Goal: Information Seeking & Learning: Learn about a topic

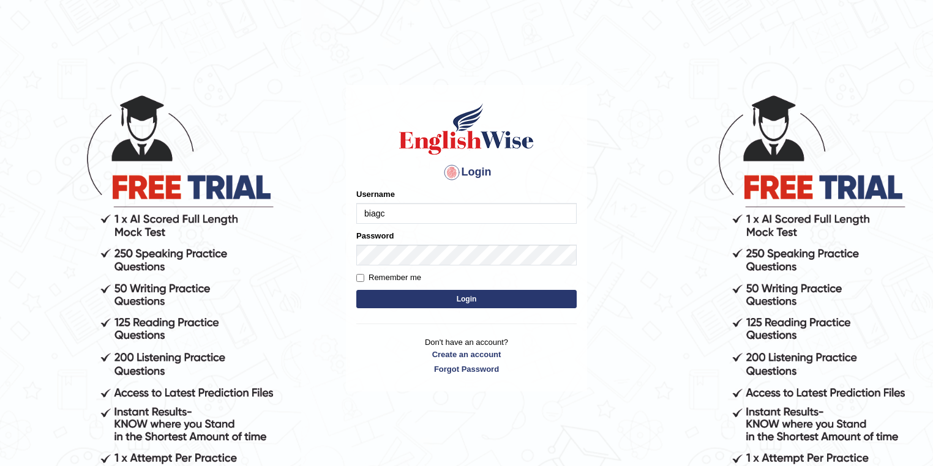
type input "biagc"
click at [499, 300] on button "Login" at bounding box center [466, 299] width 220 height 18
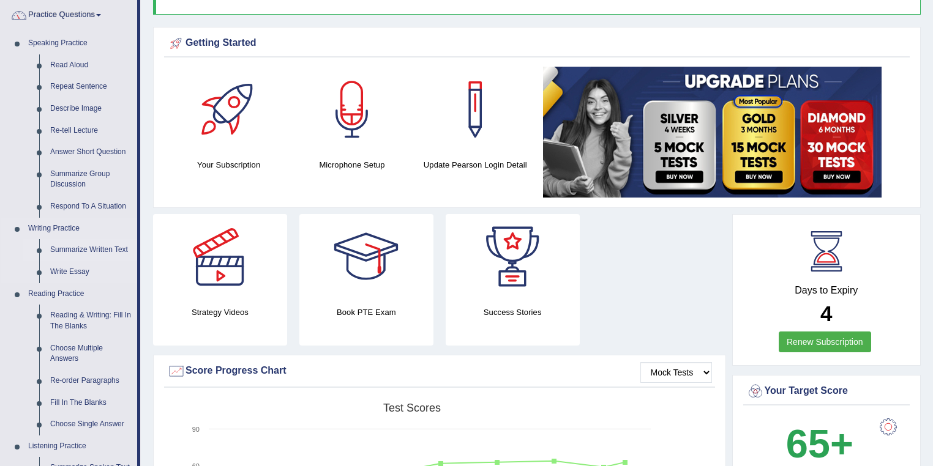
scroll to position [98, 0]
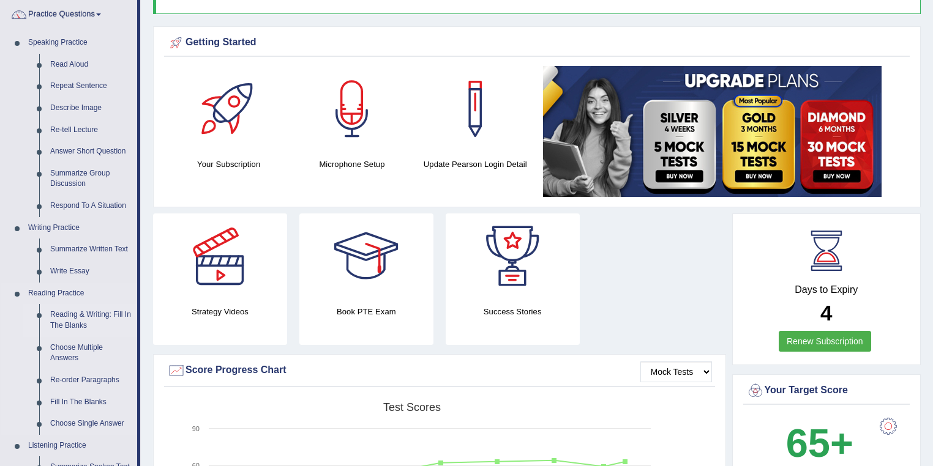
click at [84, 321] on link "Reading & Writing: Fill In The Blanks" at bounding box center [91, 320] width 92 height 32
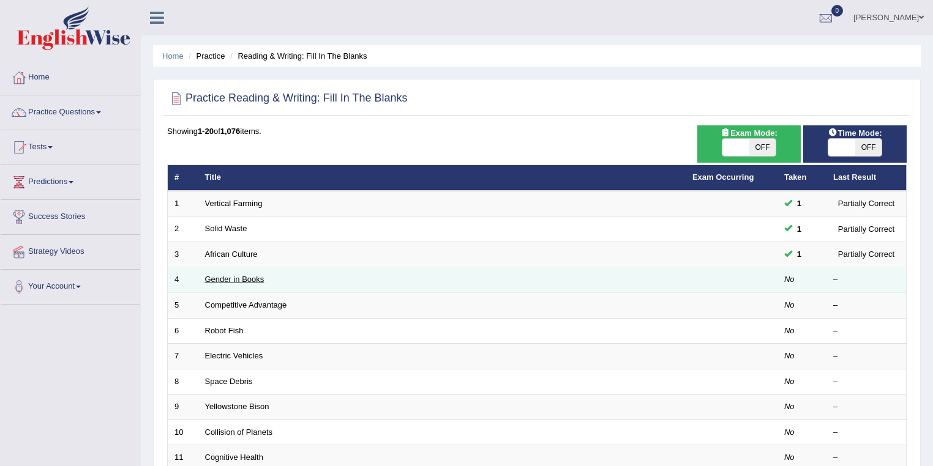
click at [250, 280] on link "Gender in Books" at bounding box center [234, 279] width 59 height 9
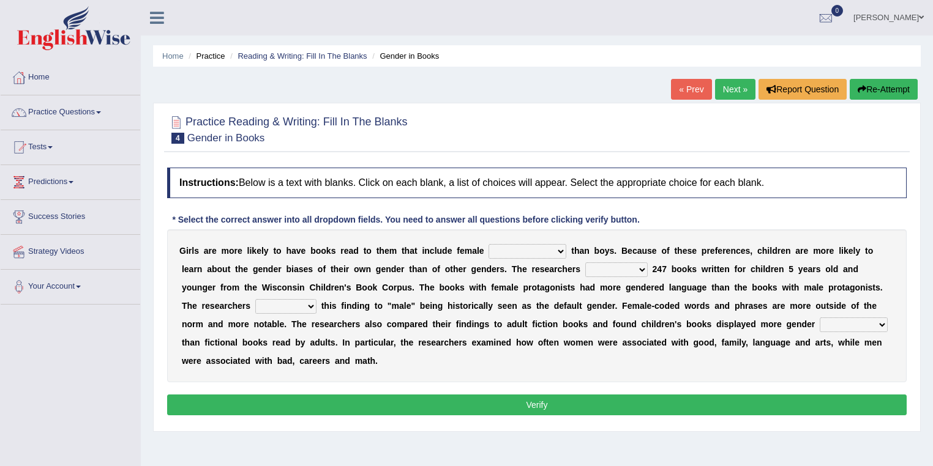
click at [524, 253] on select "protagonists cosmogonists agonists expressionists" at bounding box center [527, 251] width 78 height 15
select select "protagonists"
click at [488, 244] on select "protagonists cosmogonists agonists expressionists" at bounding box center [527, 251] width 78 height 15
click at [617, 271] on select "hydrolyzed paralyzed catalyzed analyzed" at bounding box center [616, 270] width 62 height 15
select select "analyzed"
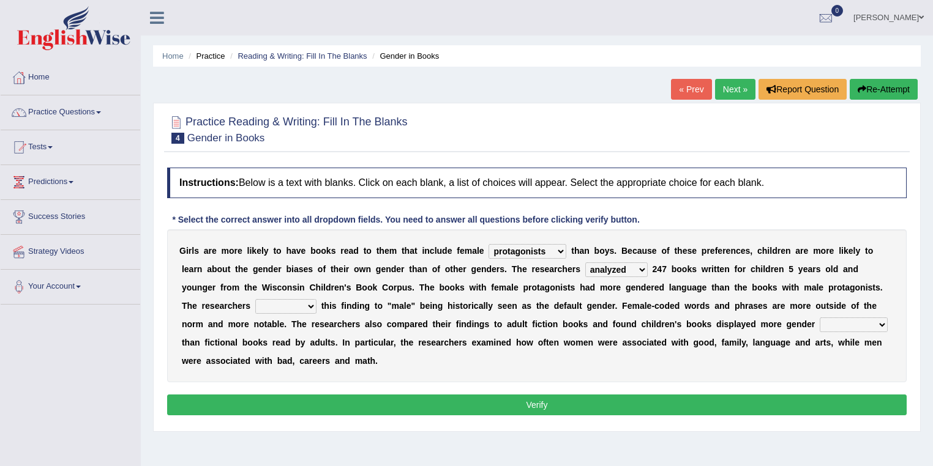
click at [585, 263] on select "hydrolyzed paralyzed catalyzed analyzed" at bounding box center [616, 270] width 62 height 15
click at [305, 305] on select "contribute tribute distribute attribute" at bounding box center [285, 306] width 61 height 15
select select "attribute"
click at [255, 299] on select "contribute tribute distribute attribute" at bounding box center [285, 306] width 61 height 15
click at [837, 327] on select "stereotypes teletypes prototypes electrotypes" at bounding box center [853, 325] width 68 height 15
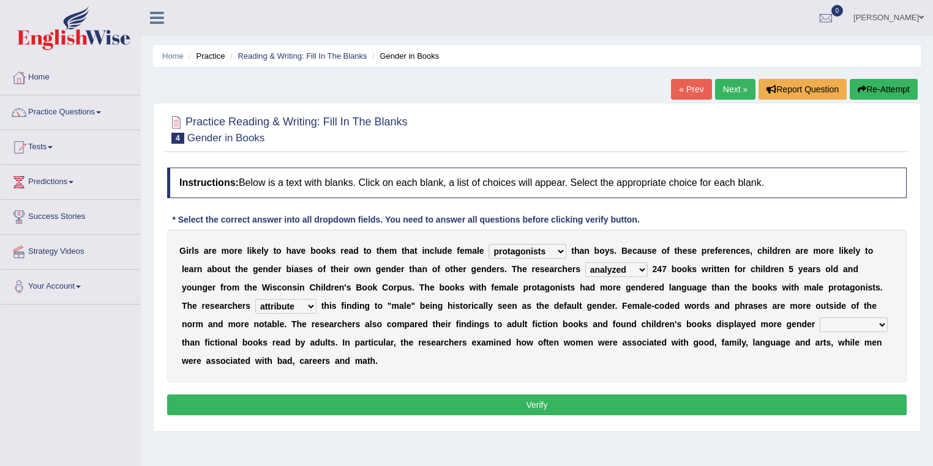
select select "stereotypes"
click at [819, 318] on select "stereotypes teletypes prototypes electrotypes" at bounding box center [853, 325] width 68 height 15
click at [868, 326] on select "stereotypes teletypes prototypes electrotypes" at bounding box center [853, 325] width 68 height 15
click at [678, 360] on div "G i r l s a r e m o r e l i k e l y t o h a v e b o o k s r e a d t o t h e m t…" at bounding box center [536, 305] width 739 height 153
click at [525, 401] on button "Verify" at bounding box center [536, 405] width 739 height 21
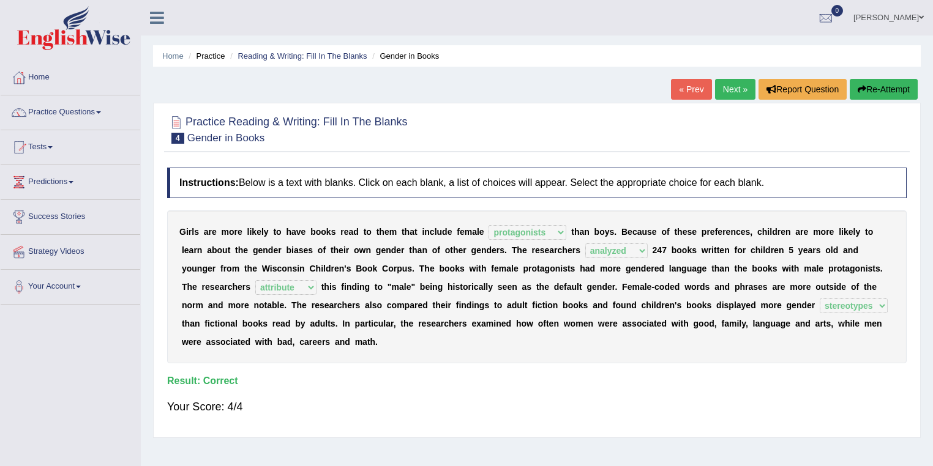
click at [729, 86] on link "Next »" at bounding box center [735, 89] width 40 height 21
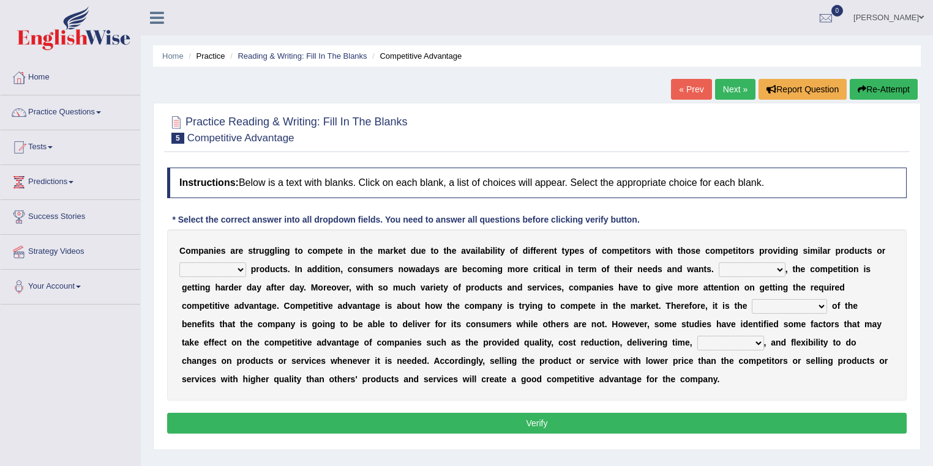
click at [233, 270] on select "constitution restitution substitution institution" at bounding box center [212, 270] width 67 height 15
select select "substitution"
click at [179, 263] on select "constitution restitution substitution institution" at bounding box center [212, 270] width 67 height 15
click at [759, 269] on select "However Instead Additionally Therefore" at bounding box center [751, 270] width 67 height 15
click at [718, 263] on select "However Instead Additionally Therefore" at bounding box center [751, 270] width 67 height 15
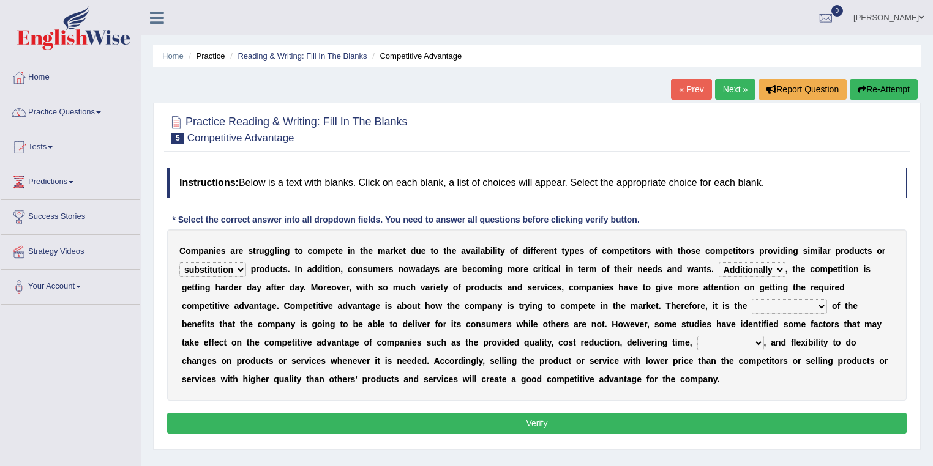
click at [745, 266] on select "However Instead Additionally Therefore" at bounding box center [751, 270] width 67 height 15
select select "However"
click at [718, 263] on select "However Instead Additionally Therefore" at bounding box center [751, 270] width 67 height 15
click at [786, 311] on select "dissemination ordination determination incarnation" at bounding box center [788, 306] width 75 height 15
click at [751, 299] on select "dissemination ordination determination incarnation" at bounding box center [788, 306] width 75 height 15
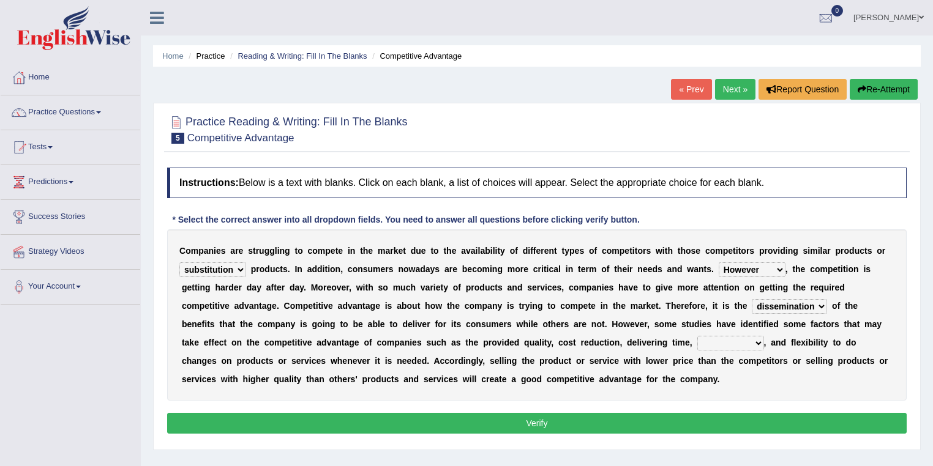
click at [818, 306] on select "dissemination ordination determination incarnation" at bounding box center [788, 306] width 75 height 15
select select "determination"
click at [751, 299] on select "dissemination ordination determination incarnation" at bounding box center [788, 306] width 75 height 15
click at [775, 264] on select "However Instead Additionally Therefore" at bounding box center [751, 270] width 67 height 15
select select "Additionally"
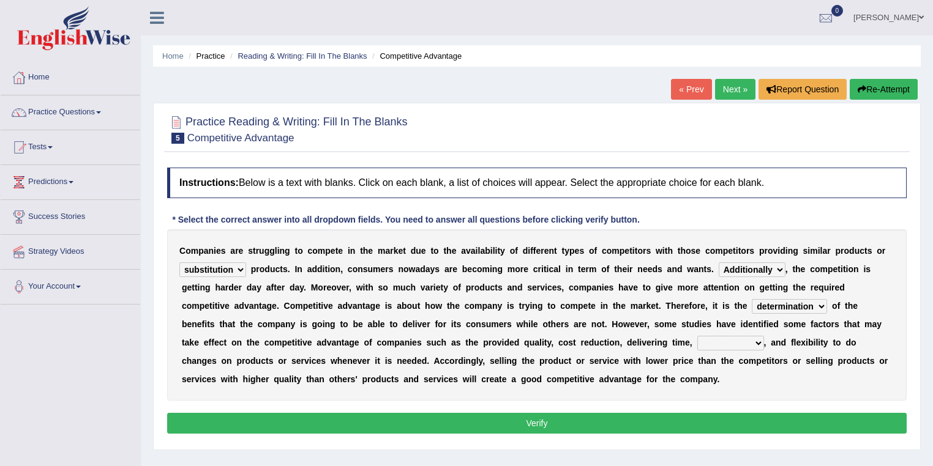
click at [718, 263] on select "However Instead Additionally Therefore" at bounding box center [751, 270] width 67 height 15
click at [697, 345] on select "captivation aggregation deprivation innovation" at bounding box center [730, 343] width 67 height 15
select select "innovation"
click at [697, 336] on select "captivation aggregation deprivation innovation" at bounding box center [730, 343] width 67 height 15
click at [592, 421] on button "Verify" at bounding box center [536, 423] width 739 height 21
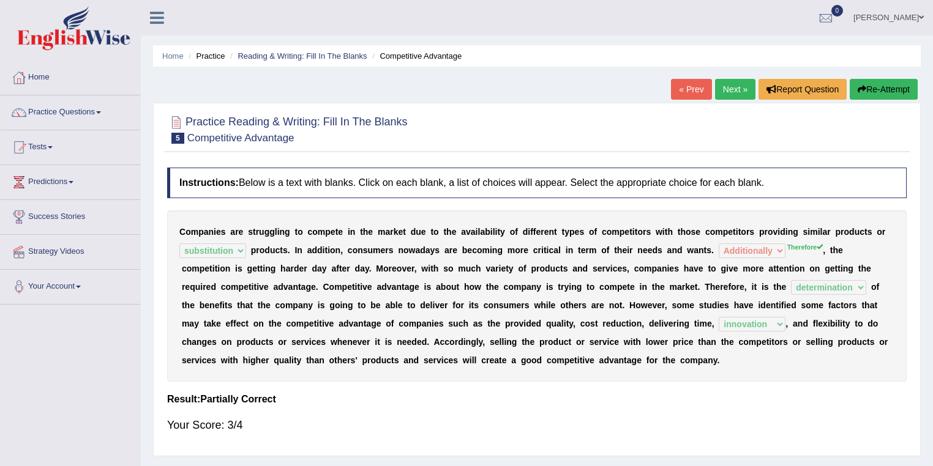
drag, startPoint x: 786, startPoint y: 245, endPoint x: 822, endPoint y: 243, distance: 36.1
click at [822, 243] on div "C o m p a n i e s a r e s t r u g g l i n g t o c o m p e t e i n t h e m a r k…" at bounding box center [536, 295] width 739 height 171
click at [91, 108] on link "Practice Questions" at bounding box center [71, 110] width 140 height 31
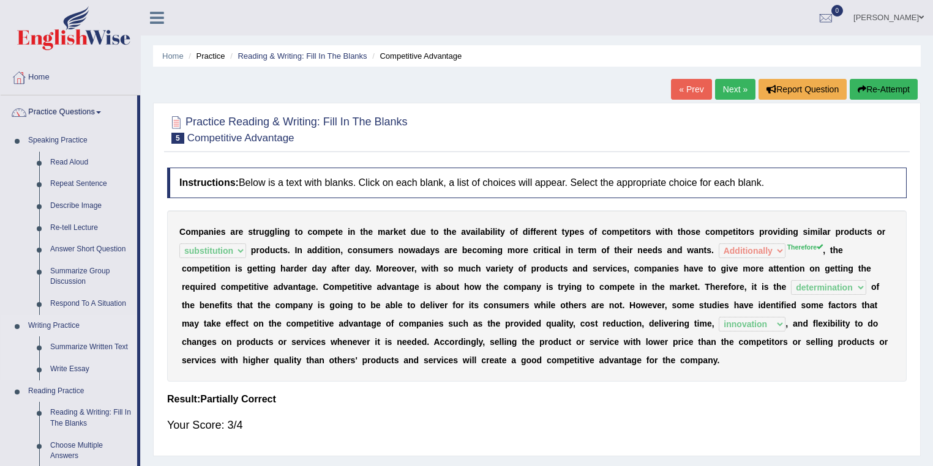
scroll to position [98, 0]
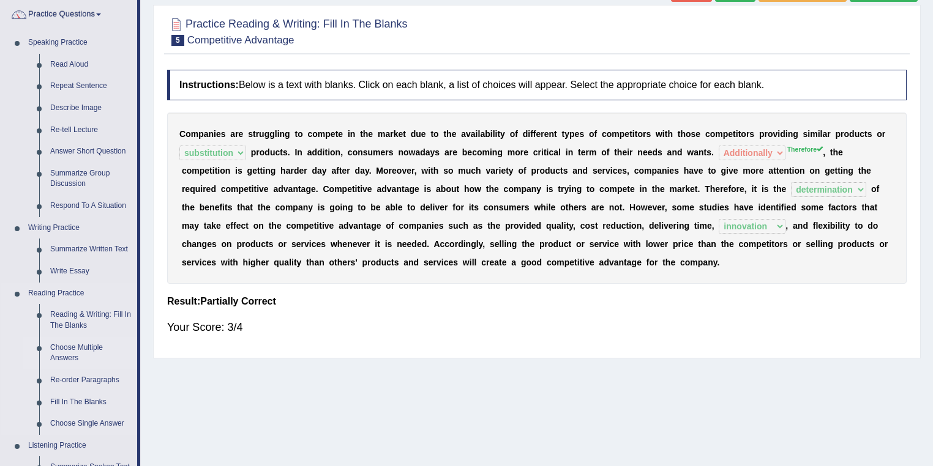
click at [69, 351] on link "Choose Multiple Answers" at bounding box center [91, 353] width 92 height 32
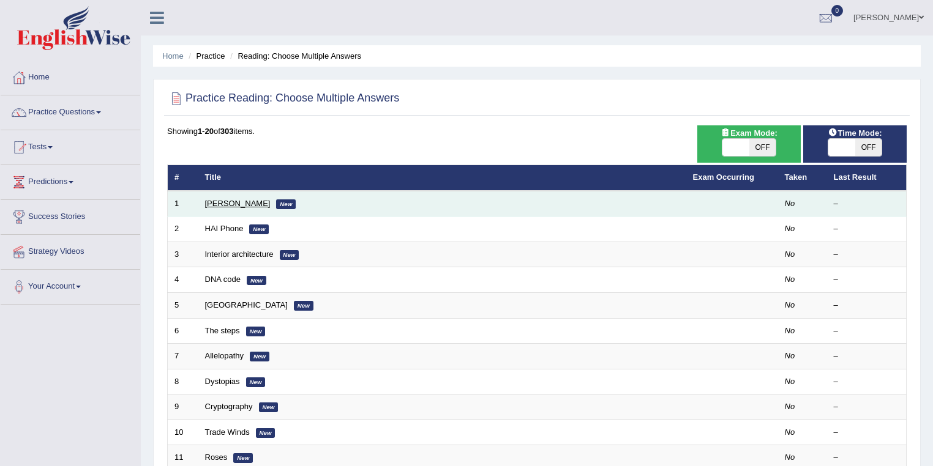
click at [233, 203] on link "[PERSON_NAME]" at bounding box center [237, 203] width 65 height 9
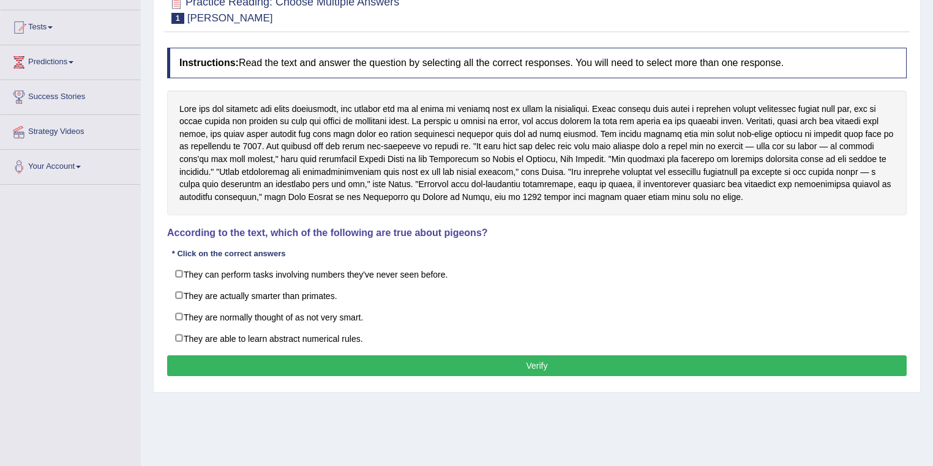
scroll to position [78, 0]
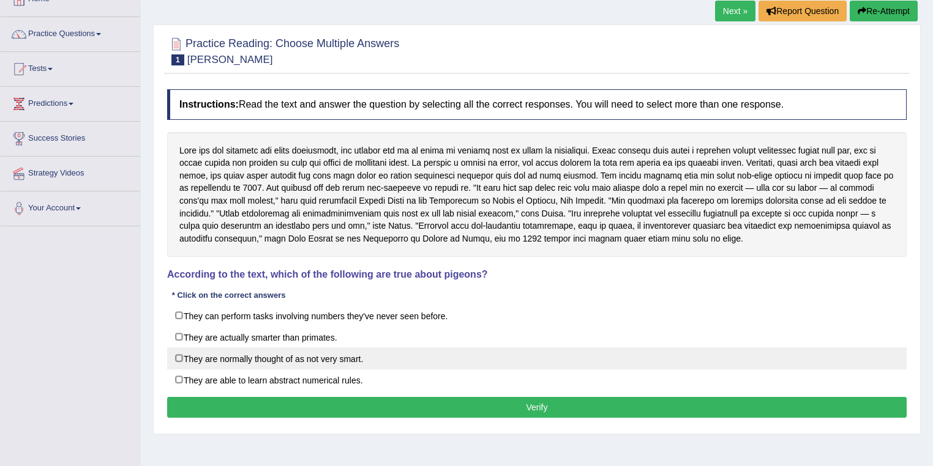
click at [178, 358] on label "They are normally thought of as not very smart." at bounding box center [536, 359] width 739 height 22
checkbox input "true"
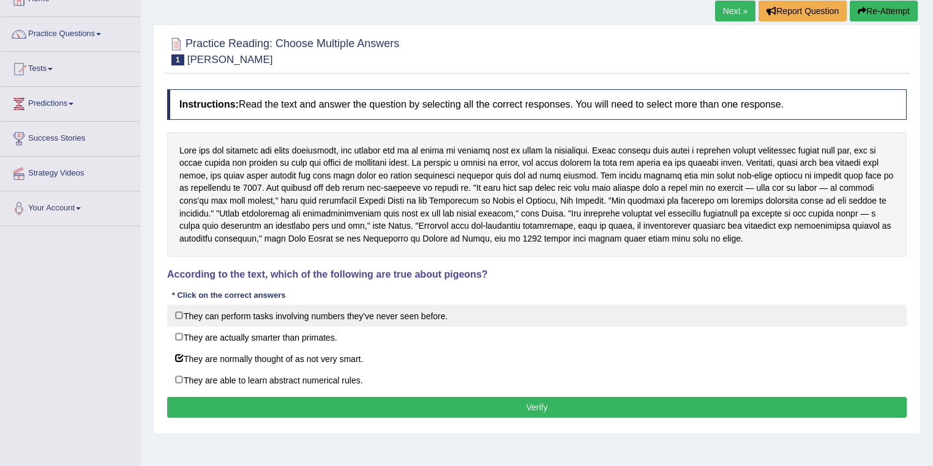
drag, startPoint x: 176, startPoint y: 310, endPoint x: 177, endPoint y: 319, distance: 9.3
click at [177, 310] on label "They can perform tasks involving numbers they've never seen before." at bounding box center [536, 316] width 739 height 22
click at [179, 316] on label "They can perform tasks involving numbers they've never seen before." at bounding box center [536, 316] width 739 height 22
checkbox input "false"
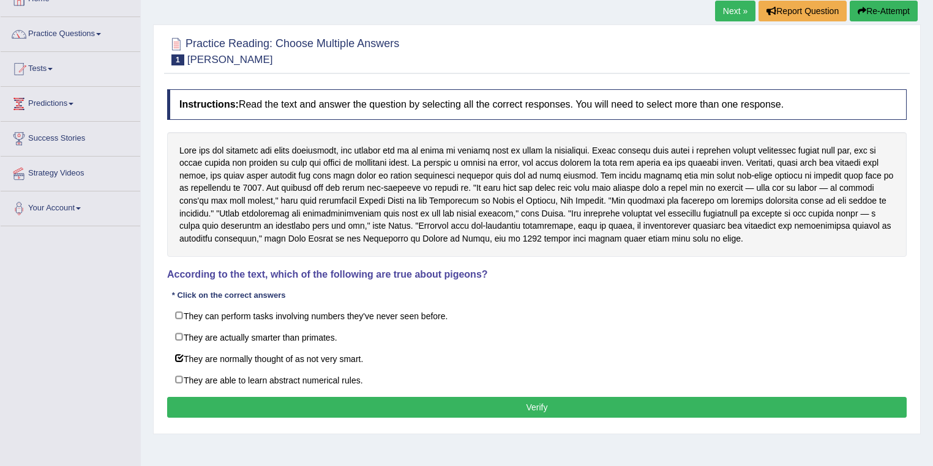
click at [294, 408] on button "Verify" at bounding box center [536, 407] width 739 height 21
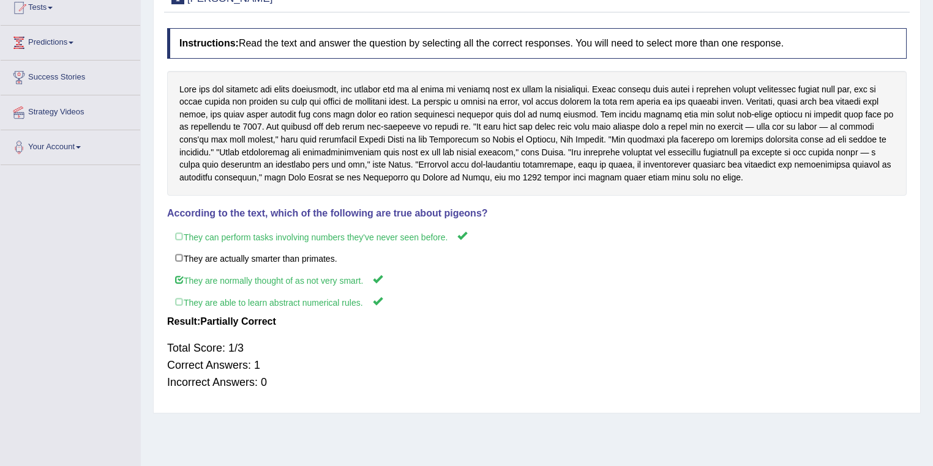
scroll to position [0, 0]
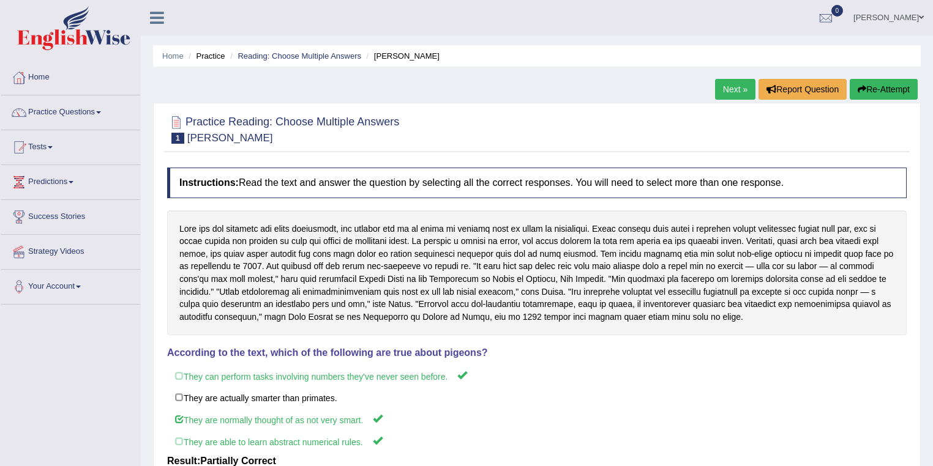
click at [729, 95] on link "Next »" at bounding box center [735, 89] width 40 height 21
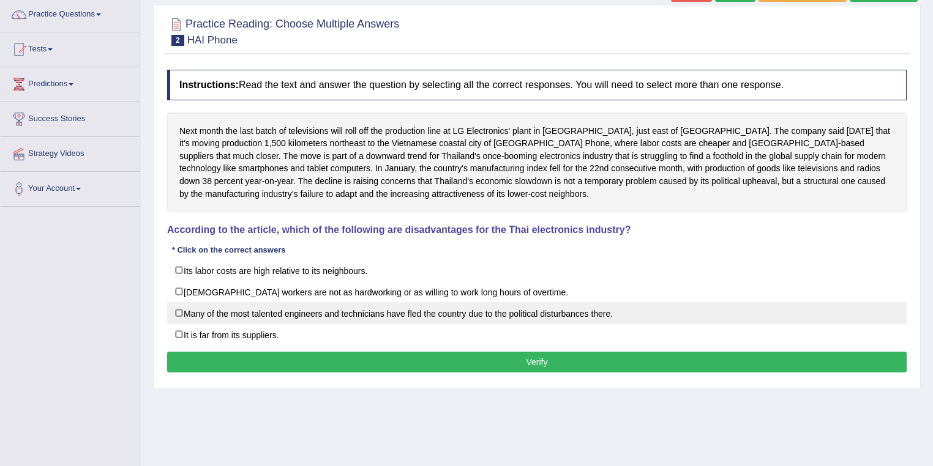
click at [177, 314] on label "Many of the most talented engineers and technicians have fled the country due t…" at bounding box center [536, 313] width 739 height 22
checkbox input "true"
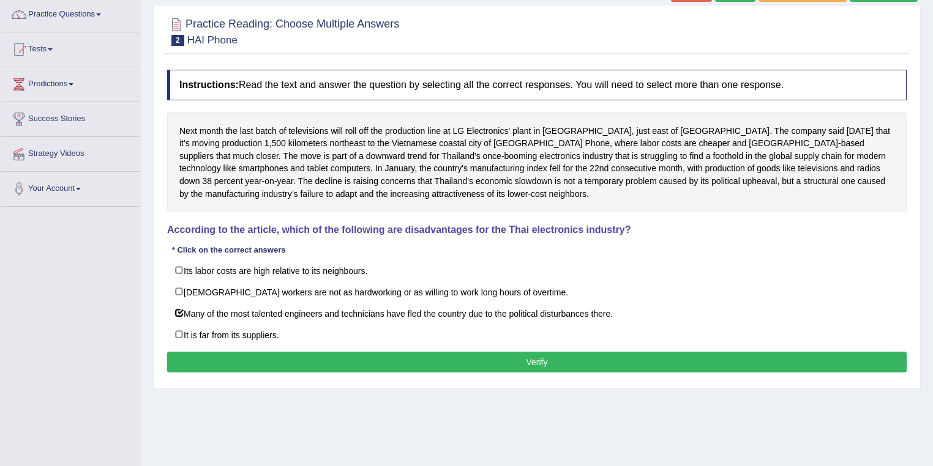
click at [302, 360] on button "Verify" at bounding box center [536, 362] width 739 height 21
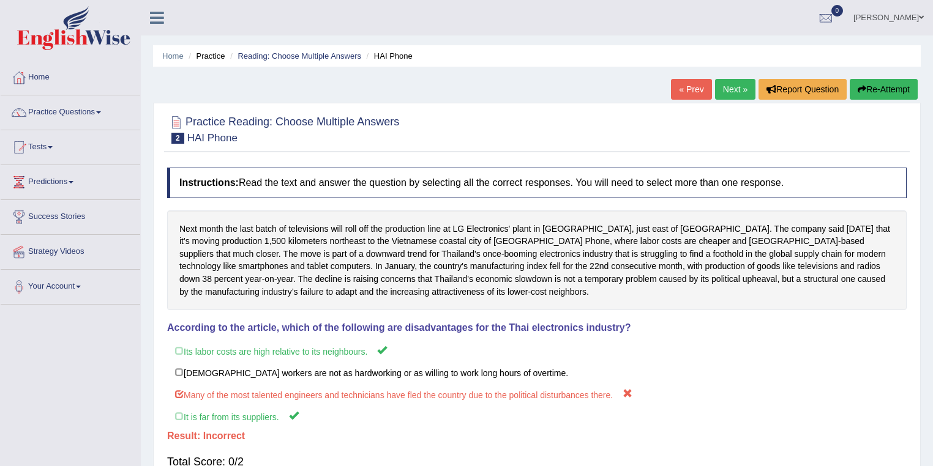
click at [724, 84] on link "Next »" at bounding box center [735, 89] width 40 height 21
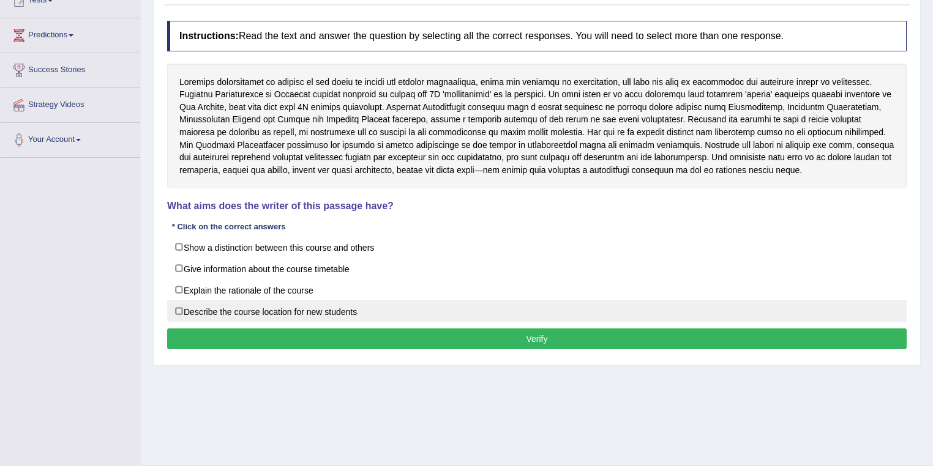
click at [174, 314] on label "Describe the course location for new students" at bounding box center [536, 311] width 739 height 22
checkbox input "true"
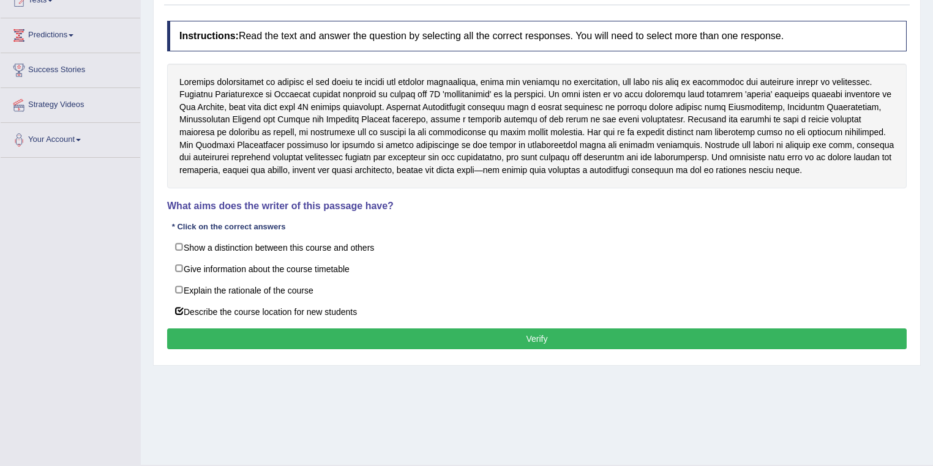
click at [455, 335] on button "Verify" at bounding box center [536, 339] width 739 height 21
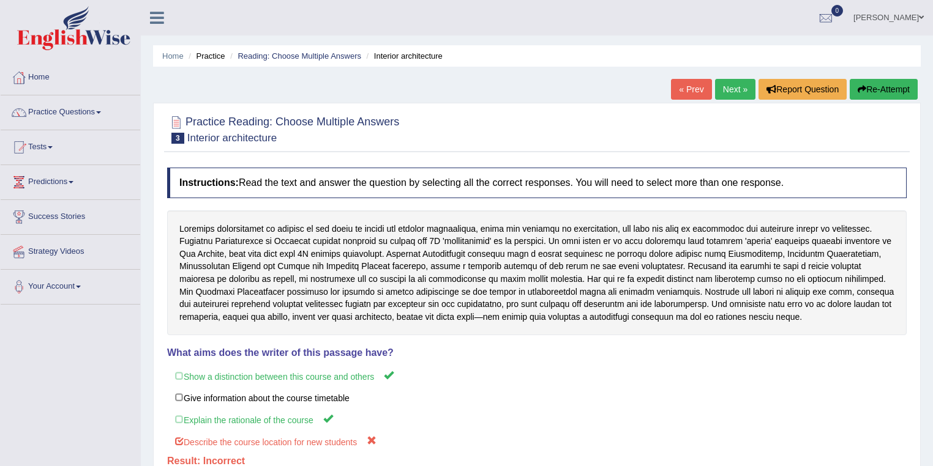
click at [736, 93] on link "Next »" at bounding box center [735, 89] width 40 height 21
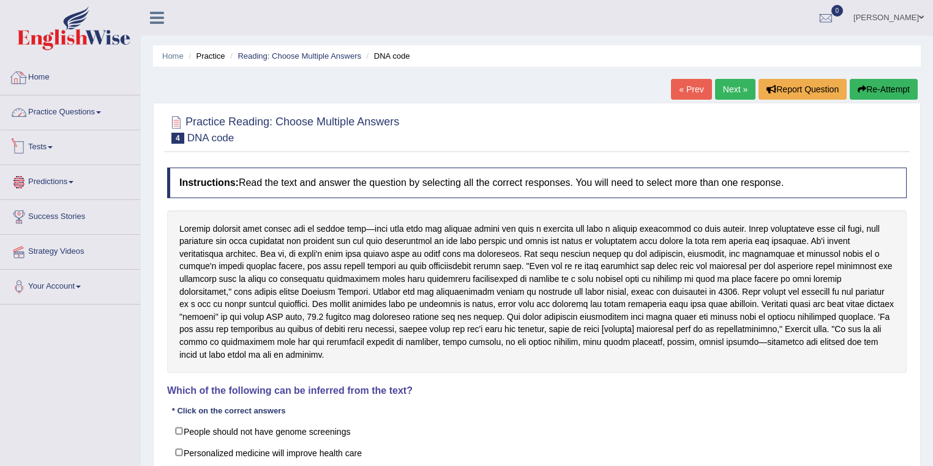
click at [42, 75] on link "Home" at bounding box center [71, 76] width 140 height 31
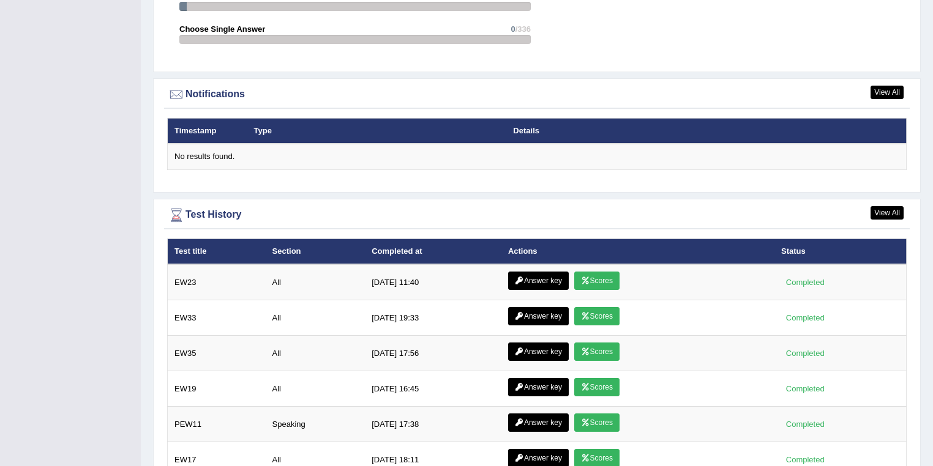
scroll to position [1518, 0]
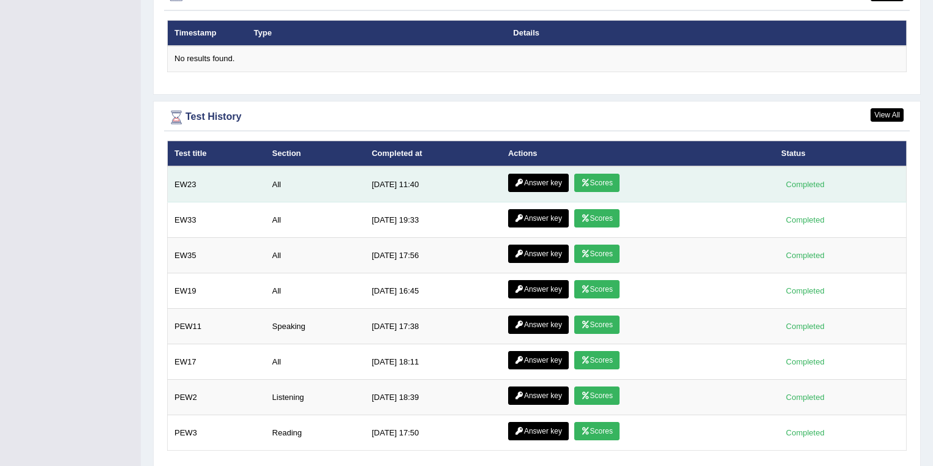
click at [531, 175] on link "Answer key" at bounding box center [538, 183] width 61 height 18
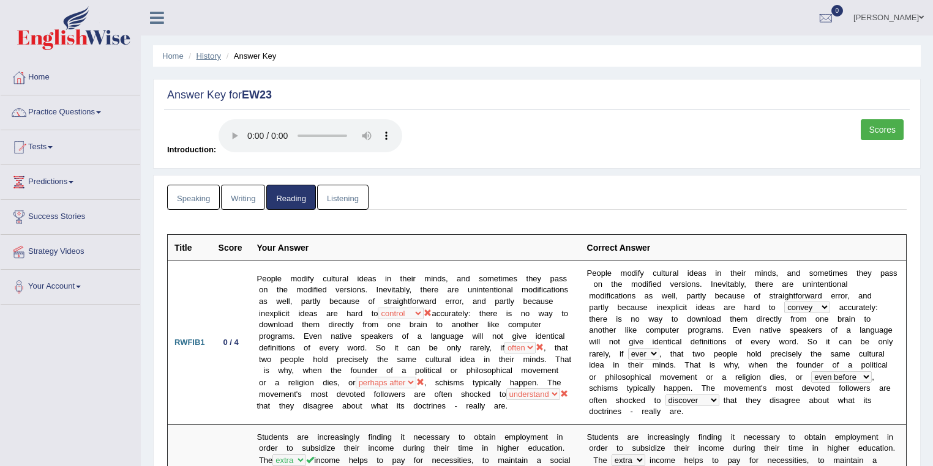
click at [212, 58] on link "History" at bounding box center [208, 55] width 24 height 9
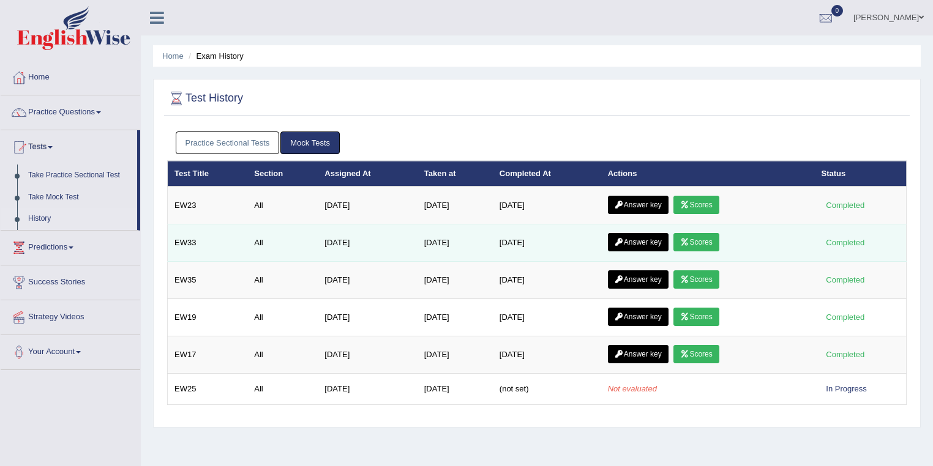
click at [633, 243] on link "Answer key" at bounding box center [638, 242] width 61 height 18
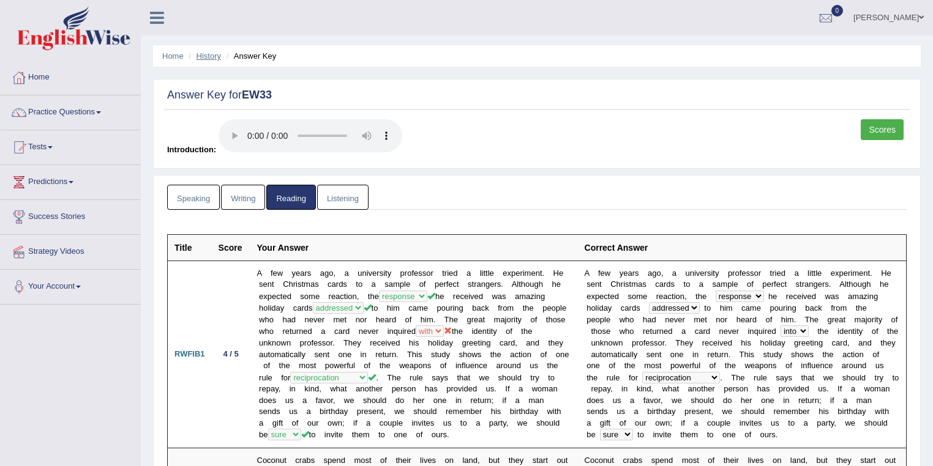
click at [210, 56] on link "History" at bounding box center [208, 55] width 24 height 9
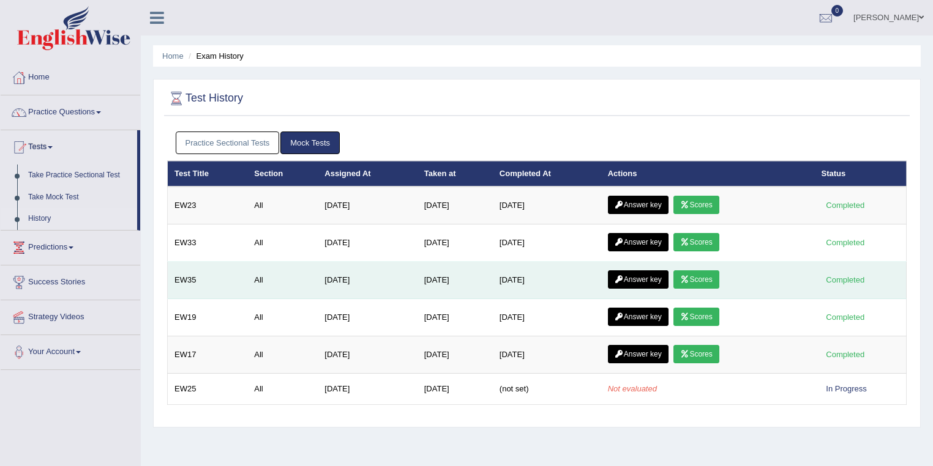
click at [653, 278] on link "Answer key" at bounding box center [638, 279] width 61 height 18
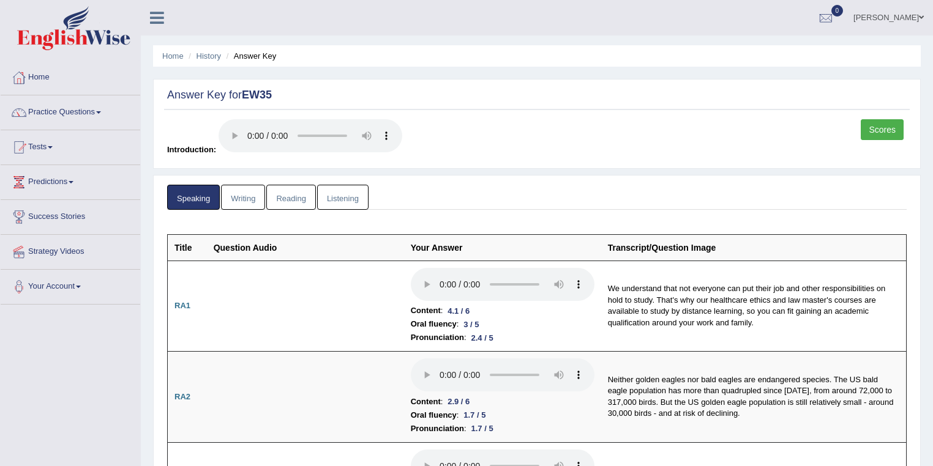
click at [293, 198] on link "Reading" at bounding box center [290, 197] width 49 height 25
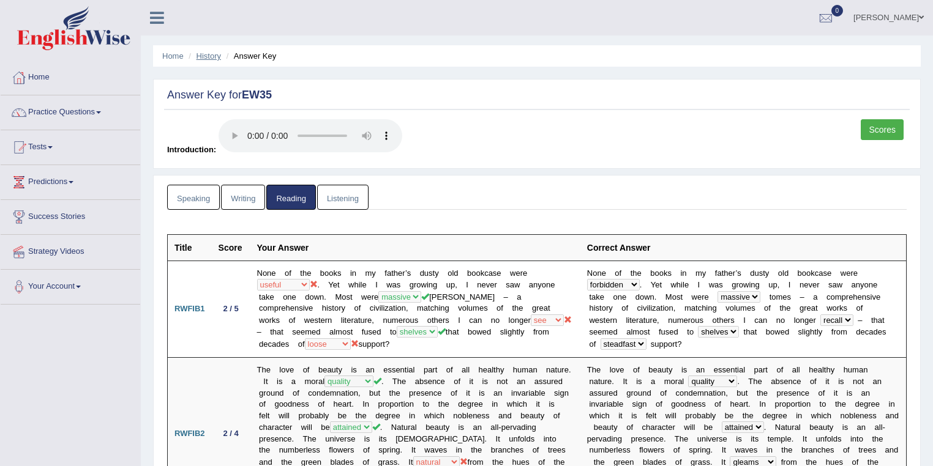
click at [213, 59] on link "History" at bounding box center [208, 55] width 24 height 9
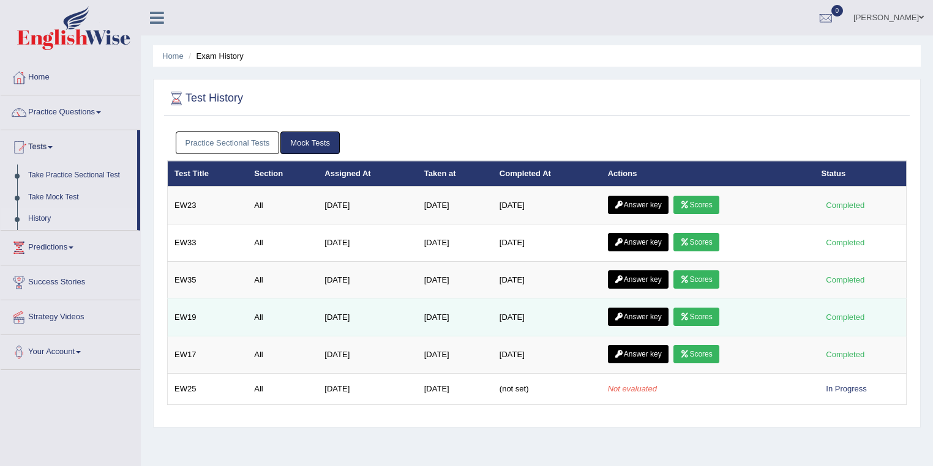
click at [647, 312] on link "Answer key" at bounding box center [638, 317] width 61 height 18
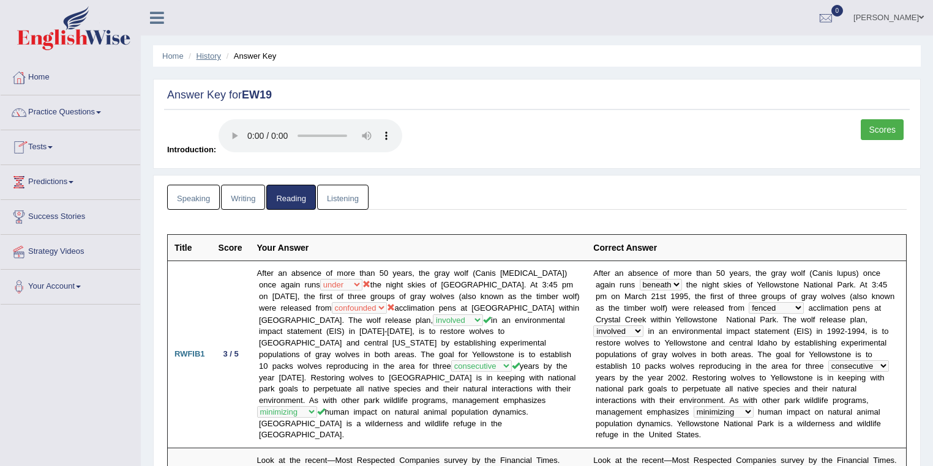
click at [213, 54] on link "History" at bounding box center [208, 55] width 24 height 9
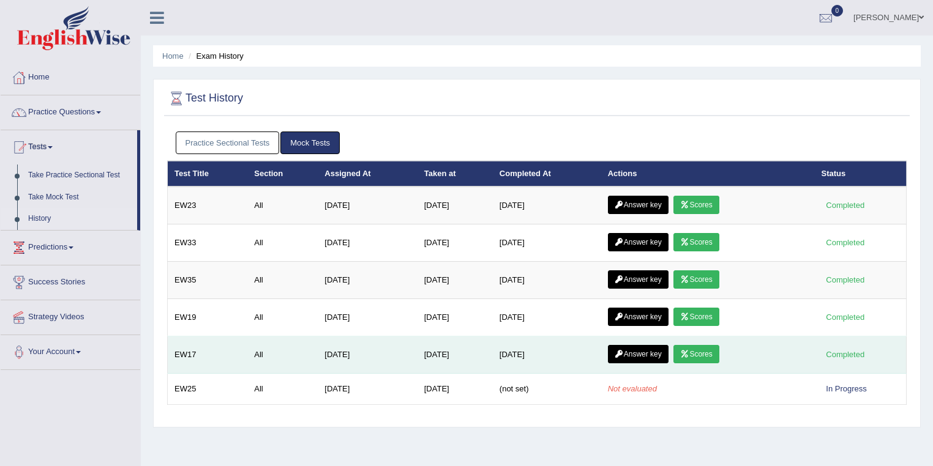
click at [646, 350] on link "Answer key" at bounding box center [638, 354] width 61 height 18
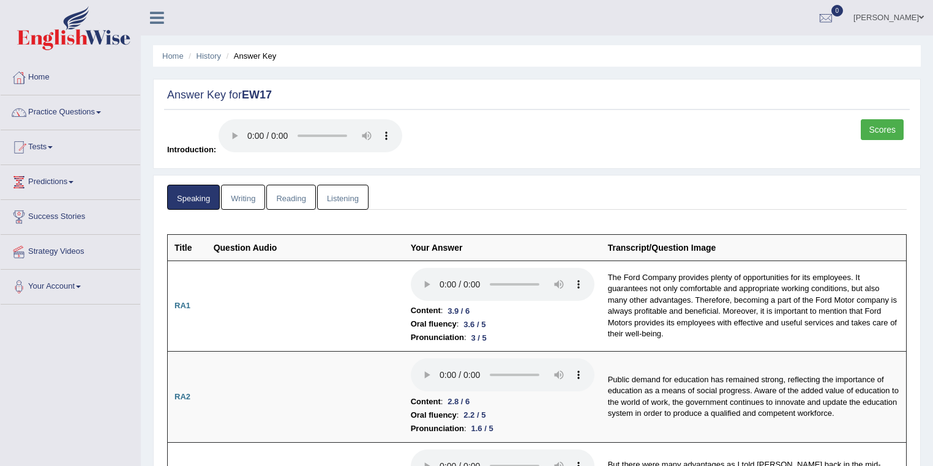
click at [293, 202] on link "Reading" at bounding box center [290, 197] width 49 height 25
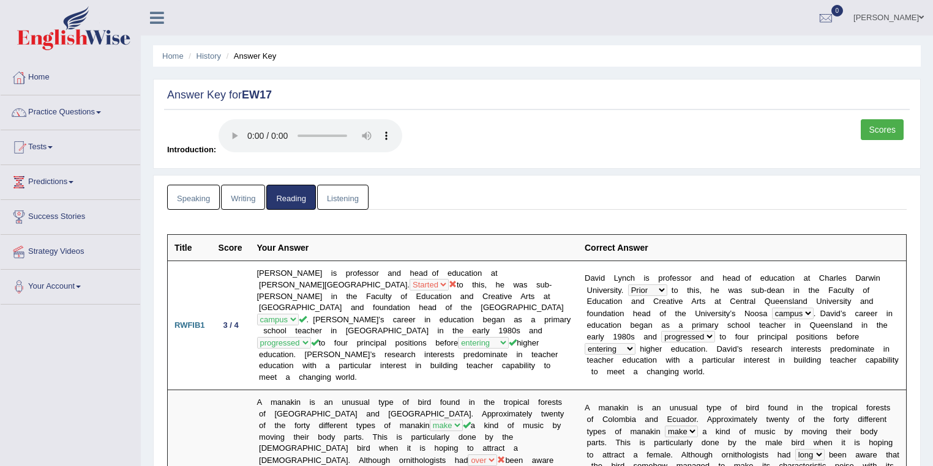
click at [176, 62] on ul "Home History Answer Key" at bounding box center [536, 55] width 767 height 21
click at [174, 54] on link "Home" at bounding box center [172, 55] width 21 height 9
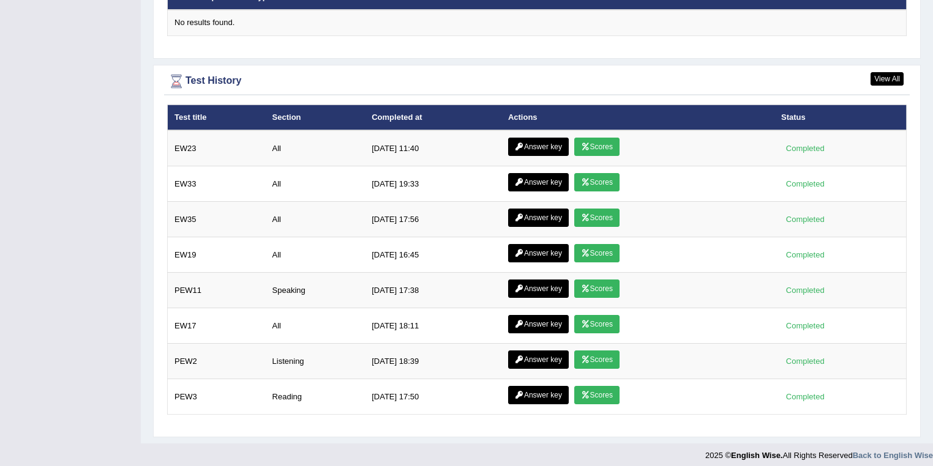
scroll to position [1554, 0]
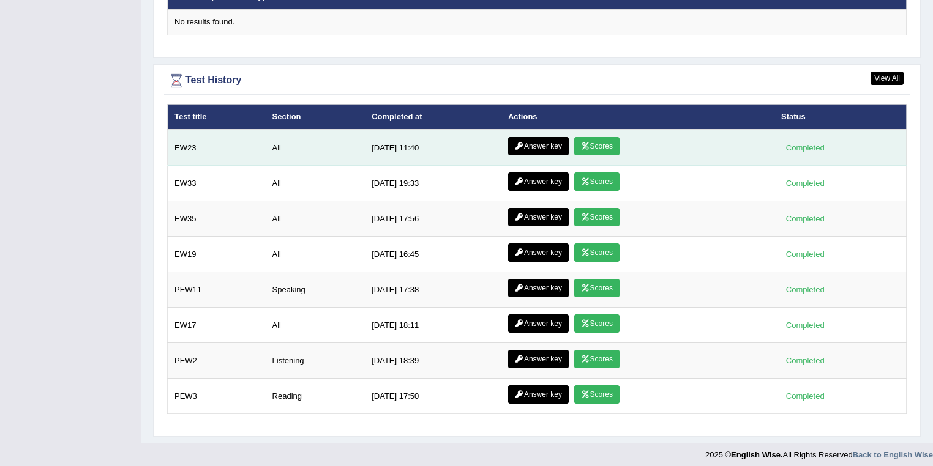
click at [586, 143] on icon at bounding box center [585, 146] width 9 height 7
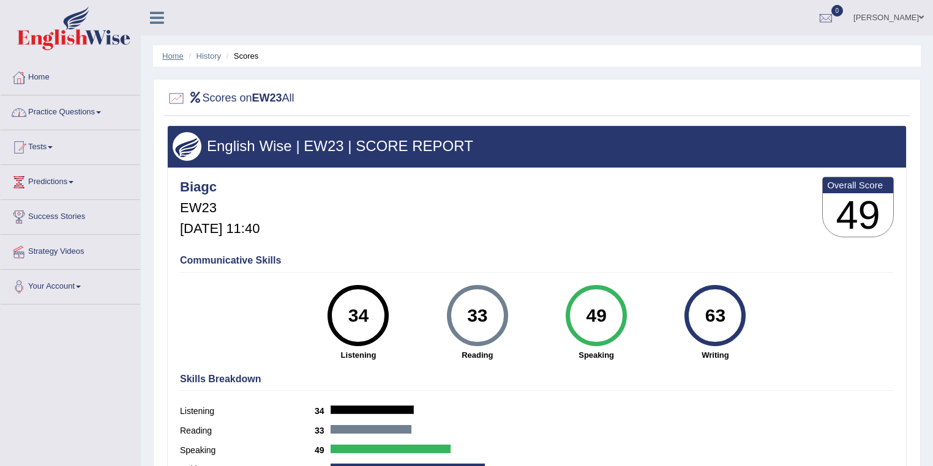
click at [177, 54] on link "Home" at bounding box center [172, 55] width 21 height 9
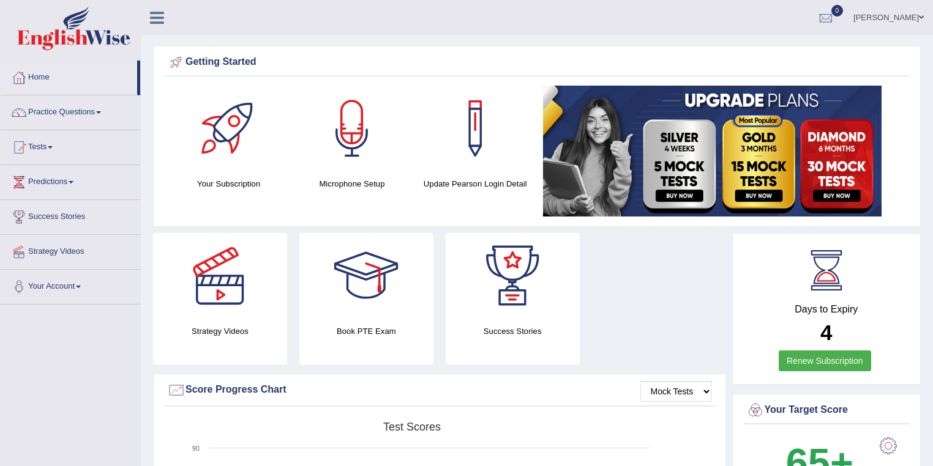
click at [87, 117] on link "Practice Questions" at bounding box center [71, 110] width 140 height 31
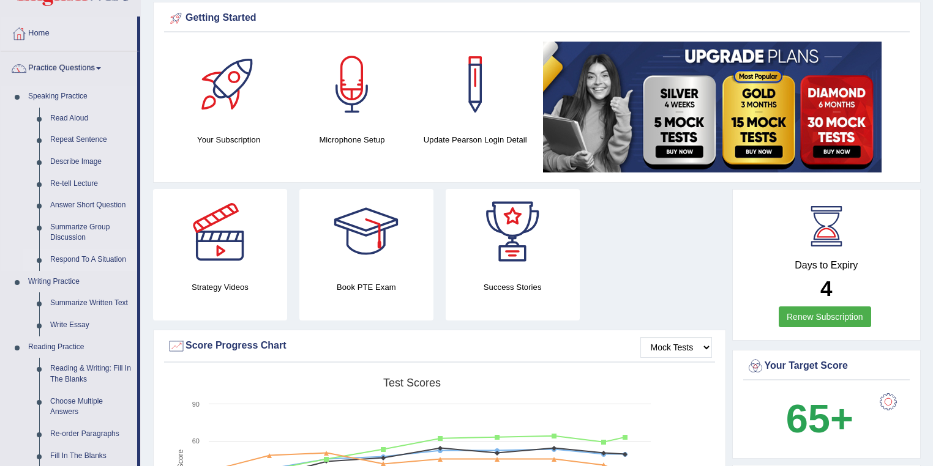
scroll to position [147, 0]
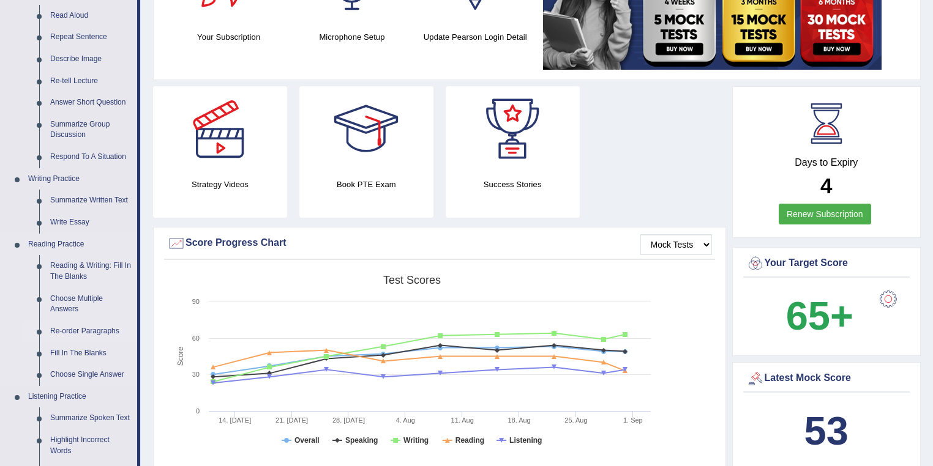
click at [99, 329] on link "Re-order Paragraphs" at bounding box center [91, 332] width 92 height 22
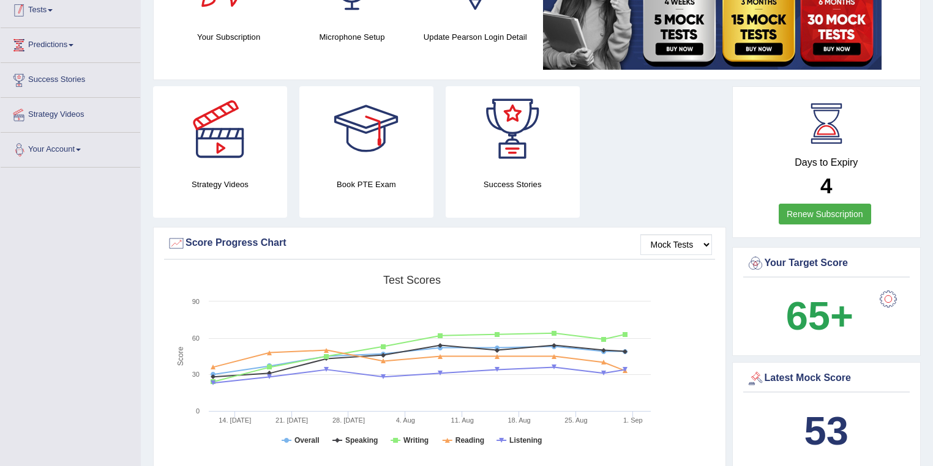
scroll to position [277, 0]
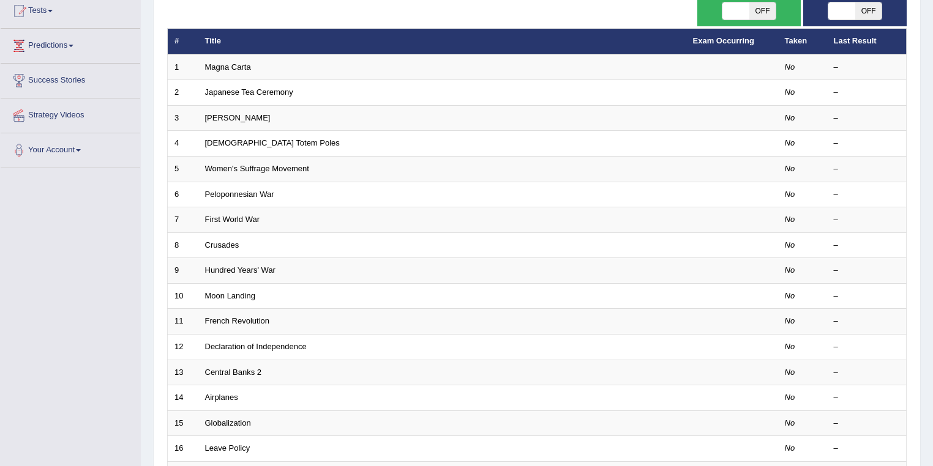
scroll to position [95, 0]
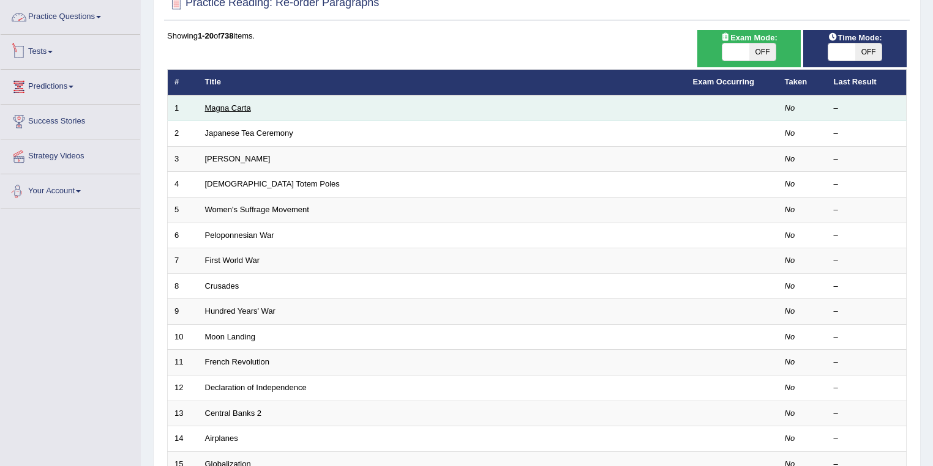
click at [236, 108] on link "Magna Carta" at bounding box center [228, 107] width 46 height 9
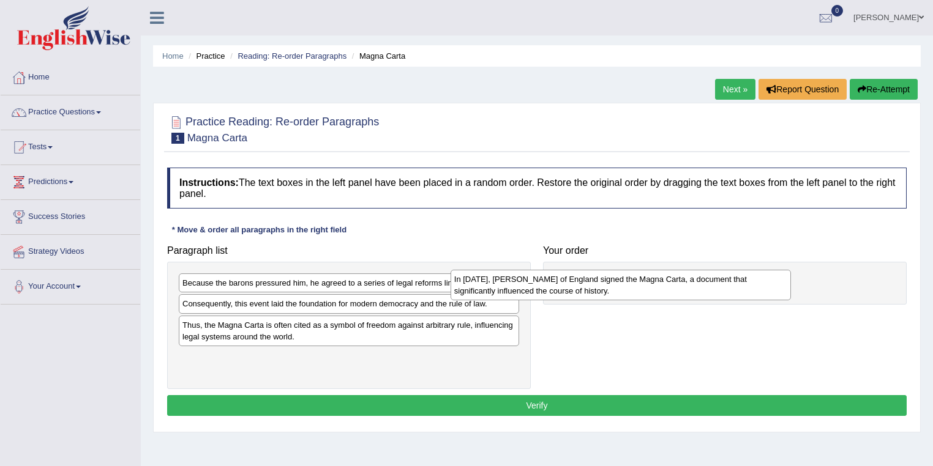
drag, startPoint x: 404, startPoint y: 316, endPoint x: 676, endPoint y: 291, distance: 272.8
click at [676, 291] on div "In [DATE], [PERSON_NAME] of England signed the Magna Carta, a document that sig…" at bounding box center [620, 285] width 341 height 31
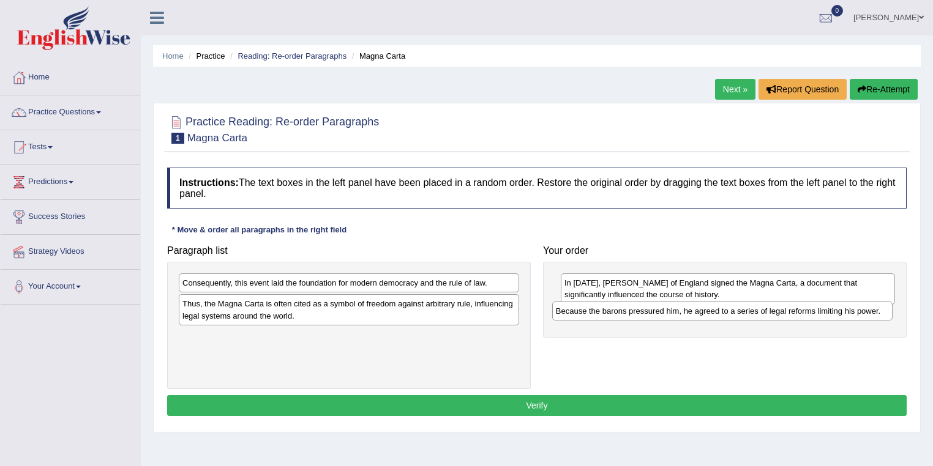
drag, startPoint x: 274, startPoint y: 283, endPoint x: 647, endPoint y: 311, distance: 373.7
click at [647, 311] on div "Because the barons pressured him, he agreed to a series of legal reforms limiti…" at bounding box center [722, 311] width 341 height 19
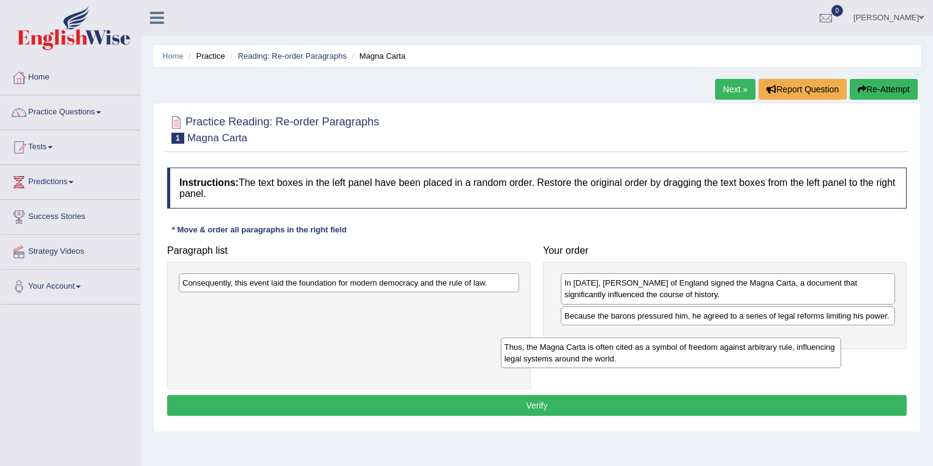
drag, startPoint x: 415, startPoint y: 314, endPoint x: 744, endPoint y: 352, distance: 330.8
click at [744, 352] on div "Thus, the Magna Carta is often cited as a symbol of freedom against arbitrary r…" at bounding box center [671, 353] width 341 height 31
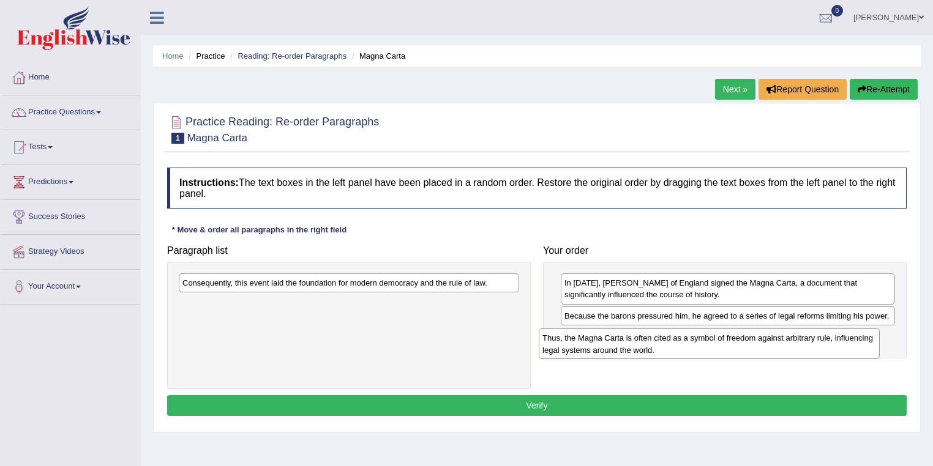
click at [747, 349] on div "Thus, the Magna Carta is often cited as a symbol of freedom against arbitrary r…" at bounding box center [708, 344] width 341 height 31
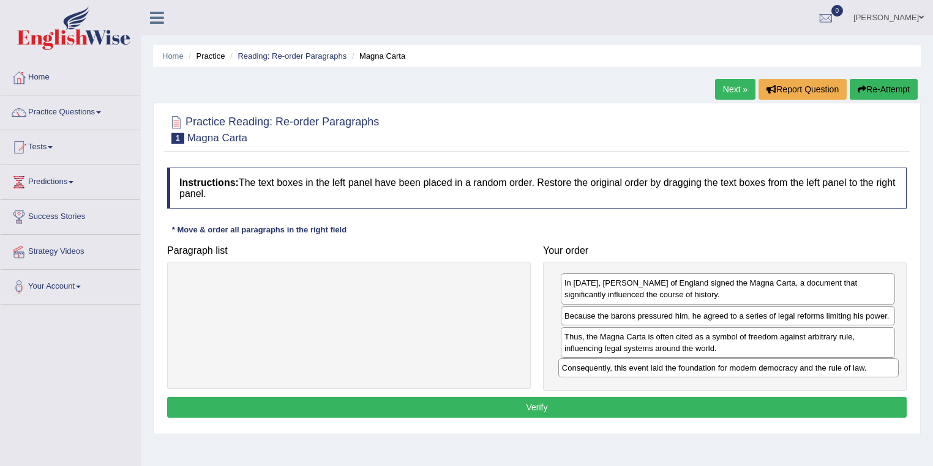
drag, startPoint x: 385, startPoint y: 285, endPoint x: 764, endPoint y: 370, distance: 388.8
click at [764, 370] on div "Consequently, this event laid the foundation for modern democracy and the rule …" at bounding box center [728, 368] width 341 height 19
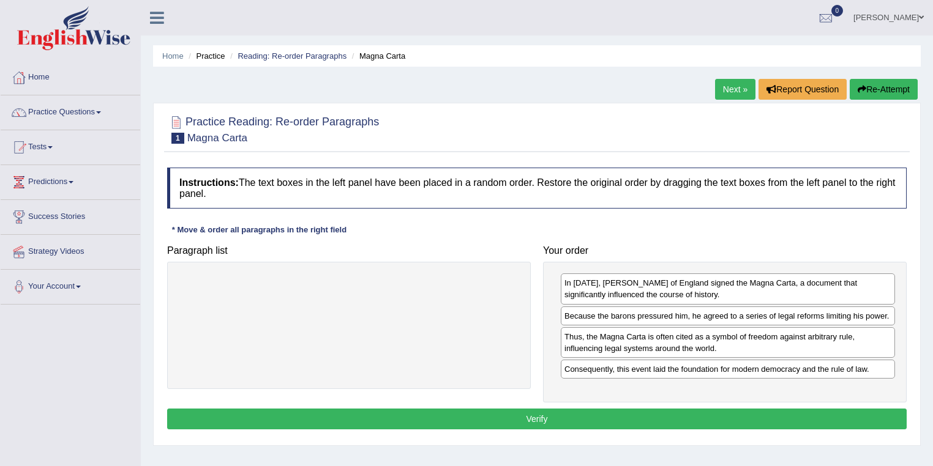
click at [571, 415] on button "Verify" at bounding box center [536, 419] width 739 height 21
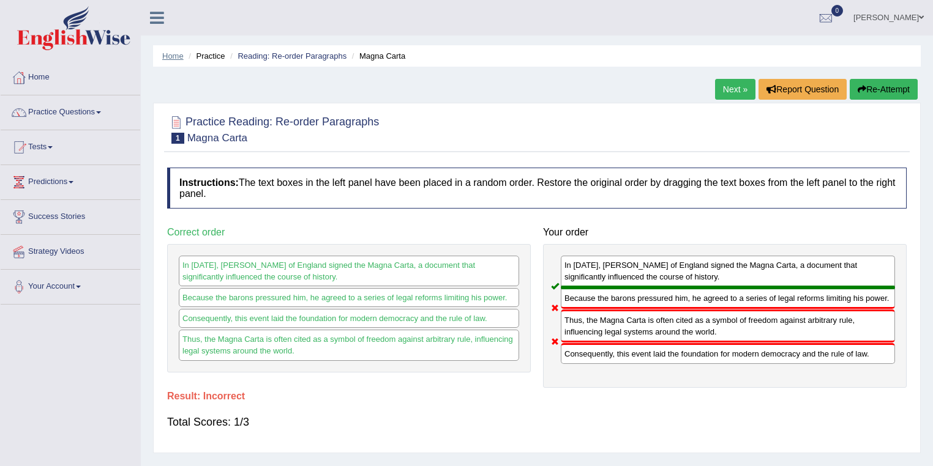
click at [173, 58] on link "Home" at bounding box center [172, 55] width 21 height 9
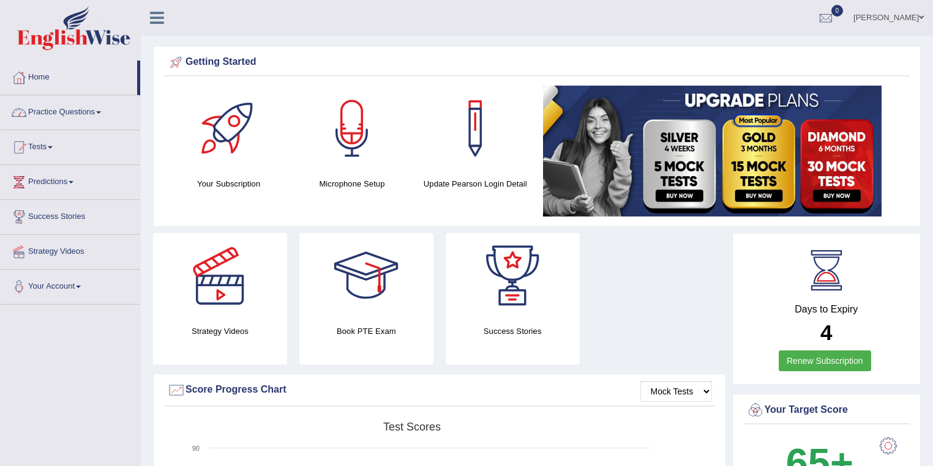
click at [72, 108] on link "Practice Questions" at bounding box center [71, 110] width 140 height 31
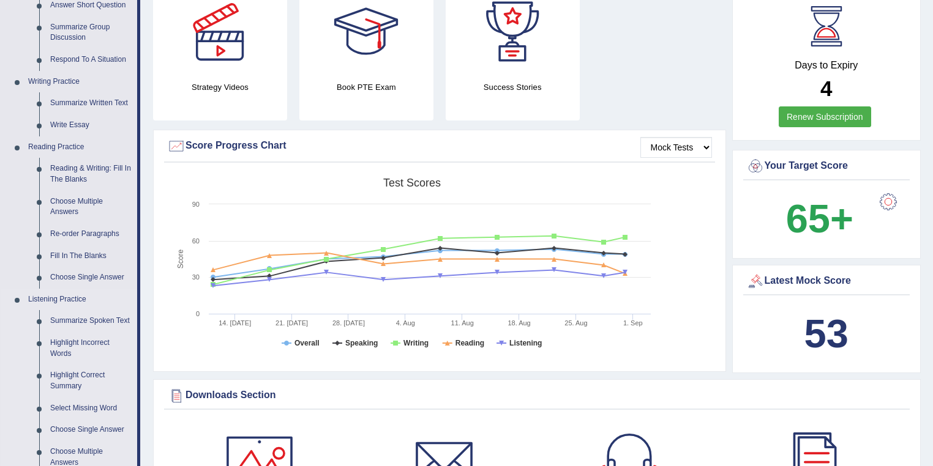
scroll to position [245, 0]
click at [93, 234] on link "Re-order Paragraphs" at bounding box center [91, 234] width 92 height 22
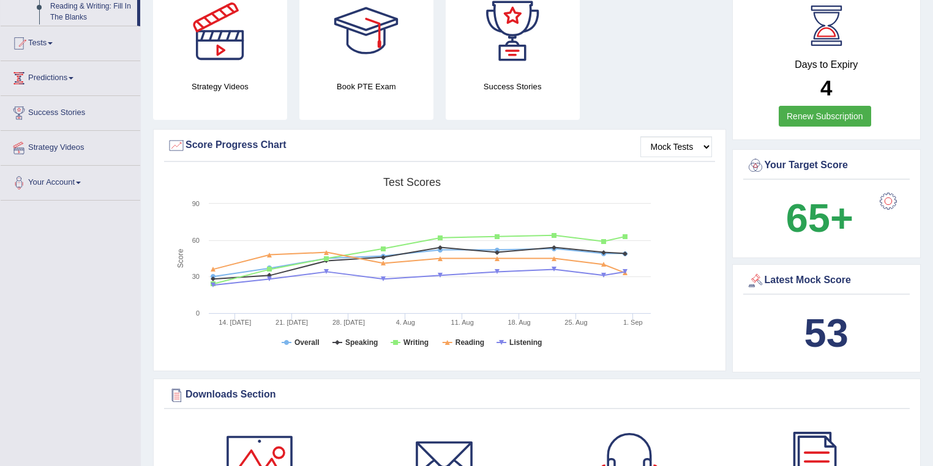
scroll to position [299, 0]
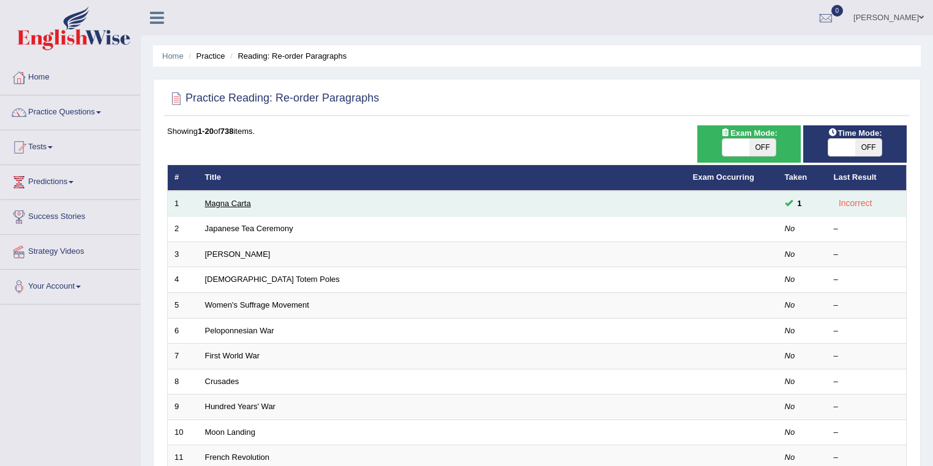
click at [228, 199] on link "Magna Carta" at bounding box center [228, 203] width 46 height 9
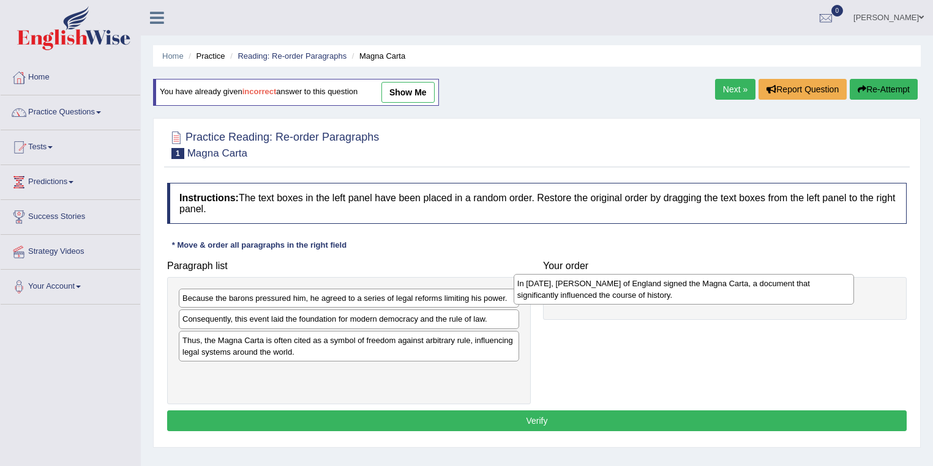
drag, startPoint x: 263, startPoint y: 321, endPoint x: 597, endPoint y: 286, distance: 336.6
click at [597, 286] on div "In 1215, King John of England signed the Magna Carta, a document that significa…" at bounding box center [683, 289] width 341 height 31
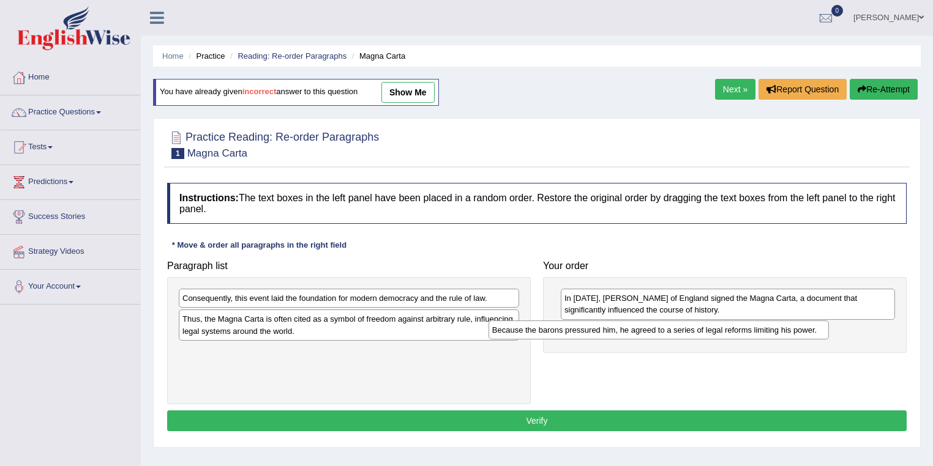
drag, startPoint x: 356, startPoint y: 296, endPoint x: 666, endPoint y: 328, distance: 311.3
click at [666, 328] on div "Because the barons pressured him, he agreed to a series of legal reforms limiti…" at bounding box center [658, 330] width 341 height 19
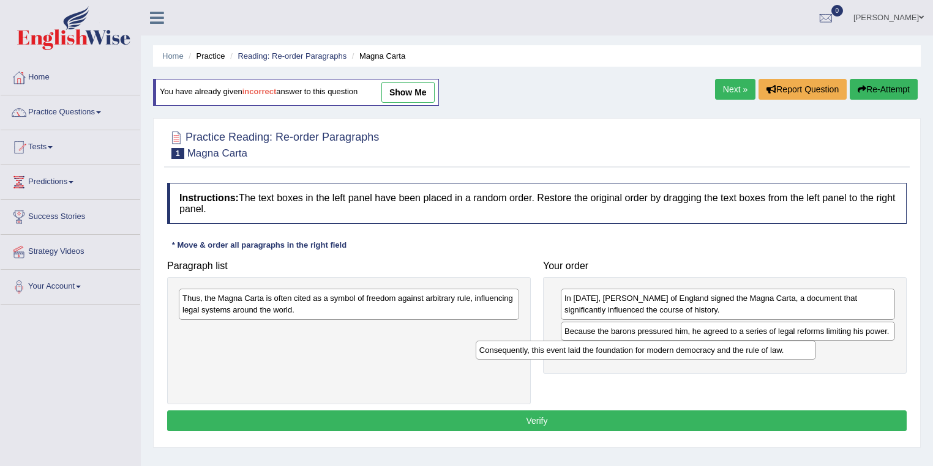
drag, startPoint x: 357, startPoint y: 296, endPoint x: 658, endPoint y: 348, distance: 305.5
click at [658, 348] on div "Consequently, this event laid the foundation for modern democracy and the rule …" at bounding box center [645, 350] width 341 height 19
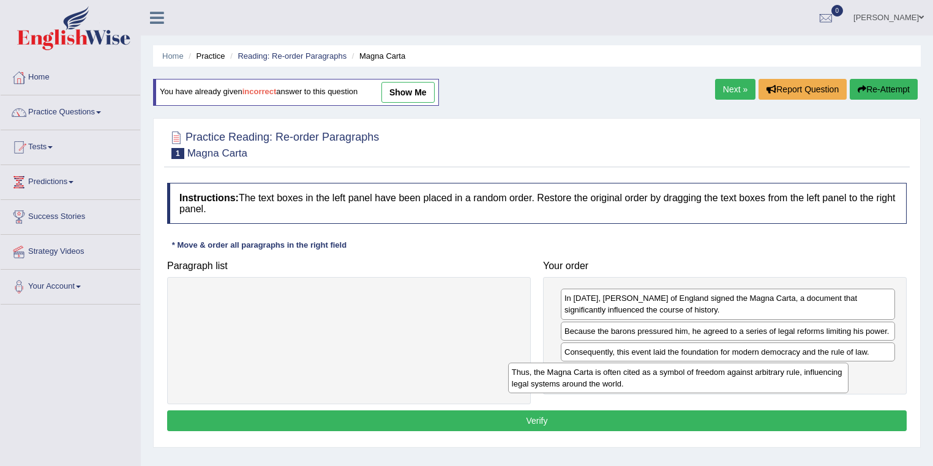
drag, startPoint x: 415, startPoint y: 310, endPoint x: 745, endPoint y: 384, distance: 337.4
click at [745, 384] on div "Thus, the Magna Carta is often cited as a symbol of freedom against arbitrary r…" at bounding box center [678, 378] width 341 height 31
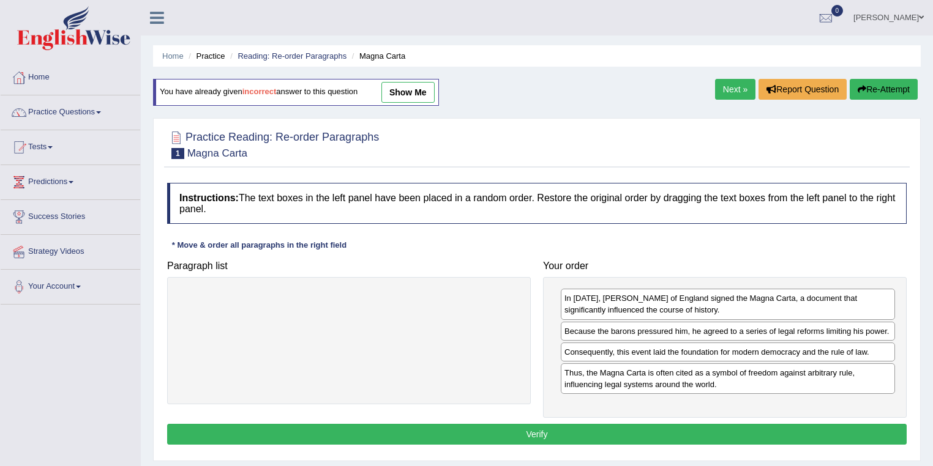
click at [564, 431] on button "Verify" at bounding box center [536, 434] width 739 height 21
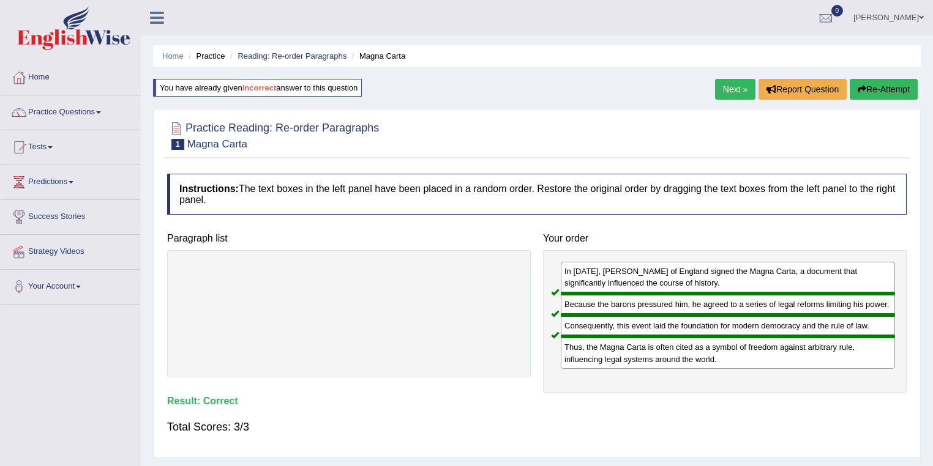
click at [736, 88] on link "Next »" at bounding box center [735, 89] width 40 height 21
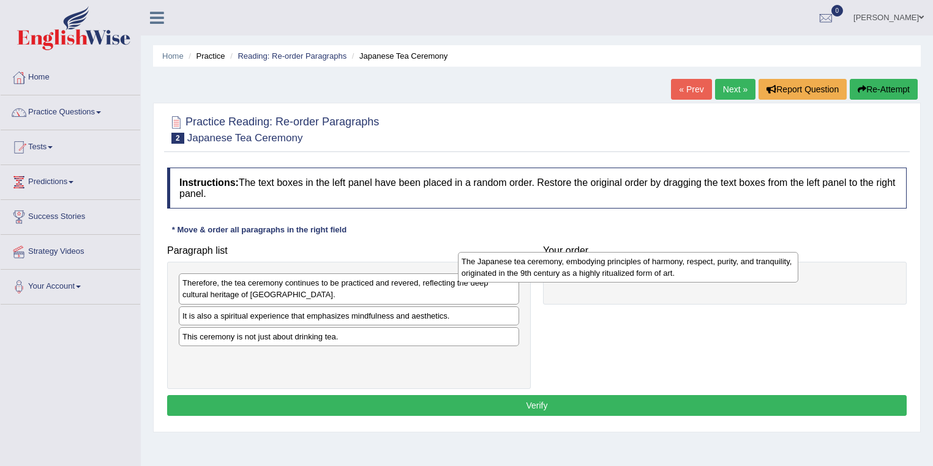
drag, startPoint x: 269, startPoint y: 326, endPoint x: 548, endPoint y: 272, distance: 284.2
click at [548, 272] on div "The Japanese tea ceremony, embodying principles of harmony, respect, purity, an…" at bounding box center [628, 267] width 341 height 31
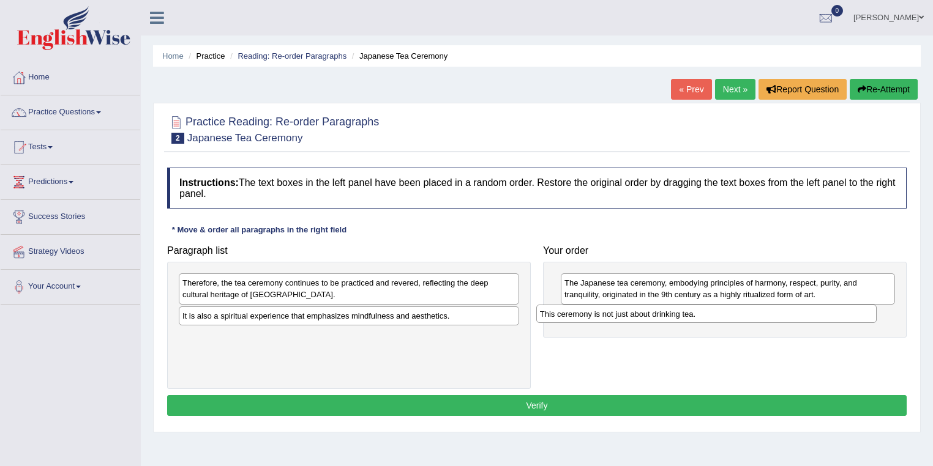
drag, startPoint x: 252, startPoint y: 340, endPoint x: 609, endPoint y: 318, distance: 358.0
click at [609, 318] on div "This ceremony is not just about drinking tea." at bounding box center [706, 314] width 341 height 19
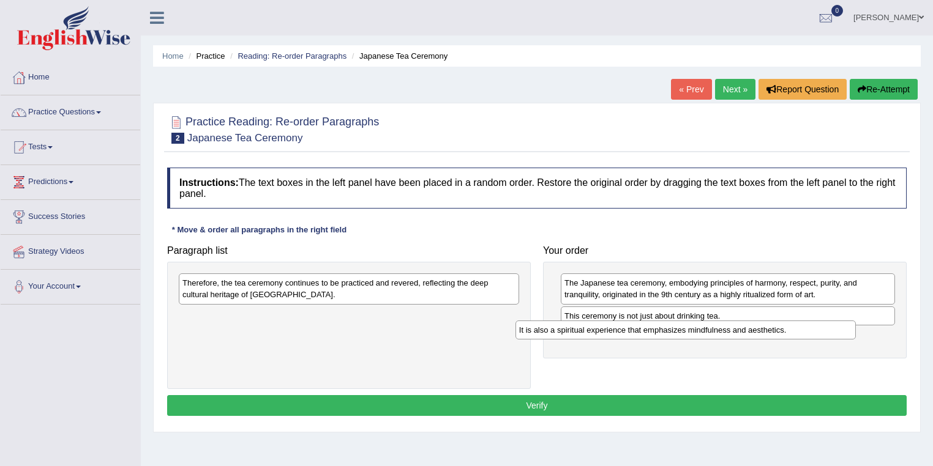
drag, startPoint x: 253, startPoint y: 316, endPoint x: 590, endPoint y: 330, distance: 336.9
click at [590, 330] on div "It is also a spiritual experience that emphasizes mindfulness and aesthetics." at bounding box center [685, 330] width 341 height 19
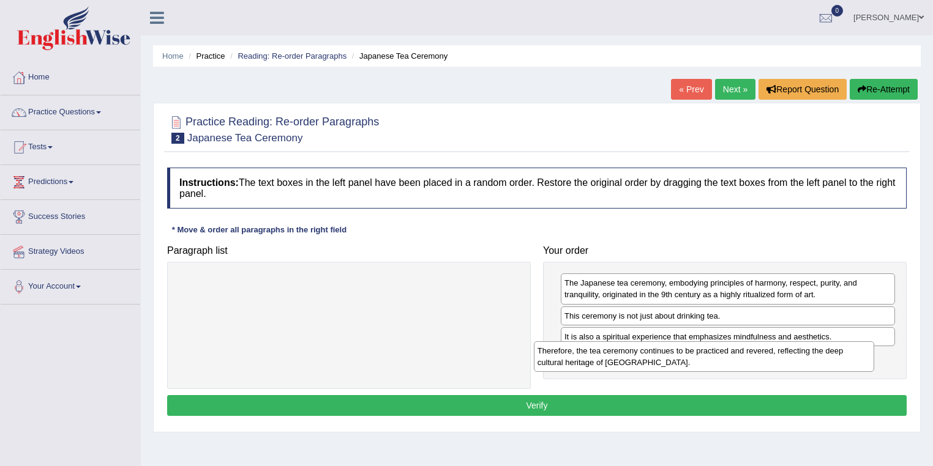
drag, startPoint x: 441, startPoint y: 316, endPoint x: 750, endPoint y: 362, distance: 313.0
click at [750, 362] on div "Therefore, the tea ceremony continues to be practiced and revered, reflecting t…" at bounding box center [704, 356] width 341 height 31
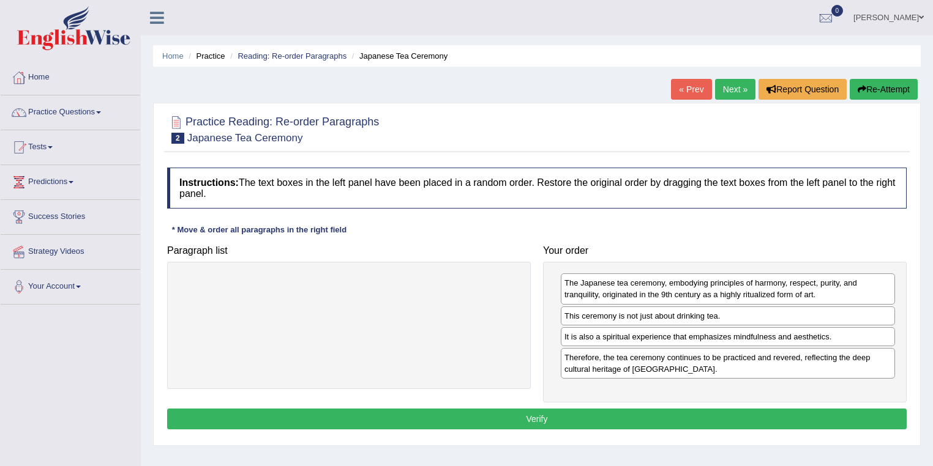
click at [546, 414] on button "Verify" at bounding box center [536, 419] width 739 height 21
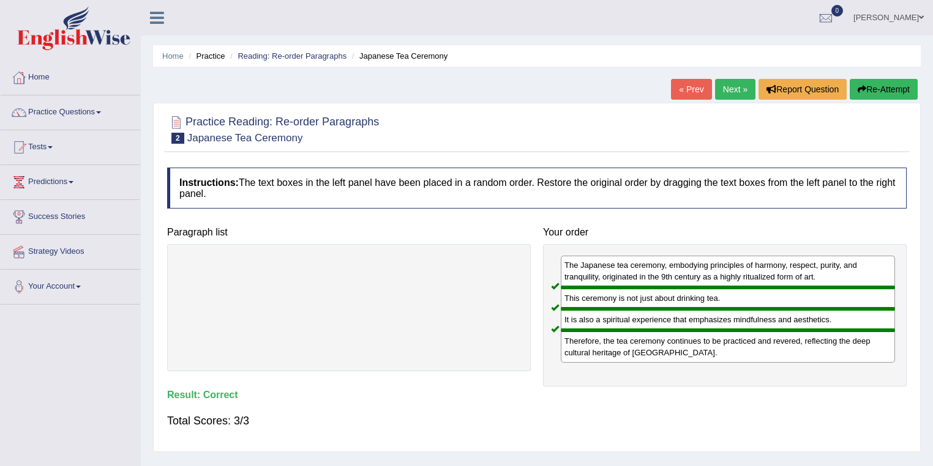
click at [724, 88] on link "Next »" at bounding box center [735, 89] width 40 height 21
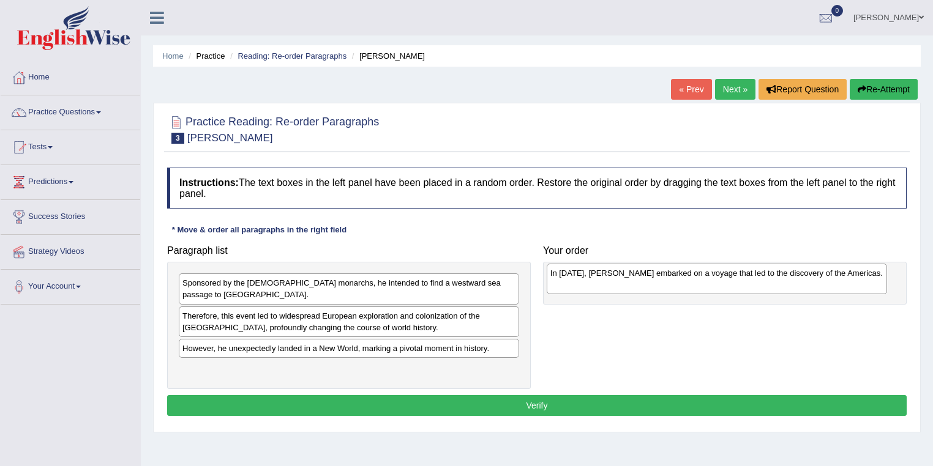
drag, startPoint x: 245, startPoint y: 370, endPoint x: 613, endPoint y: 286, distance: 377.1
click at [613, 286] on div "In 1492, Christopher Columbus embarked on a voyage that led to the discovery of…" at bounding box center [716, 279] width 341 height 31
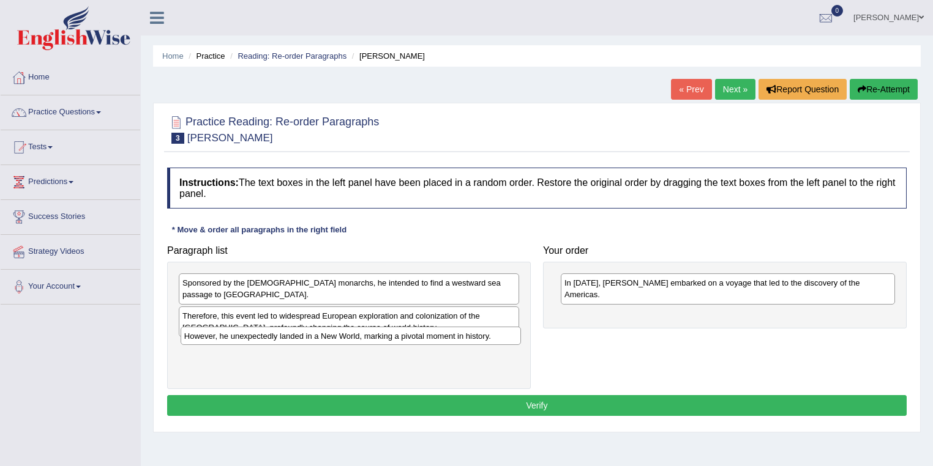
click at [401, 340] on div "However, he unexpectedly landed in a New World, marking a pivotal moment in his…" at bounding box center [351, 336] width 341 height 19
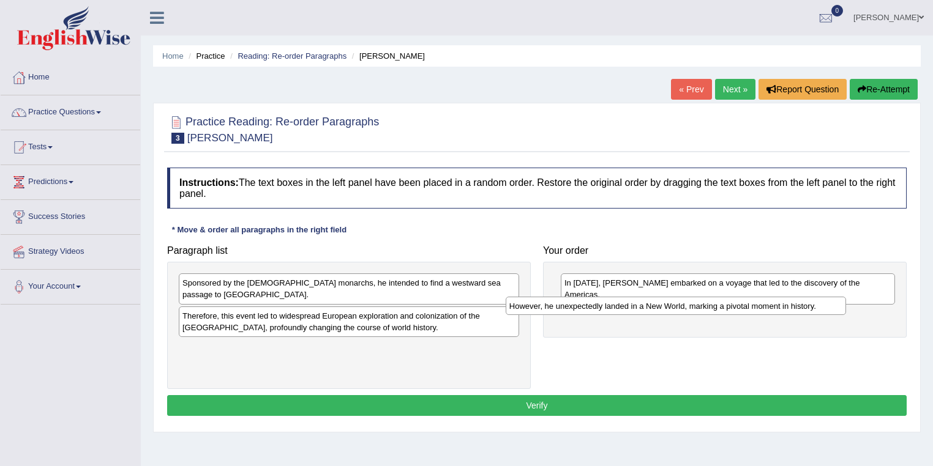
drag, startPoint x: 424, startPoint y: 335, endPoint x: 751, endPoint y: 305, distance: 328.1
click at [751, 305] on div "However, he unexpectedly landed in a New World, marking a pivotal moment in his…" at bounding box center [675, 306] width 341 height 19
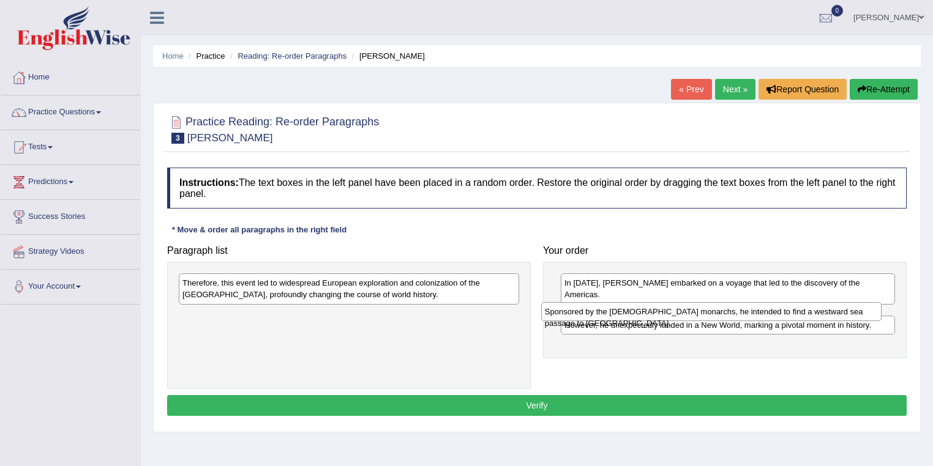
drag, startPoint x: 358, startPoint y: 285, endPoint x: 720, endPoint y: 313, distance: 363.4
click at [720, 313] on div "Sponsored by the Spanish monarchs, he intended to find a westward sea passage t…" at bounding box center [711, 311] width 341 height 19
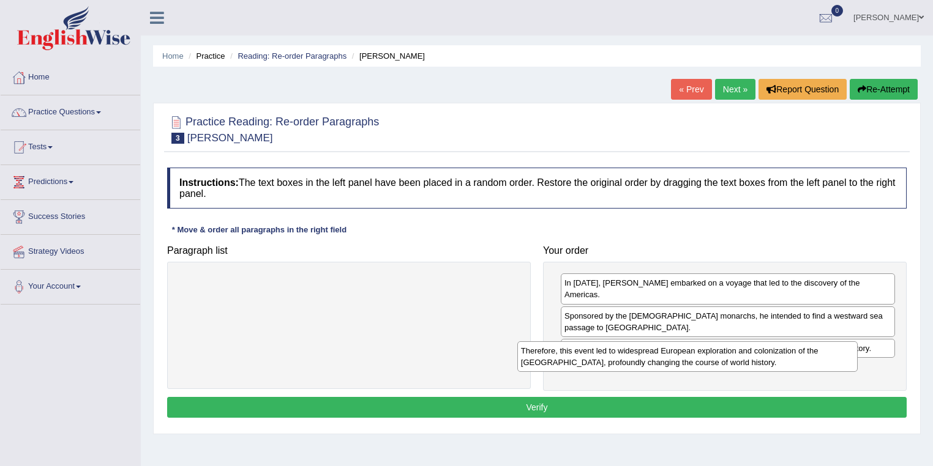
drag, startPoint x: 352, startPoint y: 289, endPoint x: 691, endPoint y: 357, distance: 345.1
click at [691, 357] on div "Therefore, this event led to widespread European exploration and colonization o…" at bounding box center [687, 356] width 341 height 31
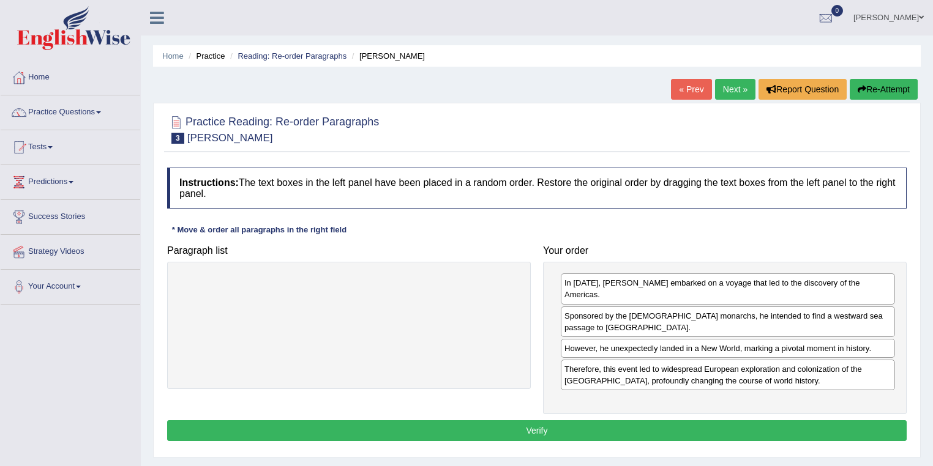
click at [505, 420] on button "Verify" at bounding box center [536, 430] width 739 height 21
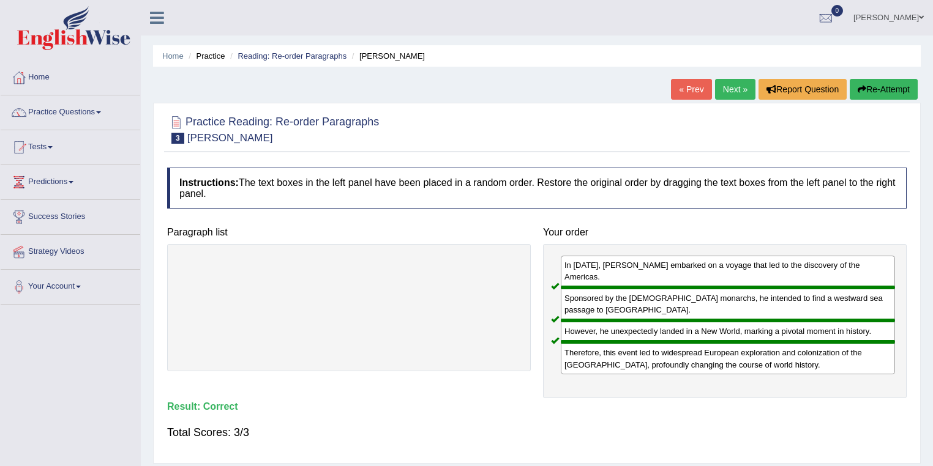
click at [738, 88] on link "Next »" at bounding box center [735, 89] width 40 height 21
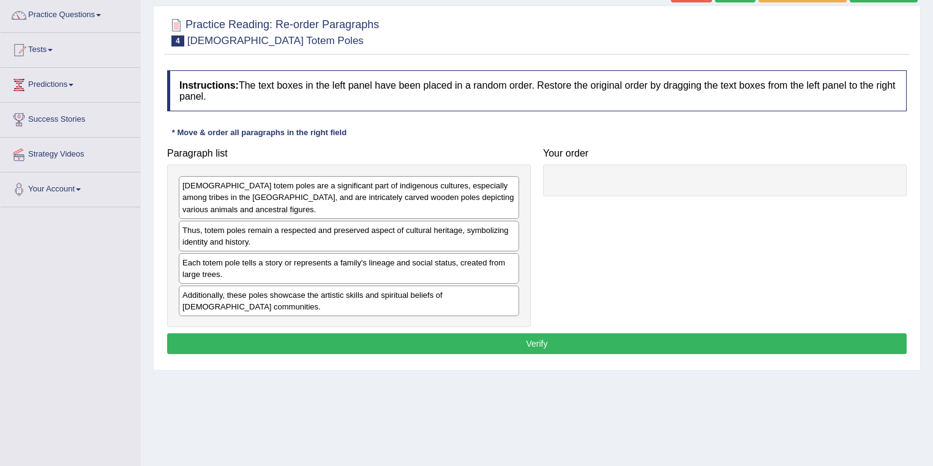
scroll to position [98, 0]
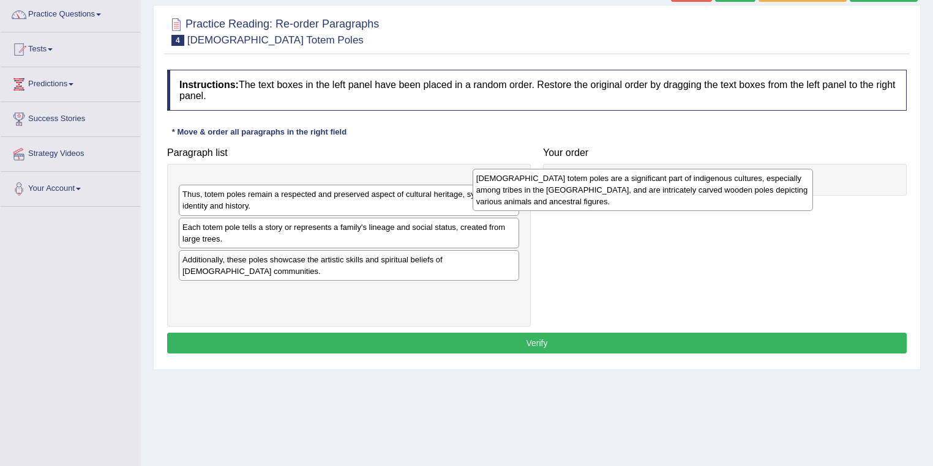
drag, startPoint x: 321, startPoint y: 205, endPoint x: 615, endPoint y: 198, distance: 293.8
click at [615, 198] on div "[DEMOGRAPHIC_DATA] totem poles are a significant part of indigenous cultures, e…" at bounding box center [642, 190] width 341 height 42
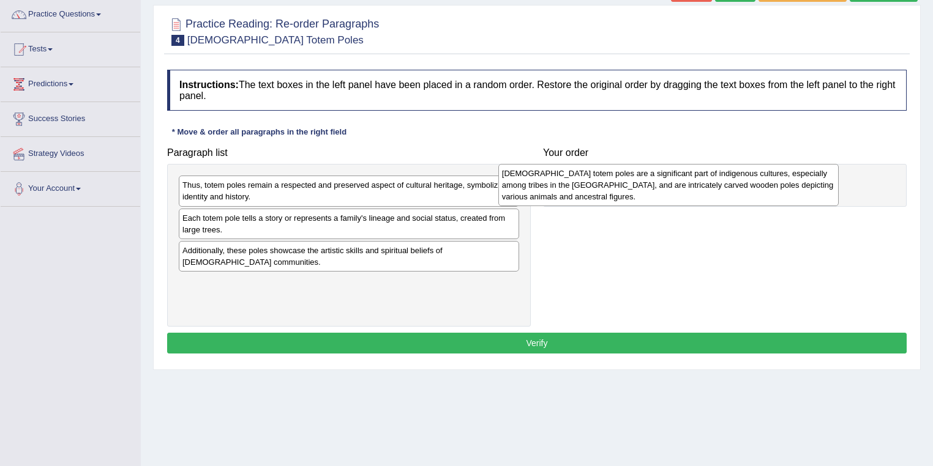
drag, startPoint x: 330, startPoint y: 204, endPoint x: 650, endPoint y: 193, distance: 319.6
click at [650, 193] on div "[DEMOGRAPHIC_DATA] totem poles are a significant part of indigenous cultures, e…" at bounding box center [668, 185] width 341 height 42
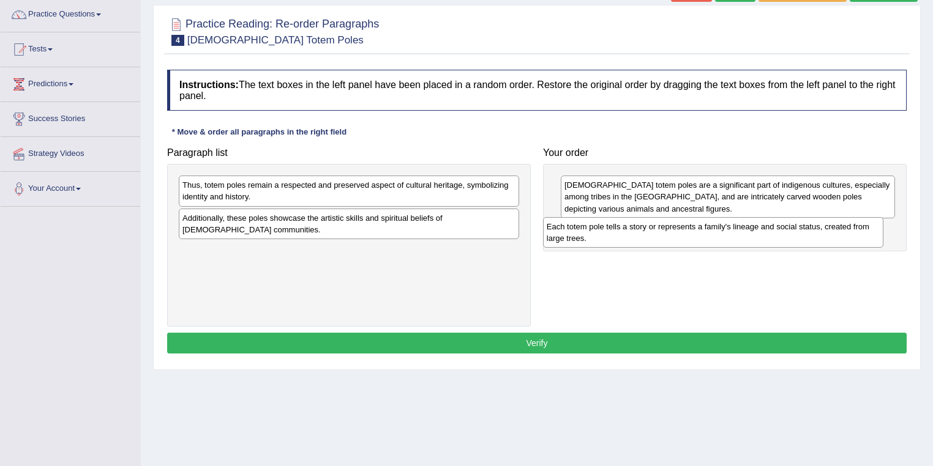
drag, startPoint x: 382, startPoint y: 229, endPoint x: 747, endPoint y: 239, distance: 364.2
click at [747, 239] on div "Each totem pole tells a story or represents a family's lineage and social statu…" at bounding box center [713, 232] width 341 height 31
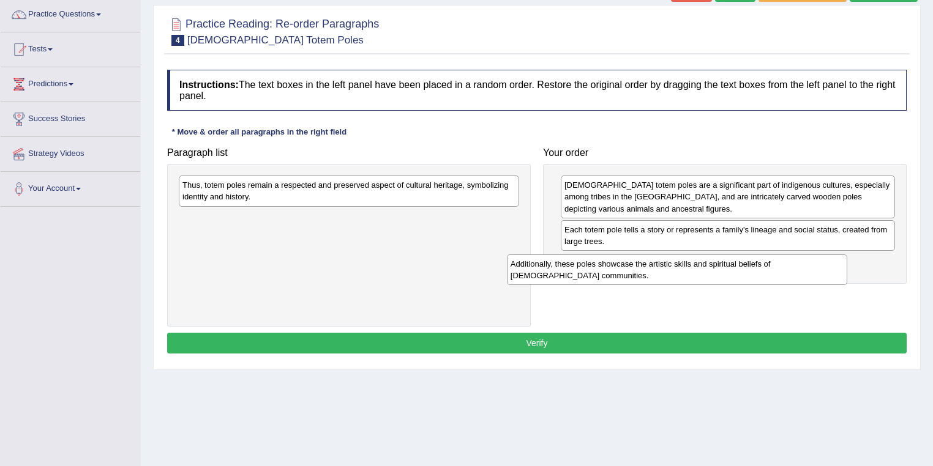
drag, startPoint x: 319, startPoint y: 230, endPoint x: 647, endPoint y: 277, distance: 331.3
click at [647, 277] on div "Additionally, these poles showcase the artistic skills and spiritual beliefs of…" at bounding box center [677, 270] width 341 height 31
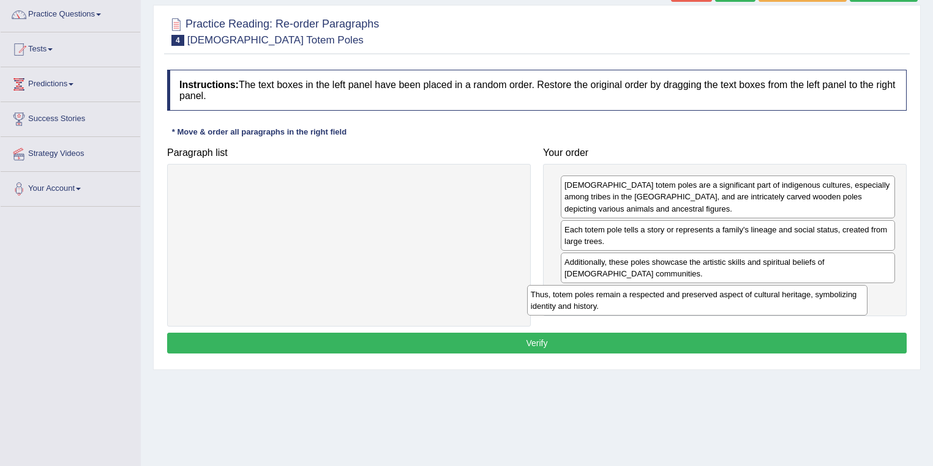
drag, startPoint x: 385, startPoint y: 188, endPoint x: 734, endPoint y: 298, distance: 365.6
click at [734, 298] on div "Thus, totem poles remain a respected and preserved aspect of cultural heritage,…" at bounding box center [697, 300] width 341 height 31
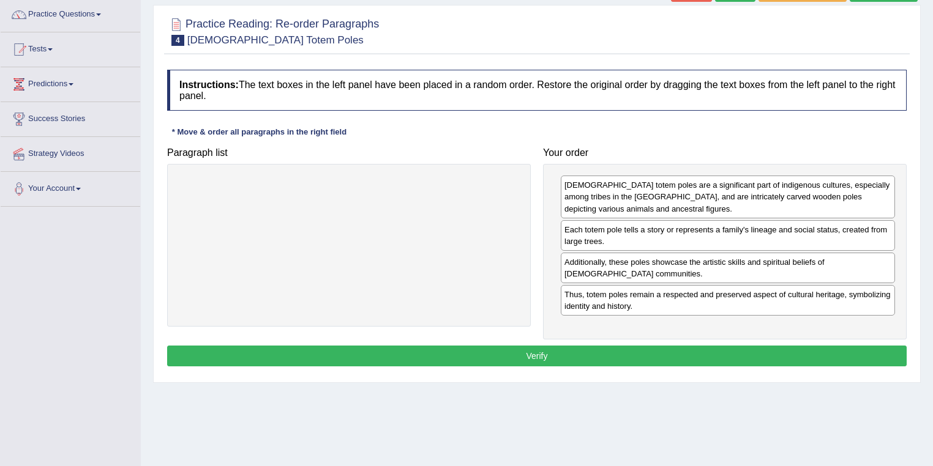
click at [480, 359] on button "Verify" at bounding box center [536, 356] width 739 height 21
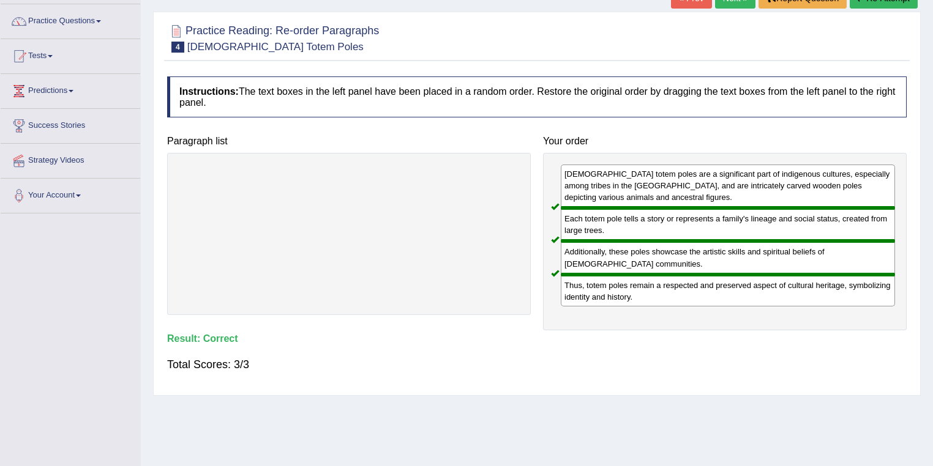
scroll to position [0, 0]
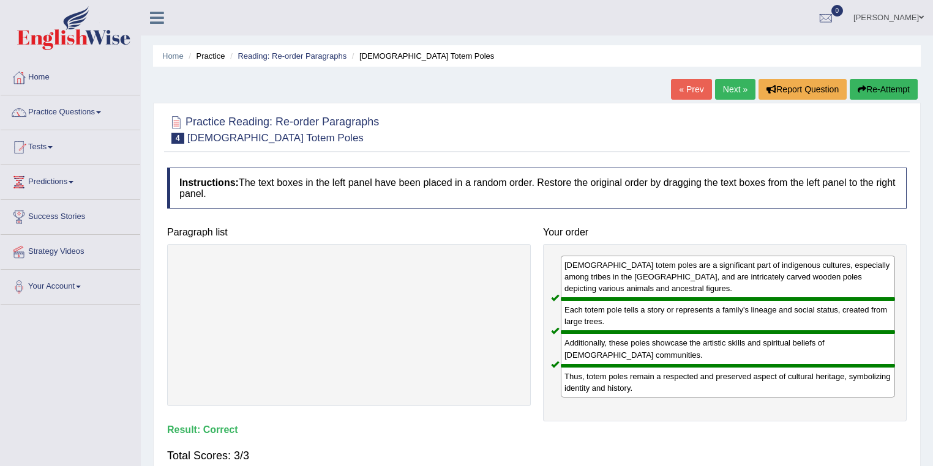
click at [731, 91] on link "Next »" at bounding box center [735, 89] width 40 height 21
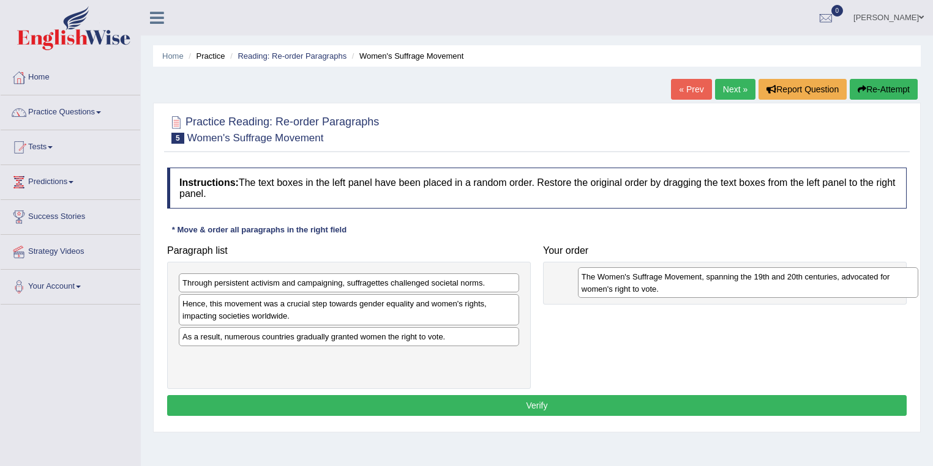
drag, startPoint x: 263, startPoint y: 370, endPoint x: 657, endPoint y: 287, distance: 402.0
click at [657, 287] on div "The Women's Suffrage Movement, spanning the 19th and 20th centuries, advocated …" at bounding box center [748, 282] width 341 height 31
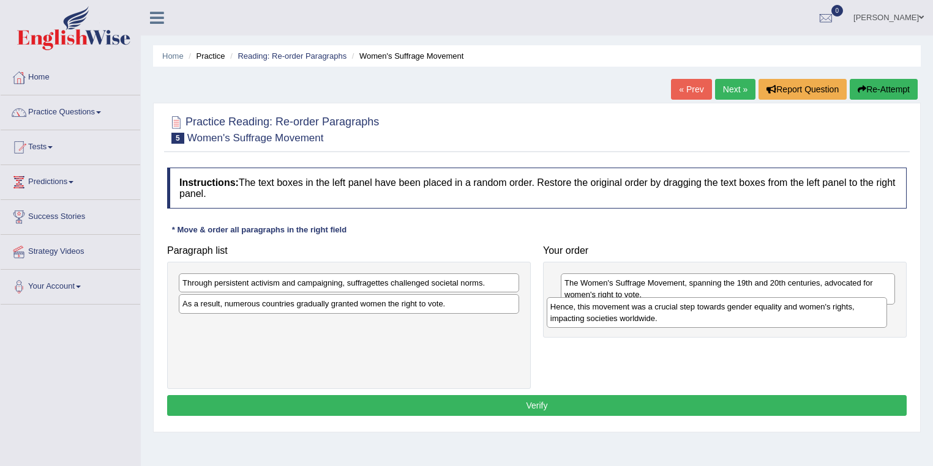
drag, startPoint x: 272, startPoint y: 316, endPoint x: 639, endPoint y: 319, distance: 367.8
click at [639, 319] on div "Hence, this movement was a crucial step towards gender equality and women's rig…" at bounding box center [716, 312] width 341 height 31
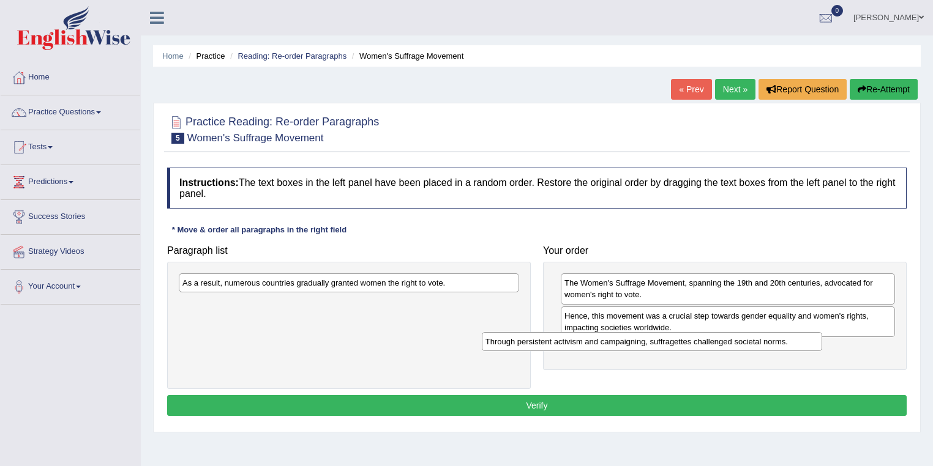
drag, startPoint x: 382, startPoint y: 284, endPoint x: 685, endPoint y: 343, distance: 308.5
click at [685, 343] on div "Through persistent activism and campaigning, suffragettes challenged societal n…" at bounding box center [652, 341] width 341 height 19
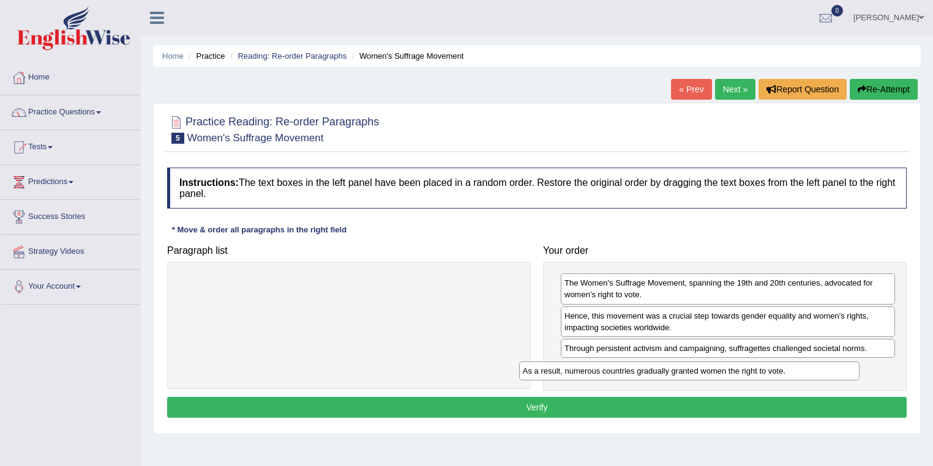
drag, startPoint x: 374, startPoint y: 283, endPoint x: 712, endPoint y: 372, distance: 349.8
click at [712, 372] on div "As a result, numerous countries gradually granted women the right to vote." at bounding box center [689, 371] width 341 height 19
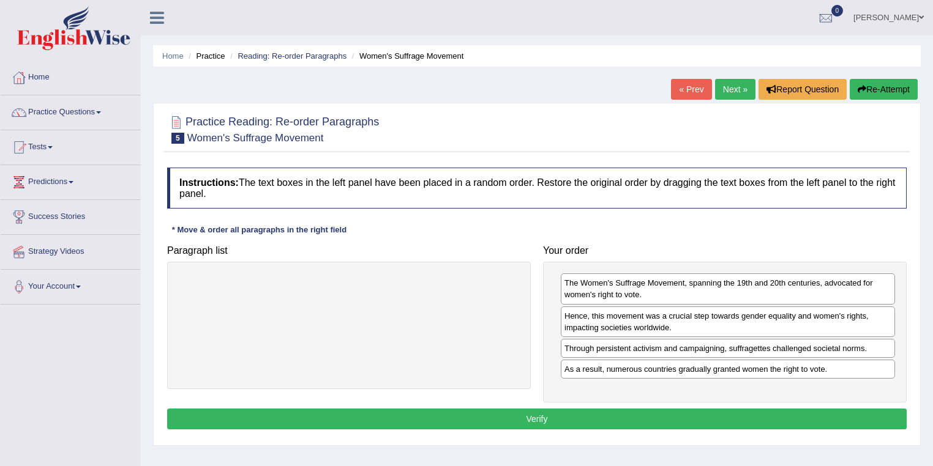
click at [551, 417] on button "Verify" at bounding box center [536, 419] width 739 height 21
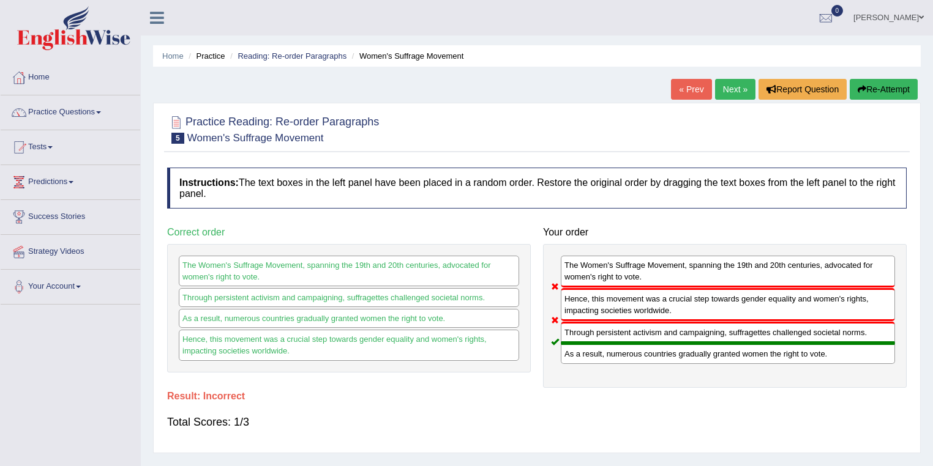
click at [734, 90] on link "Next »" at bounding box center [735, 89] width 40 height 21
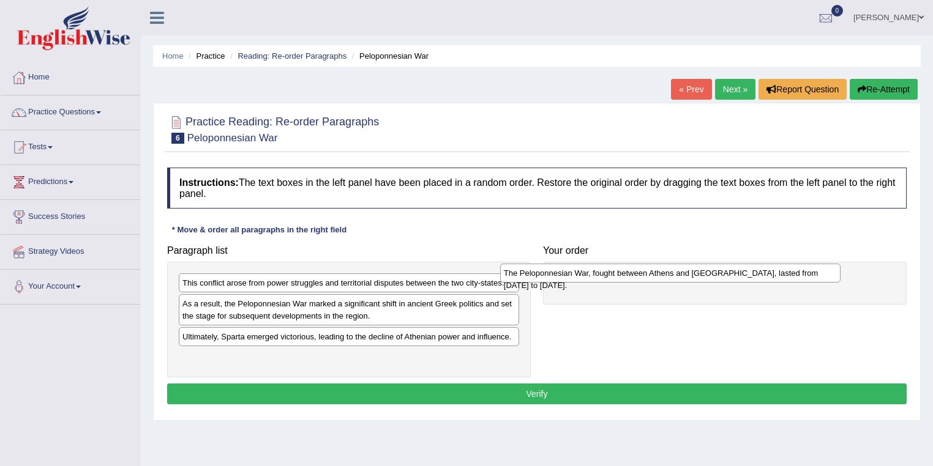
drag, startPoint x: 382, startPoint y: 360, endPoint x: 705, endPoint y: 277, distance: 333.0
click at [705, 277] on div "The Peloponnesian War, fought between Athens and Sparta, lasted from 431 to 404…" at bounding box center [670, 273] width 341 height 19
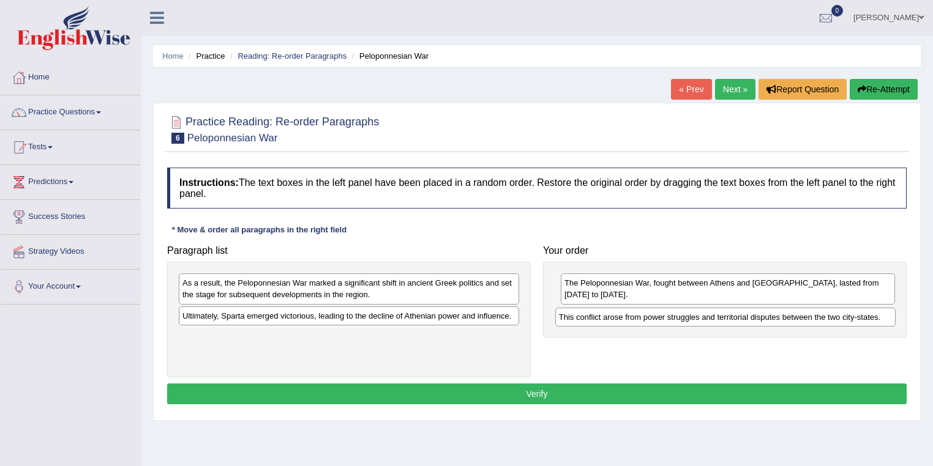
drag, startPoint x: 393, startPoint y: 285, endPoint x: 769, endPoint y: 305, distance: 376.2
click at [770, 317] on div "This conflict arose from power struggles and territorial disputes between the t…" at bounding box center [725, 317] width 341 height 19
click at [769, 305] on div "This conflict arose from power struggles and territorial disputes between the t…" at bounding box center [727, 309] width 341 height 19
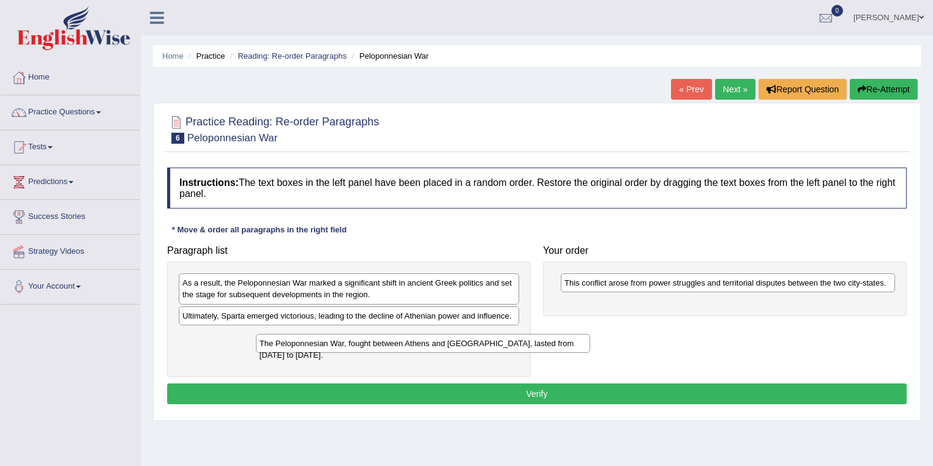
drag, startPoint x: 598, startPoint y: 281, endPoint x: 293, endPoint y: 341, distance: 310.7
click at [293, 341] on div "The Peloponnesian War, fought between Athens and Sparta, lasted from 431 to 404…" at bounding box center [423, 343] width 335 height 19
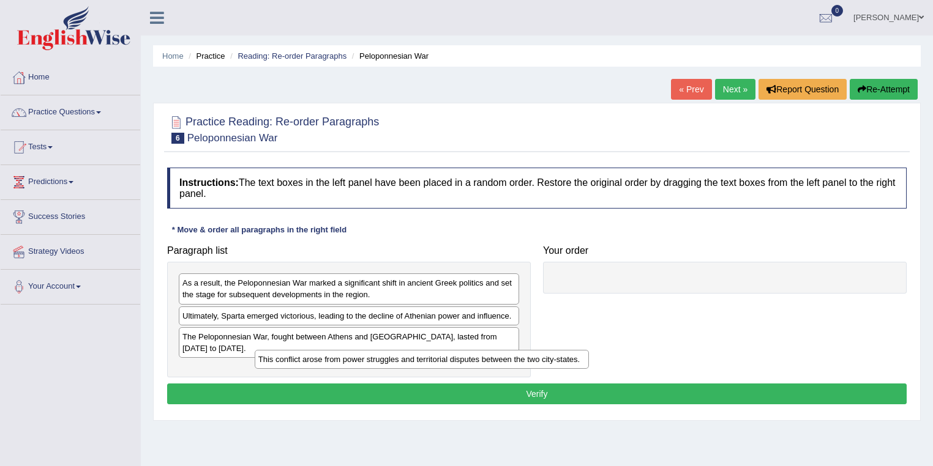
drag, startPoint x: 622, startPoint y: 281, endPoint x: 310, endPoint y: 359, distance: 320.9
click at [310, 359] on div "This conflict arose from power struggles and territorial disputes between the t…" at bounding box center [422, 359] width 335 height 19
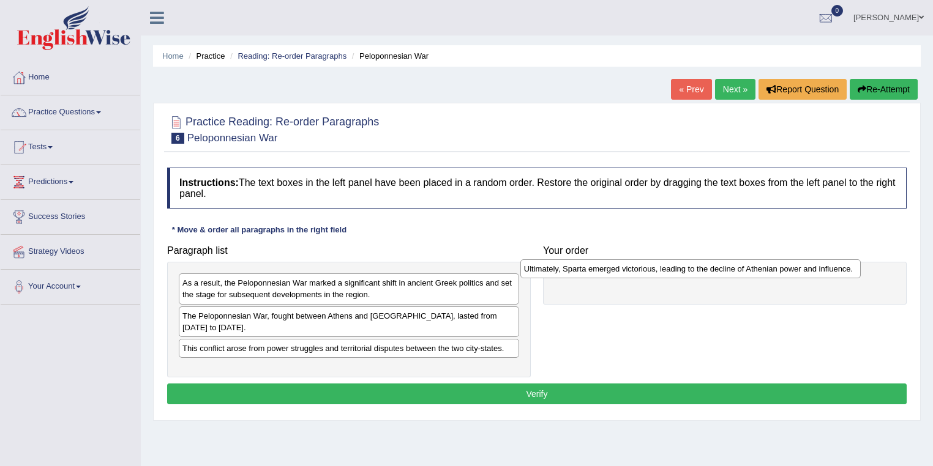
drag, startPoint x: 310, startPoint y: 316, endPoint x: 654, endPoint y: 269, distance: 347.0
click at [654, 269] on div "Ultimately, Sparta emerged victorious, leading to the decline of Athenian power…" at bounding box center [690, 268] width 341 height 19
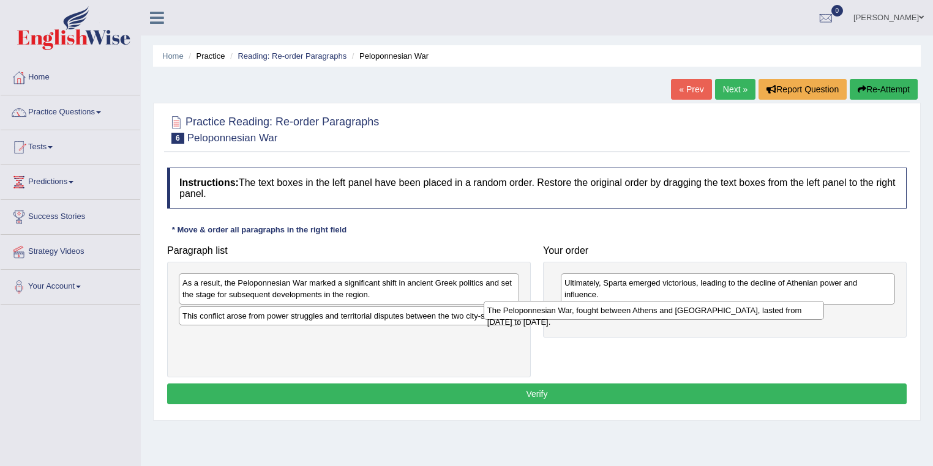
drag, startPoint x: 268, startPoint y: 318, endPoint x: 575, endPoint y: 311, distance: 307.2
click at [575, 311] on div "The Peloponnesian War, fought between Athens and Sparta, lasted from 431 to 404…" at bounding box center [653, 310] width 341 height 19
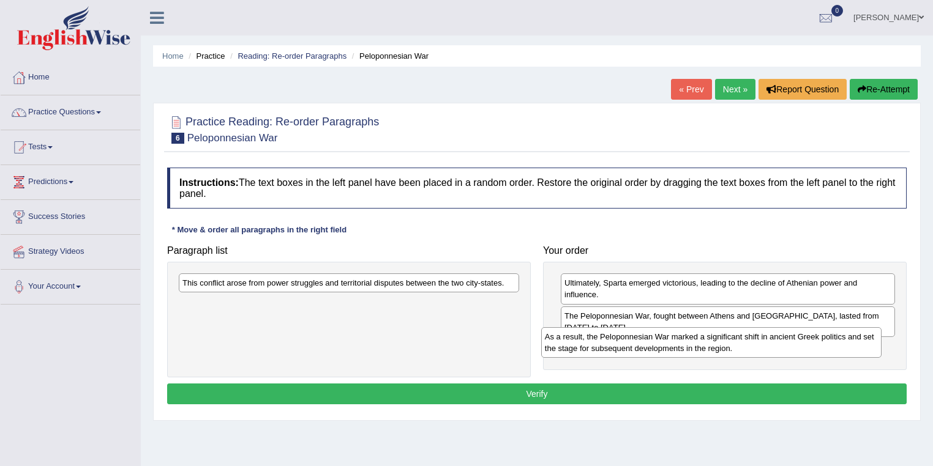
drag, startPoint x: 306, startPoint y: 292, endPoint x: 668, endPoint y: 346, distance: 366.2
click at [668, 346] on div "As a result, the Peloponnesian War marked a significant shift in ancient Greek …" at bounding box center [711, 342] width 341 height 31
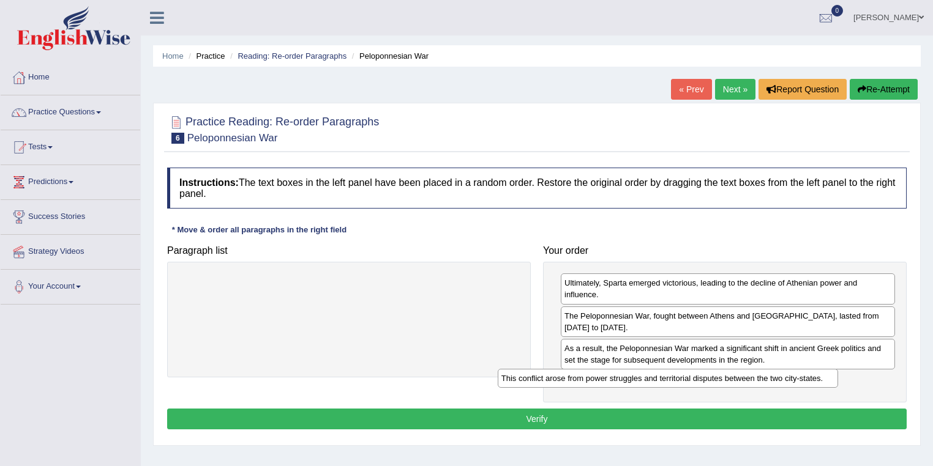
drag, startPoint x: 415, startPoint y: 280, endPoint x: 742, endPoint y: 382, distance: 342.8
click at [742, 382] on div "This conflict arose from power struggles and territorial disputes between the t…" at bounding box center [667, 378] width 341 height 19
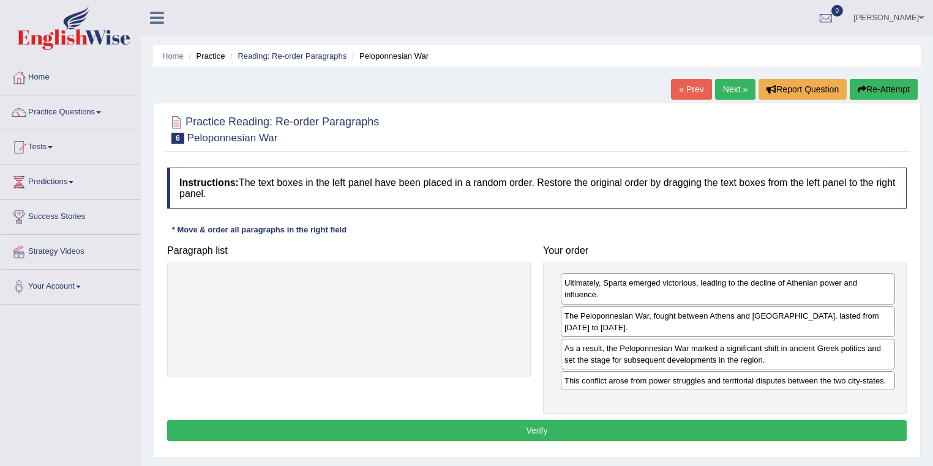
click at [550, 420] on button "Verify" at bounding box center [536, 430] width 739 height 21
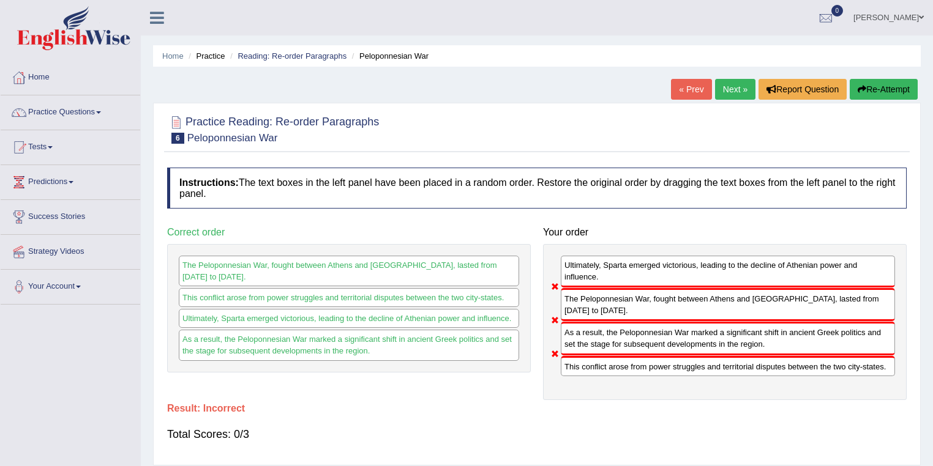
click at [722, 84] on link "Next »" at bounding box center [735, 89] width 40 height 21
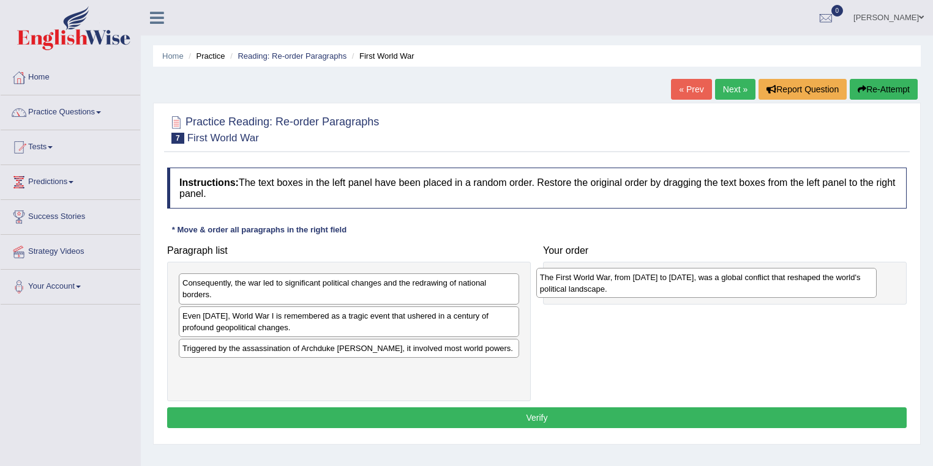
drag, startPoint x: 272, startPoint y: 382, endPoint x: 630, endPoint y: 291, distance: 368.8
click at [630, 291] on div "The First World War, from 1914 to 1918, was a global conflict that reshaped the…" at bounding box center [706, 283] width 341 height 31
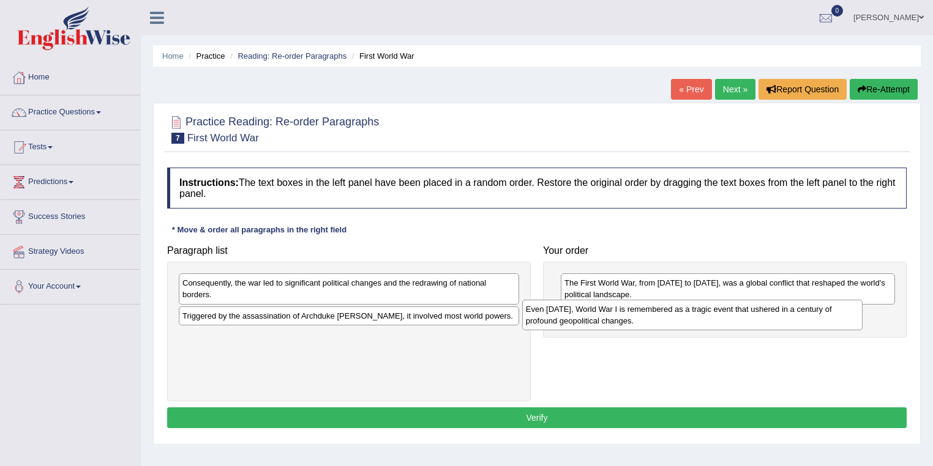
drag, startPoint x: 273, startPoint y: 323, endPoint x: 616, endPoint y: 317, distance: 343.3
click at [616, 317] on div "Even today, World War I is remembered as a tragic event that ushered in a centu…" at bounding box center [692, 315] width 341 height 31
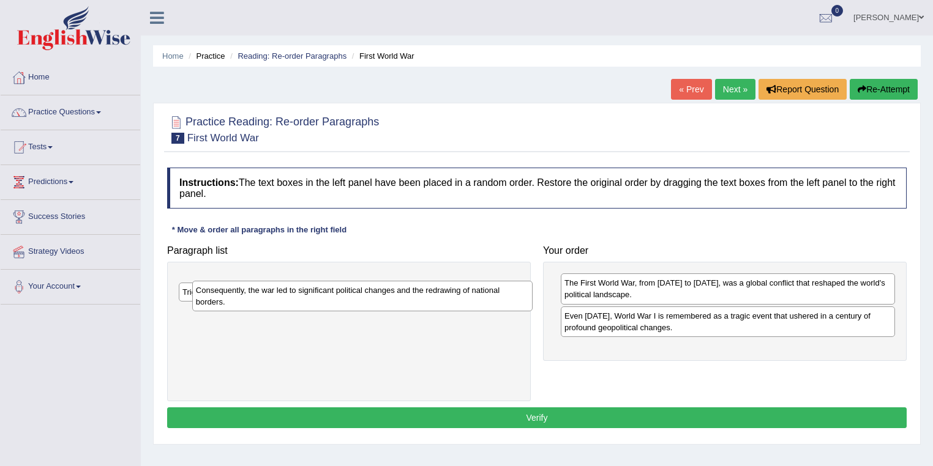
drag, startPoint x: 277, startPoint y: 291, endPoint x: 306, endPoint y: 302, distance: 30.6
click at [304, 302] on div "Consequently, the war led to significant political changes and the redrawing of…" at bounding box center [362, 296] width 341 height 31
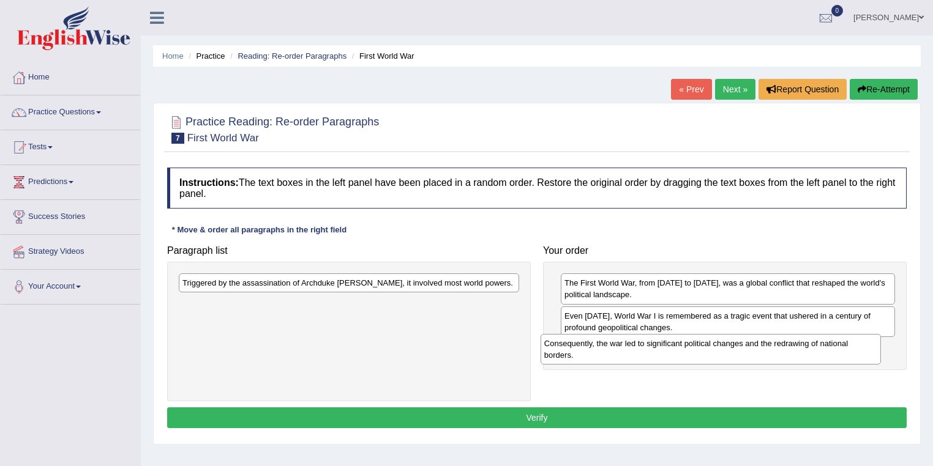
drag, startPoint x: 311, startPoint y: 297, endPoint x: 672, endPoint y: 358, distance: 366.7
click at [672, 358] on div "Consequently, the war led to significant political changes and the redrawing of…" at bounding box center [710, 349] width 341 height 31
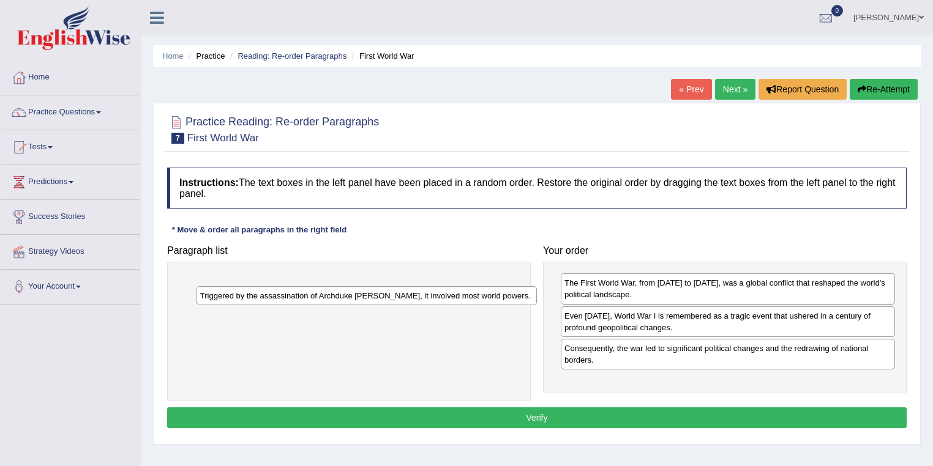
drag, startPoint x: 351, startPoint y: 289, endPoint x: 662, endPoint y: 411, distance: 333.8
click at [537, 305] on div "Triggered by the assassination of Archduke Franz Ferdinand, it involved most wo…" at bounding box center [366, 295] width 341 height 19
click at [690, 397] on div "Instructions: The text boxes in the left panel have been placed in a random ord…" at bounding box center [536, 300] width 745 height 276
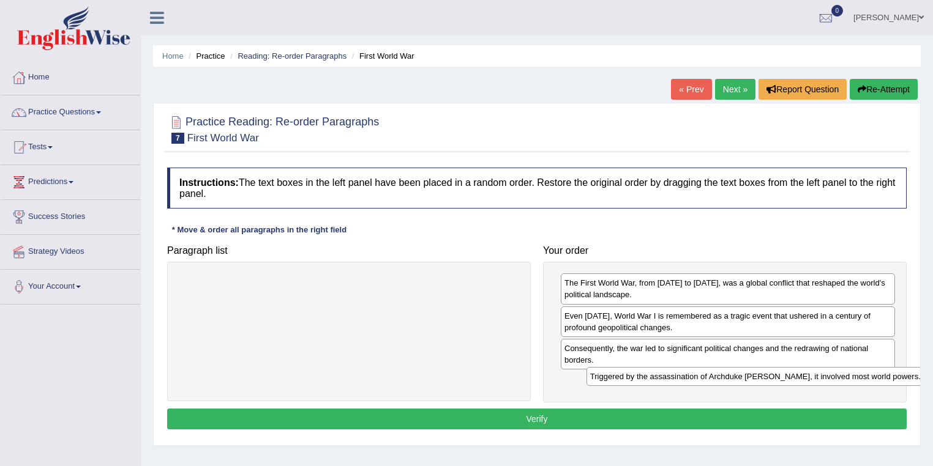
drag, startPoint x: 319, startPoint y: 281, endPoint x: 722, endPoint y: 383, distance: 416.0
click at [722, 383] on div "Triggered by the assassination of Archduke Franz Ferdinand, it involved most wo…" at bounding box center [756, 376] width 341 height 19
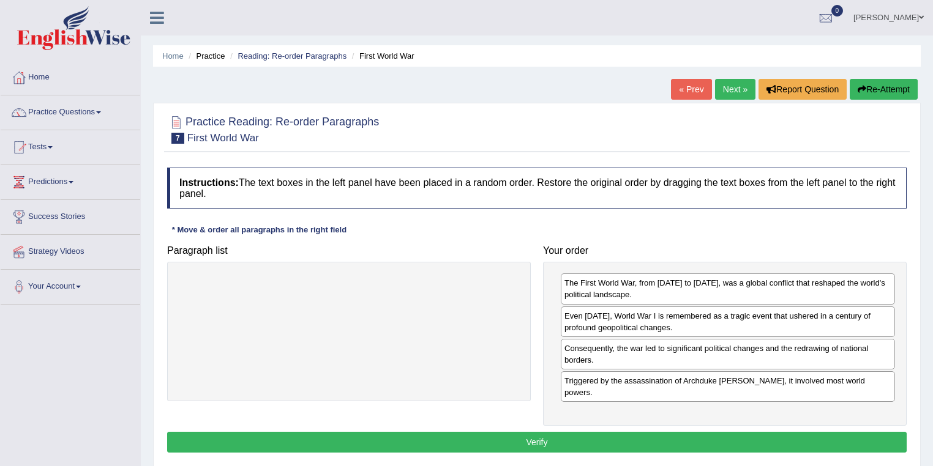
click at [553, 433] on button "Verify" at bounding box center [536, 442] width 739 height 21
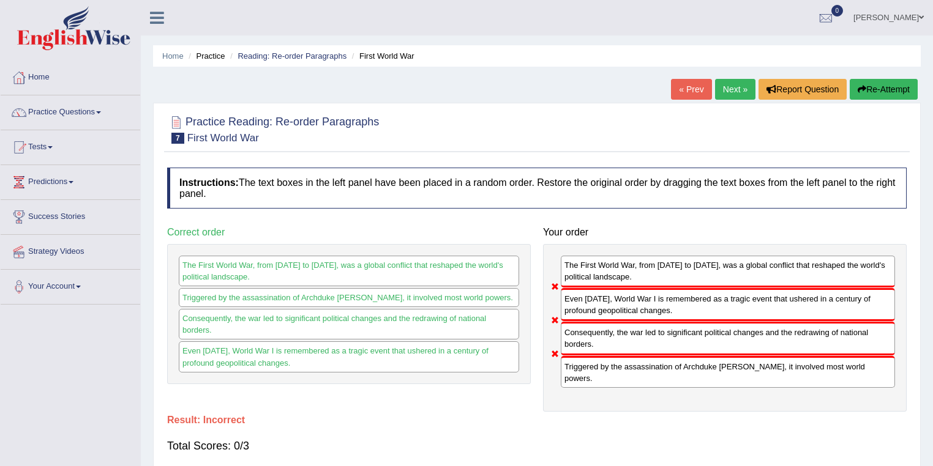
click at [728, 88] on link "Next »" at bounding box center [735, 89] width 40 height 21
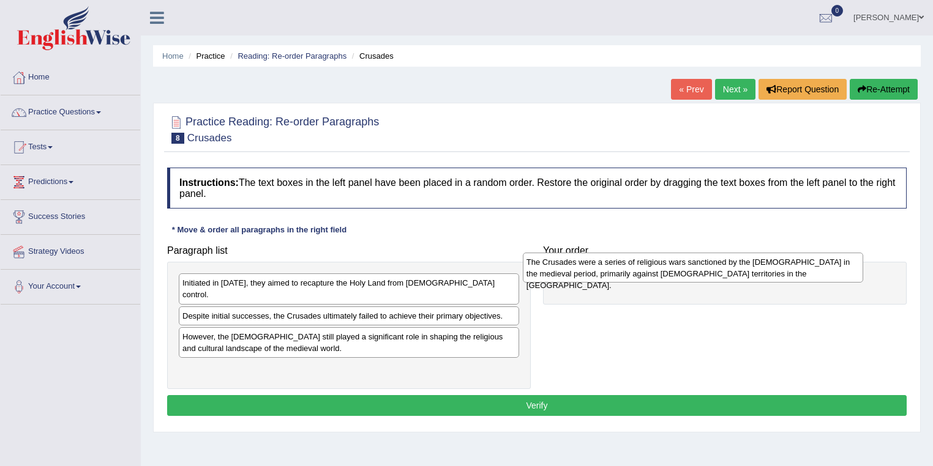
drag, startPoint x: 247, startPoint y: 337, endPoint x: 591, endPoint y: 274, distance: 349.5
click at [591, 274] on div "The Crusades were a series of religious wars sanctioned by the [DEMOGRAPHIC_DAT…" at bounding box center [693, 268] width 341 height 31
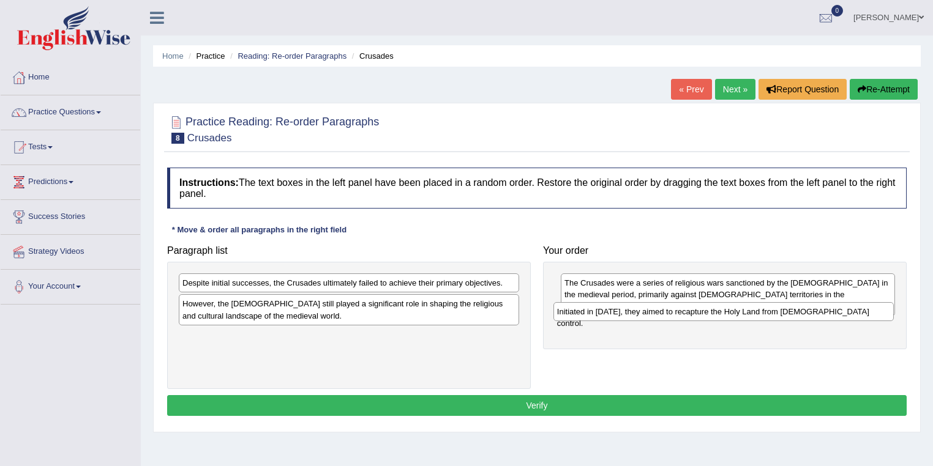
drag, startPoint x: 397, startPoint y: 280, endPoint x: 772, endPoint y: 308, distance: 375.6
click at [772, 308] on div "Initiated in [DATE], they aimed to recapture the Holy Land from [DEMOGRAPHIC_DA…" at bounding box center [723, 311] width 341 height 19
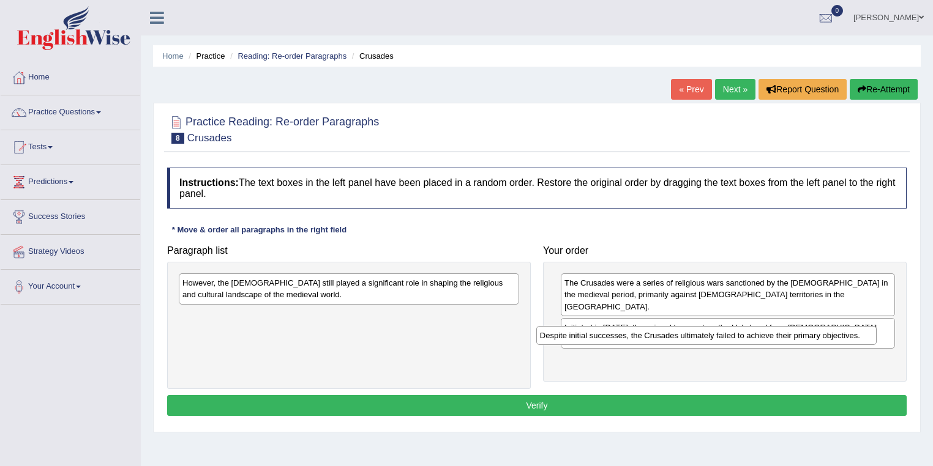
drag, startPoint x: 325, startPoint y: 283, endPoint x: 680, endPoint y: 336, distance: 359.5
click at [680, 336] on div "Despite initial successes, the Crusades ultimately failed to achieve their prim…" at bounding box center [706, 335] width 341 height 19
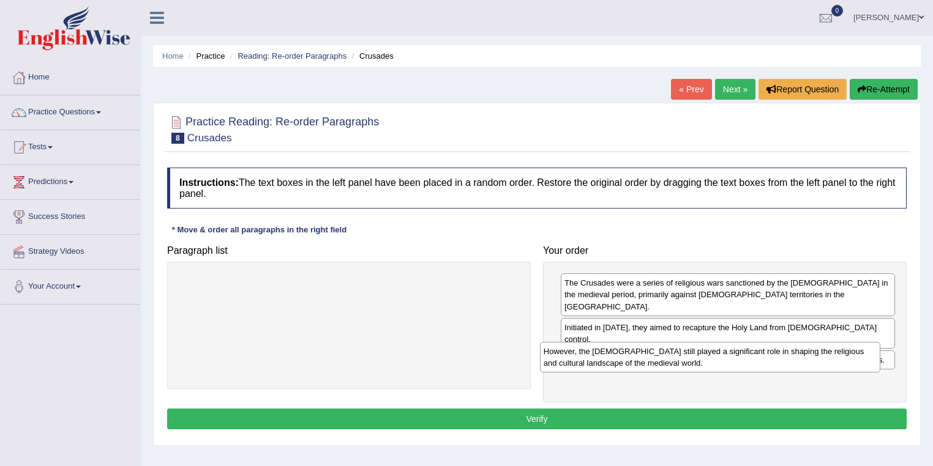
drag, startPoint x: 299, startPoint y: 292, endPoint x: 658, endPoint y: 361, distance: 365.8
click at [658, 361] on div "However, the Crusades still played a significant role in shaping the religious …" at bounding box center [710, 357] width 341 height 31
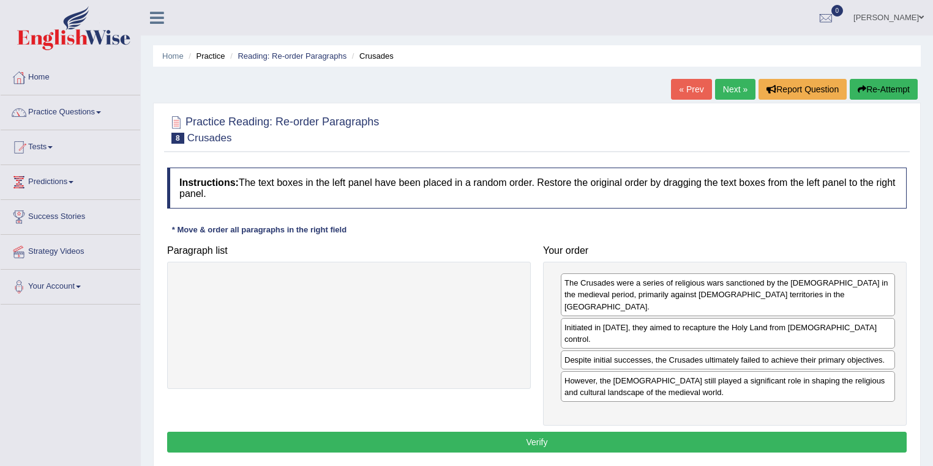
click at [735, 432] on button "Verify" at bounding box center [536, 442] width 739 height 21
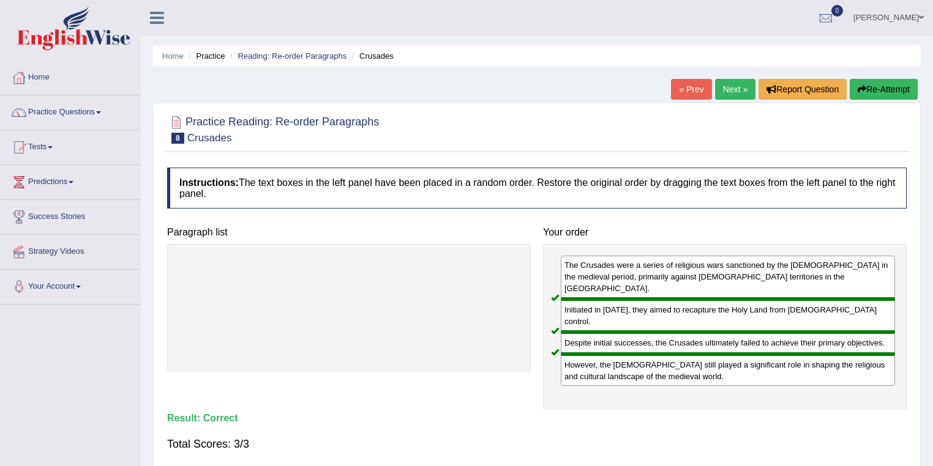
click at [732, 93] on link "Next »" at bounding box center [735, 89] width 40 height 21
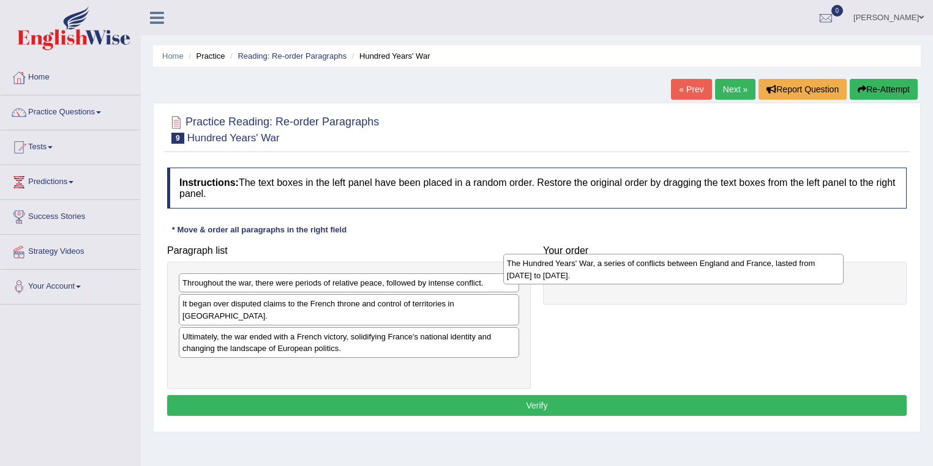
drag, startPoint x: 365, startPoint y: 365, endPoint x: 690, endPoint y: 272, distance: 338.0
click at [690, 272] on div "The Hundred Years' War, a series of conflicts between England and France, laste…" at bounding box center [673, 269] width 341 height 31
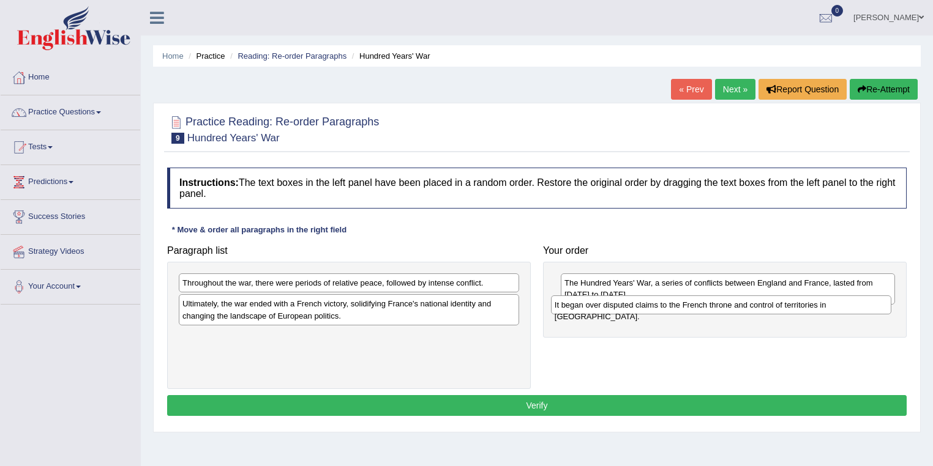
drag, startPoint x: 408, startPoint y: 311, endPoint x: 808, endPoint y: 309, distance: 400.2
click at [806, 310] on div "It began over disputed claims to the French throne and control of territories i…" at bounding box center [721, 305] width 341 height 19
click at [808, 309] on div "It began over disputed claims to the French throne and control of territories i…" at bounding box center [735, 311] width 341 height 19
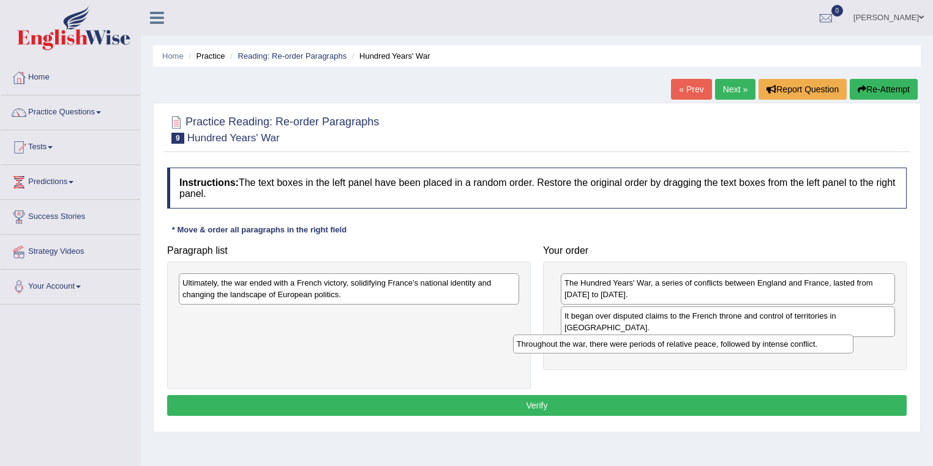
drag, startPoint x: 408, startPoint y: 279, endPoint x: 742, endPoint y: 340, distance: 339.7
click at [742, 340] on div "Throughout the war, there were periods of relative peace, followed by intense c…" at bounding box center [683, 344] width 341 height 19
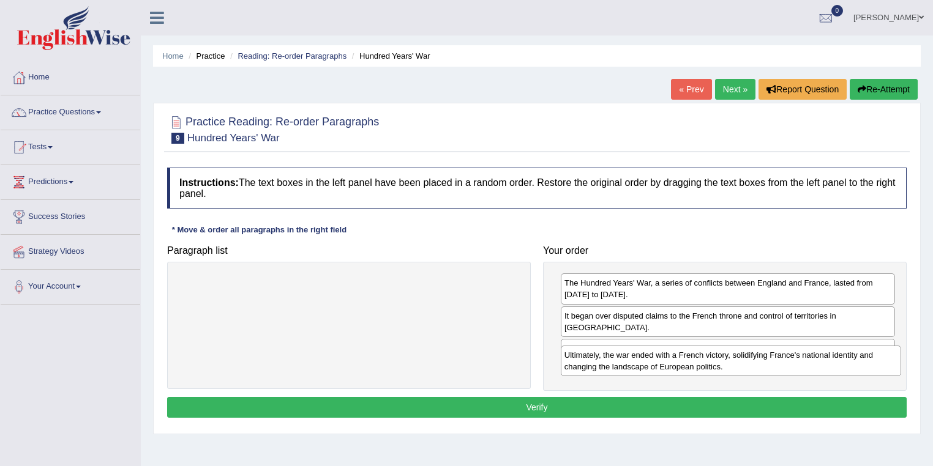
drag, startPoint x: 333, startPoint y: 294, endPoint x: 715, endPoint y: 367, distance: 388.6
click at [715, 367] on div "Ultimately, the war ended with a French victory, solidifying France's national …" at bounding box center [731, 361] width 341 height 31
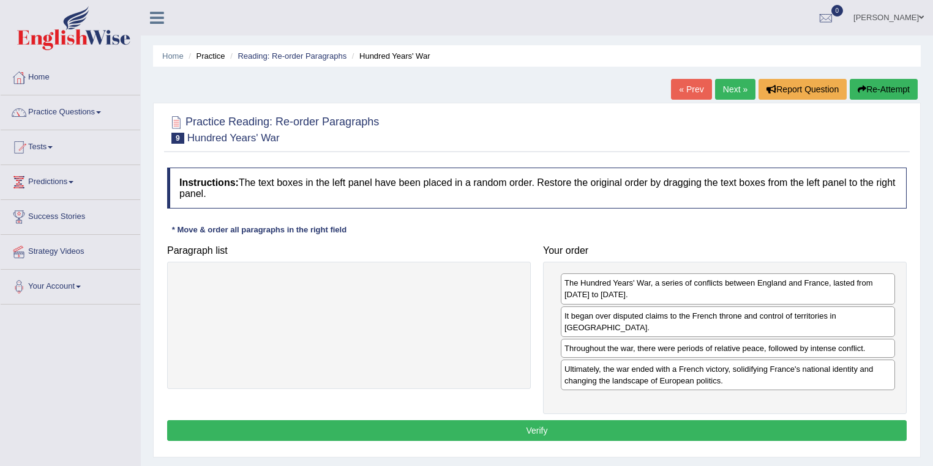
click at [673, 422] on button "Verify" at bounding box center [536, 430] width 739 height 21
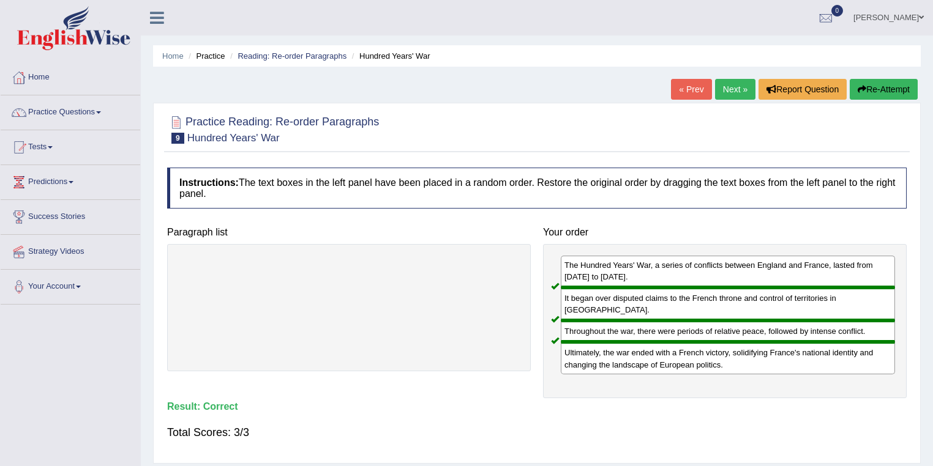
click at [732, 87] on link "Next »" at bounding box center [735, 89] width 40 height 21
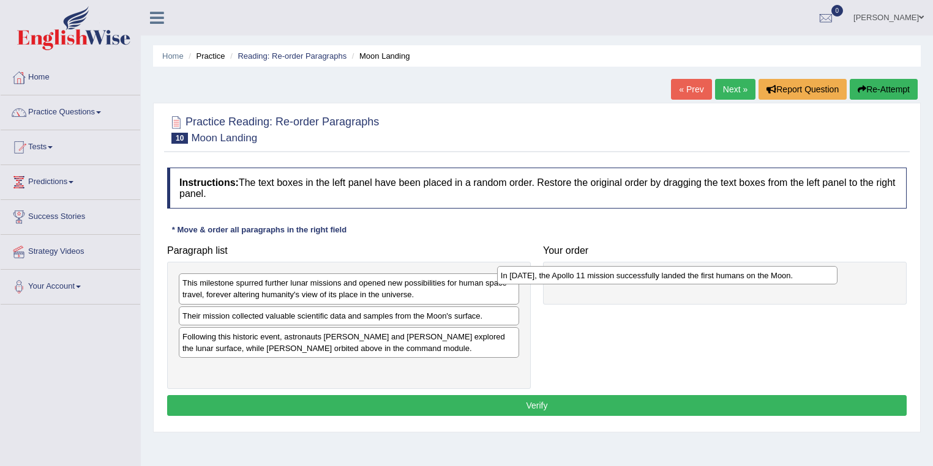
drag, startPoint x: 357, startPoint y: 340, endPoint x: 676, endPoint y: 279, distance: 323.9
click at [676, 279] on div "In [DATE], the Apollo 11 mission successfully landed the first humans on the Mo…" at bounding box center [667, 275] width 341 height 19
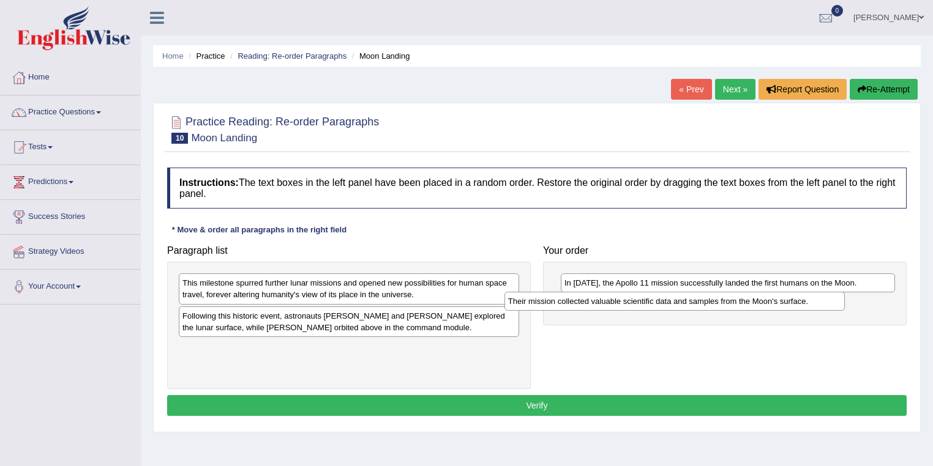
drag, startPoint x: 407, startPoint y: 319, endPoint x: 734, endPoint y: 304, distance: 327.7
click at [734, 304] on div "Their mission collected valuable scientific data and samples from the Moon's su…" at bounding box center [674, 301] width 341 height 19
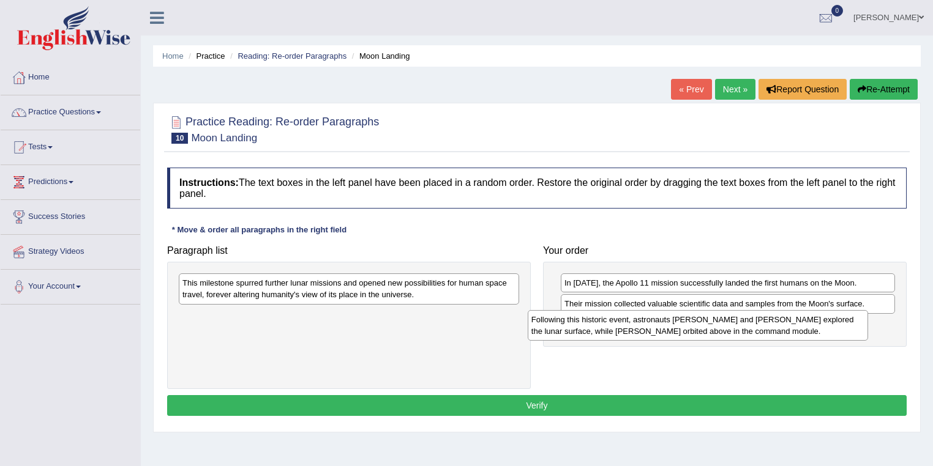
drag, startPoint x: 261, startPoint y: 327, endPoint x: 609, endPoint y: 330, distance: 348.8
click at [609, 330] on div "Following this historic event, astronauts [PERSON_NAME] and [PERSON_NAME] explo…" at bounding box center [697, 325] width 341 height 31
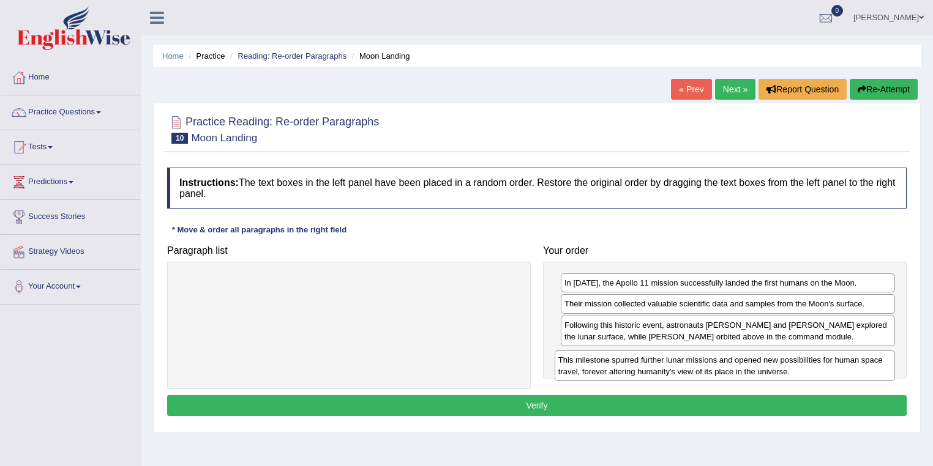
drag, startPoint x: 241, startPoint y: 291, endPoint x: 617, endPoint y: 367, distance: 383.4
click at [617, 367] on div "This milestone spurred further lunar missions and opened new possibilities for …" at bounding box center [724, 366] width 341 height 31
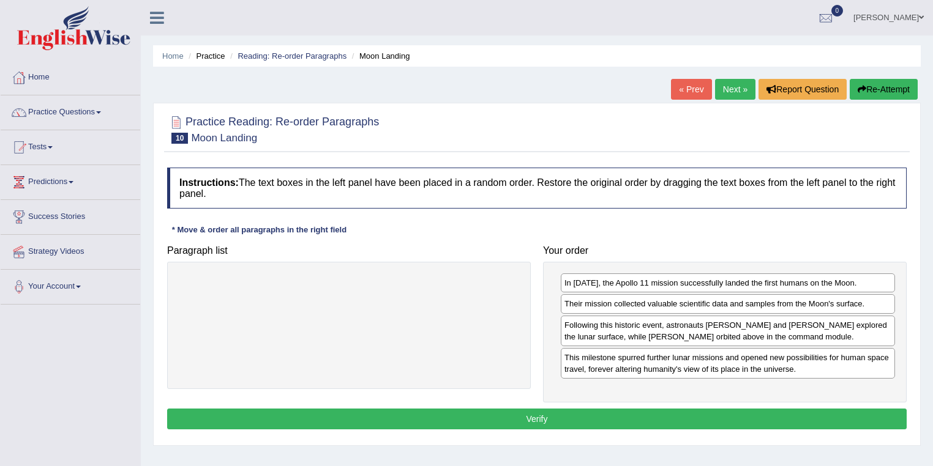
click at [621, 415] on button "Verify" at bounding box center [536, 419] width 739 height 21
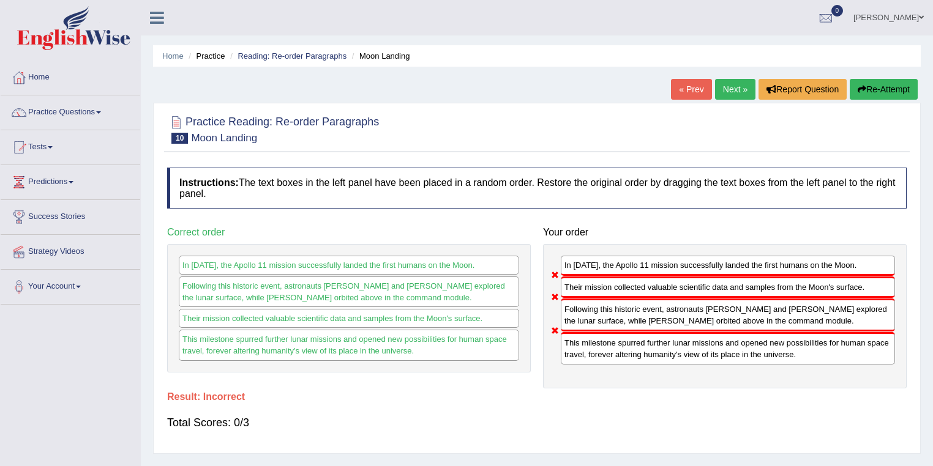
click at [737, 93] on link "Next »" at bounding box center [735, 89] width 40 height 21
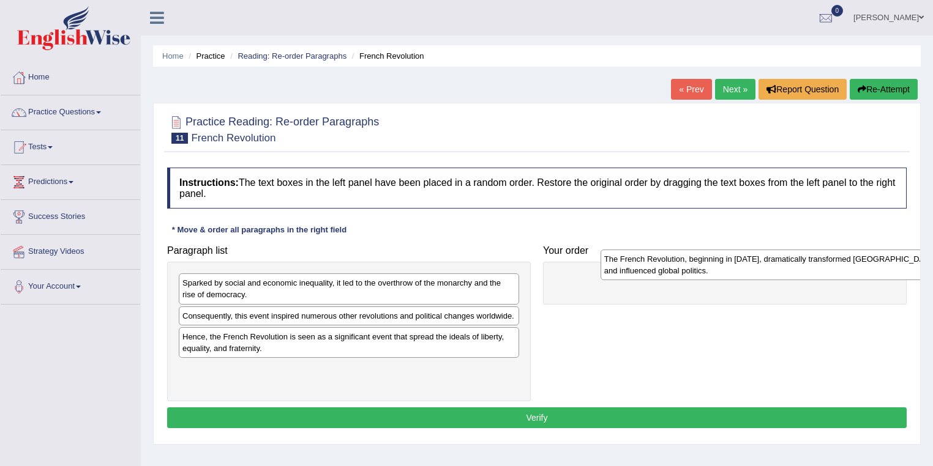
drag, startPoint x: 256, startPoint y: 326, endPoint x: 657, endPoint y: 277, distance: 403.8
click at [668, 273] on div "The French Revolution, beginning in 1789, dramatically transformed France and i…" at bounding box center [770, 265] width 341 height 31
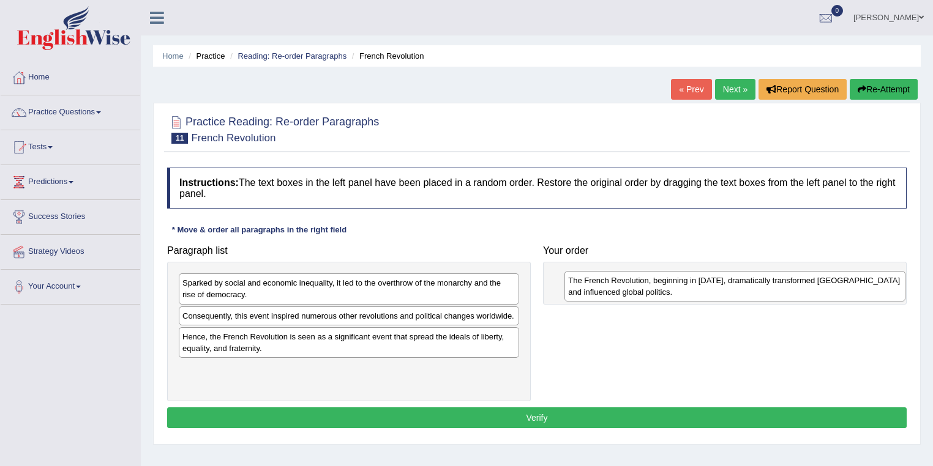
click at [634, 281] on div "The French Revolution, beginning in 1789, dramatically transformed France and i…" at bounding box center [734, 286] width 341 height 31
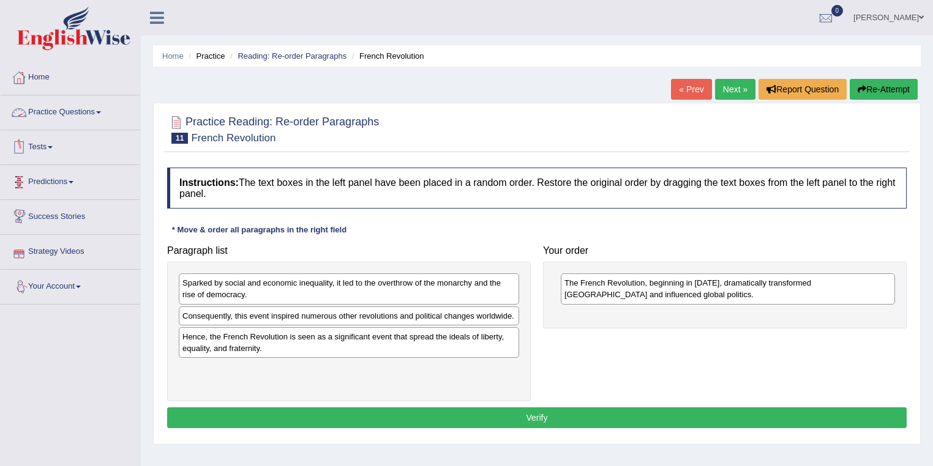
click at [98, 106] on link "Practice Questions" at bounding box center [71, 110] width 140 height 31
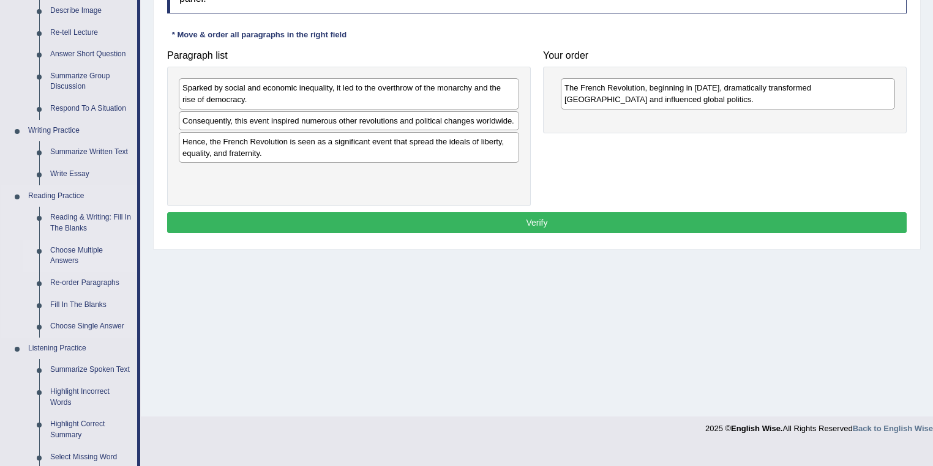
scroll to position [196, 0]
click at [84, 301] on link "Fill In The Blanks" at bounding box center [91, 305] width 92 height 22
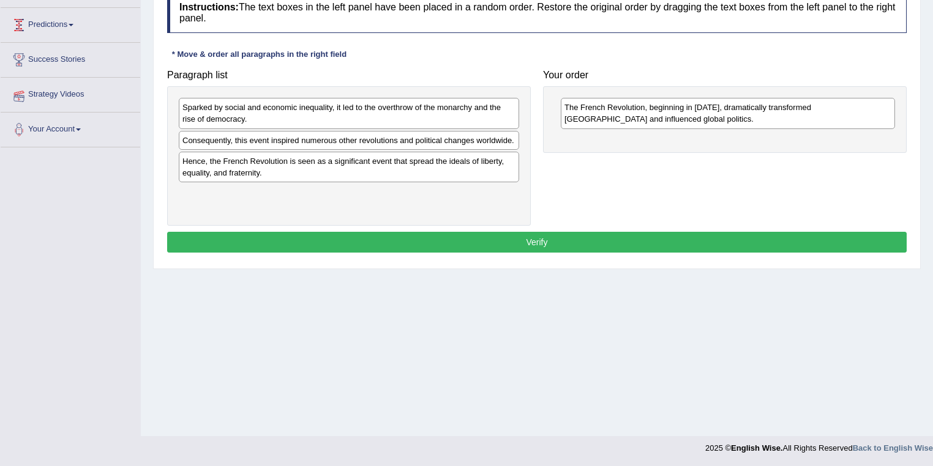
scroll to position [176, 0]
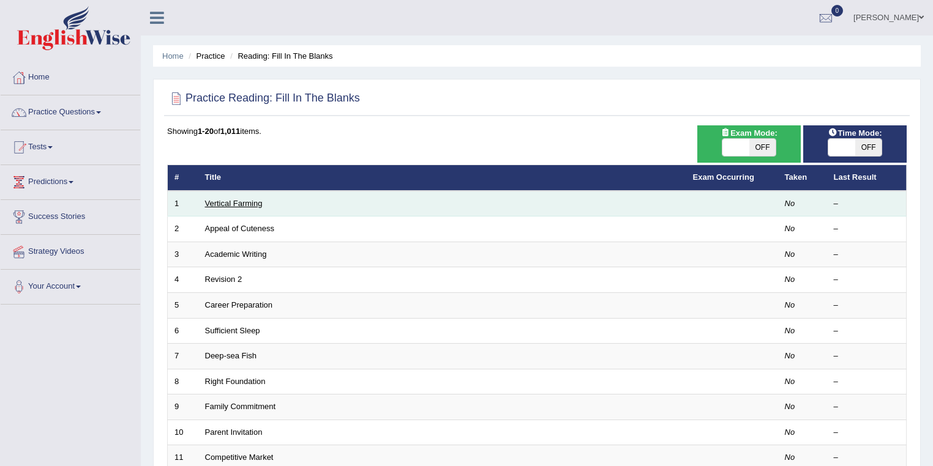
click at [250, 203] on link "Vertical Farming" at bounding box center [234, 203] width 58 height 9
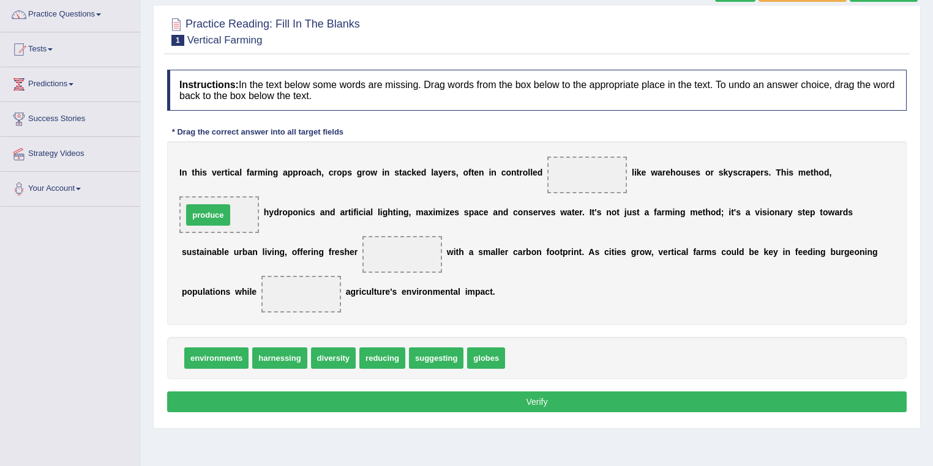
drag, startPoint x: 540, startPoint y: 362, endPoint x: 218, endPoint y: 218, distance: 352.8
drag, startPoint x: 345, startPoint y: 361, endPoint x: 401, endPoint y: 247, distance: 127.0
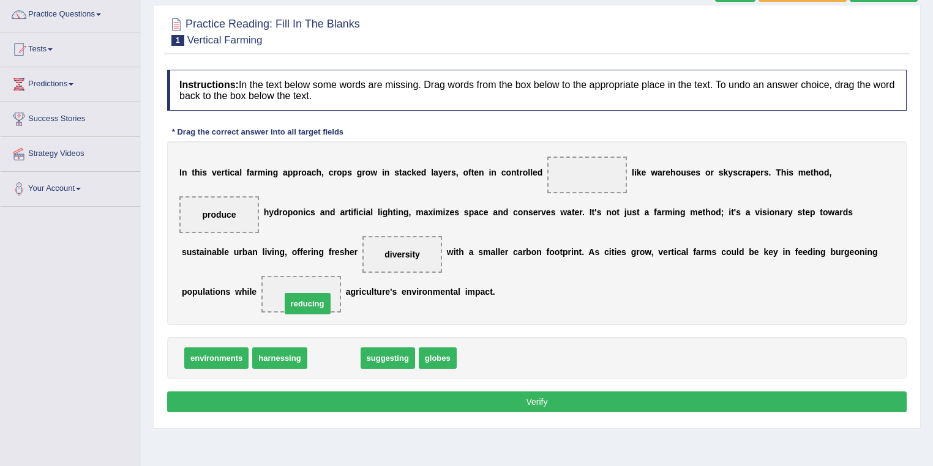
drag, startPoint x: 338, startPoint y: 360, endPoint x: 311, endPoint y: 305, distance: 61.0
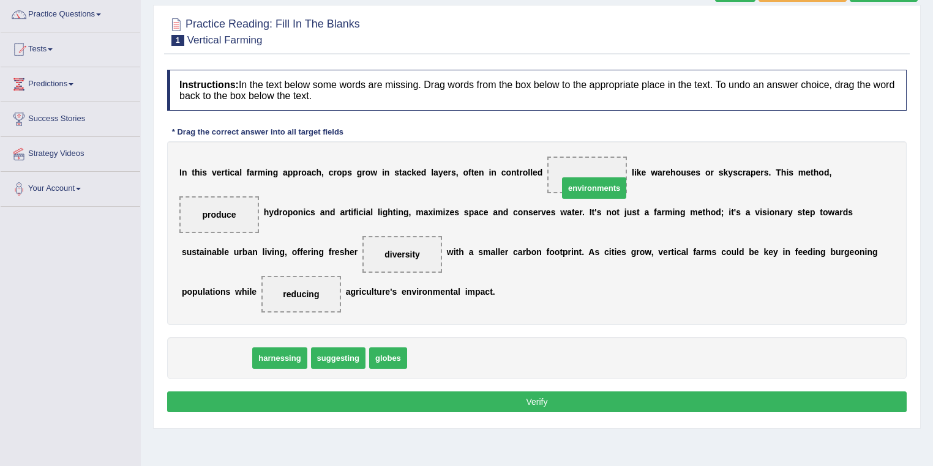
drag, startPoint x: 223, startPoint y: 360, endPoint x: 600, endPoint y: 190, distance: 414.1
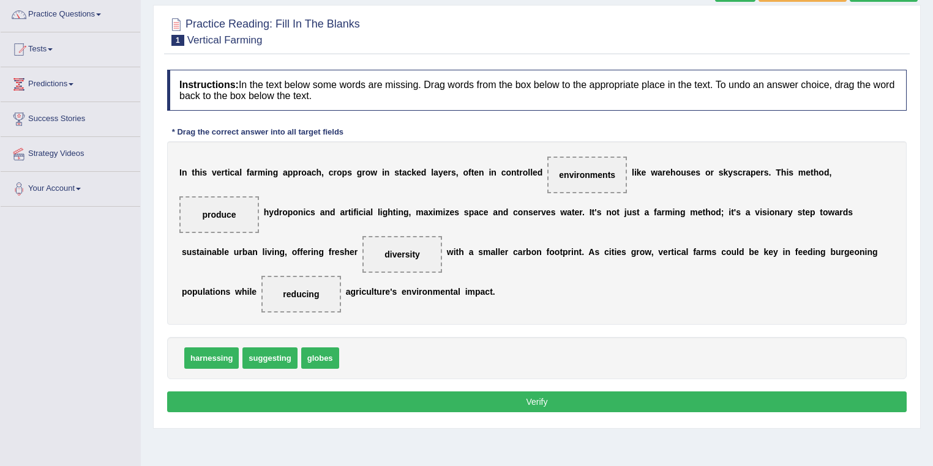
click at [480, 401] on button "Verify" at bounding box center [536, 402] width 739 height 21
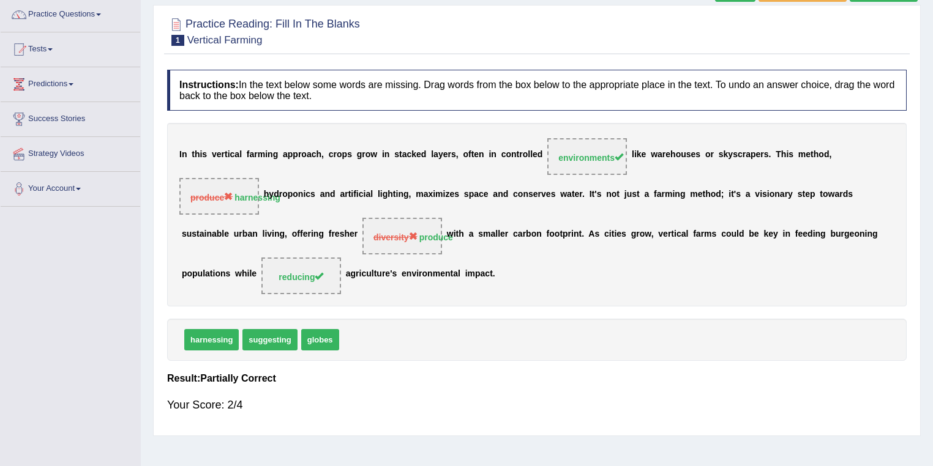
drag, startPoint x: 285, startPoint y: 196, endPoint x: 237, endPoint y: 195, distance: 47.1
click at [237, 195] on div "I n t h i s v e r t i c a l f a r m i n g a p p r o a c h , c r o p s g r o w i…" at bounding box center [536, 215] width 739 height 184
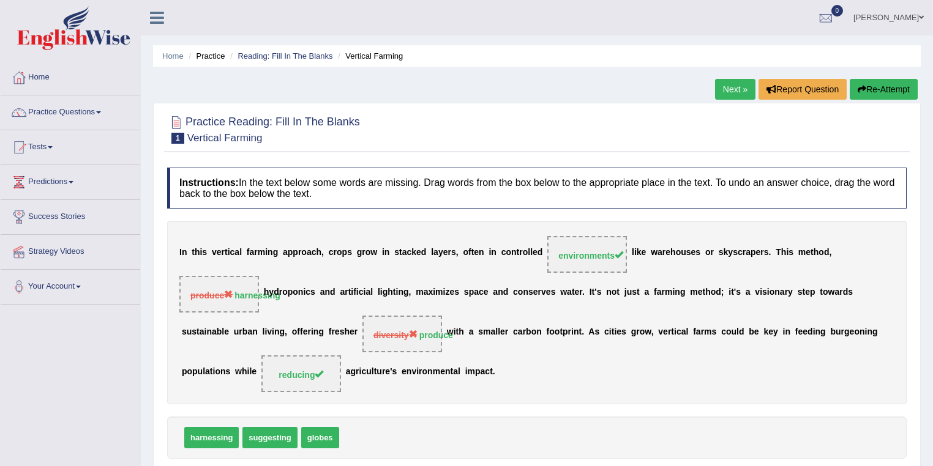
click at [730, 92] on link "Next »" at bounding box center [735, 89] width 40 height 21
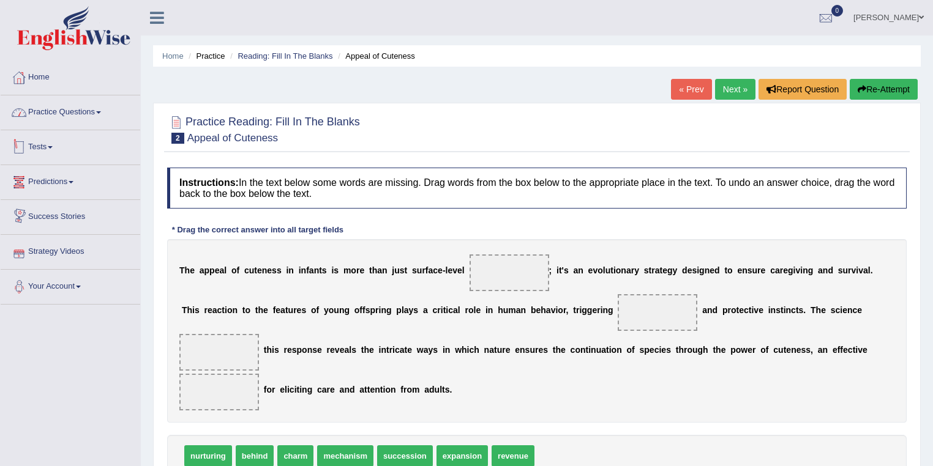
click at [87, 110] on link "Practice Questions" at bounding box center [71, 110] width 140 height 31
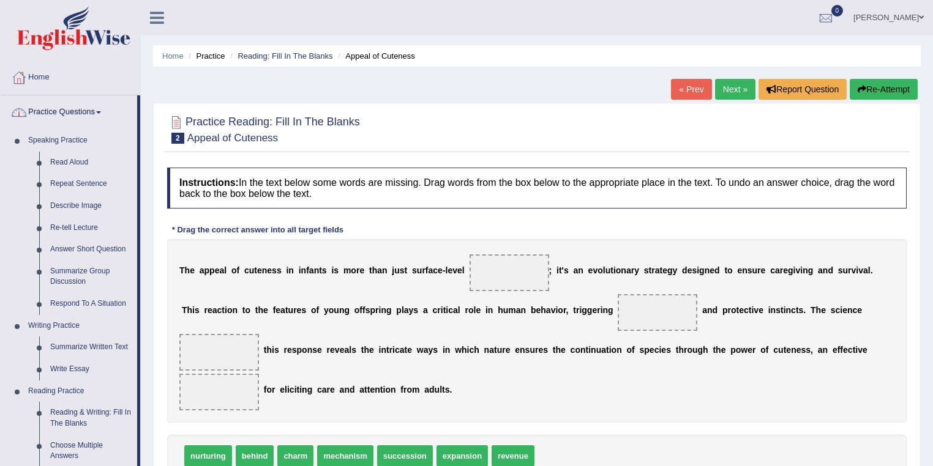
click at [663, 379] on div "T h e a p p e a l o f c u t e n e s s i n i n f a n t s i s m o r e t h a n j u…" at bounding box center [536, 331] width 739 height 184
click at [598, 401] on div "T h e a p p e a l o f c u t e n e s s i n i n f a n t s i s m o r e t h a n j u…" at bounding box center [536, 331] width 739 height 184
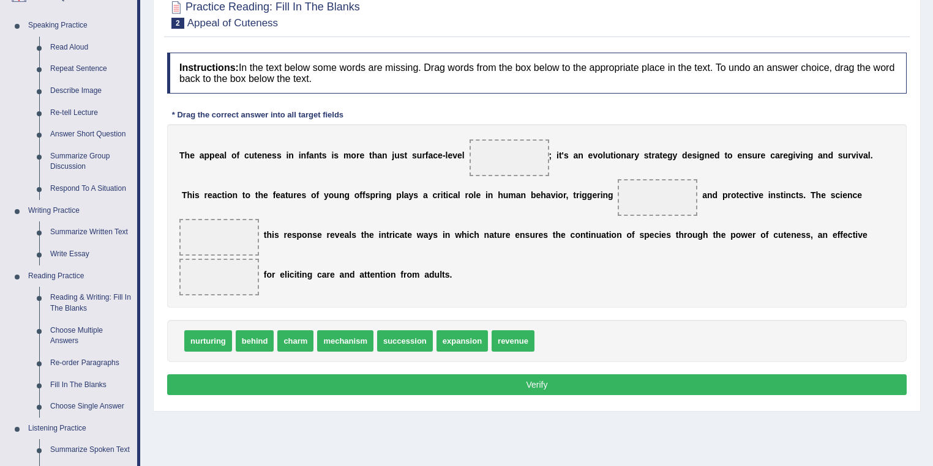
scroll to position [98, 0]
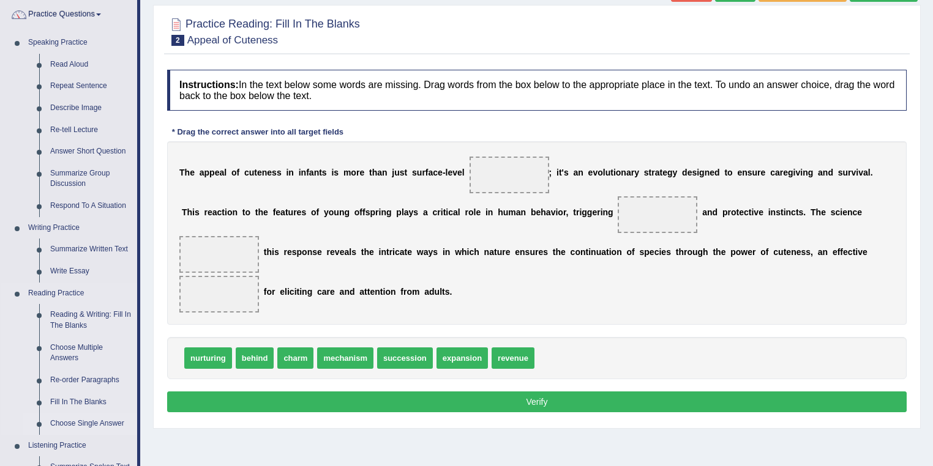
click at [95, 428] on link "Choose Single Answer" at bounding box center [91, 424] width 92 height 22
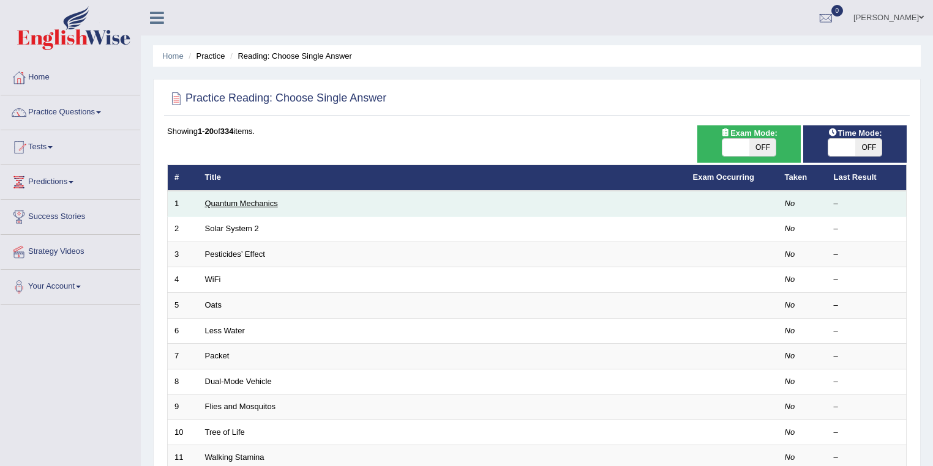
click at [253, 203] on link "Quantum Mechanics" at bounding box center [241, 203] width 73 height 9
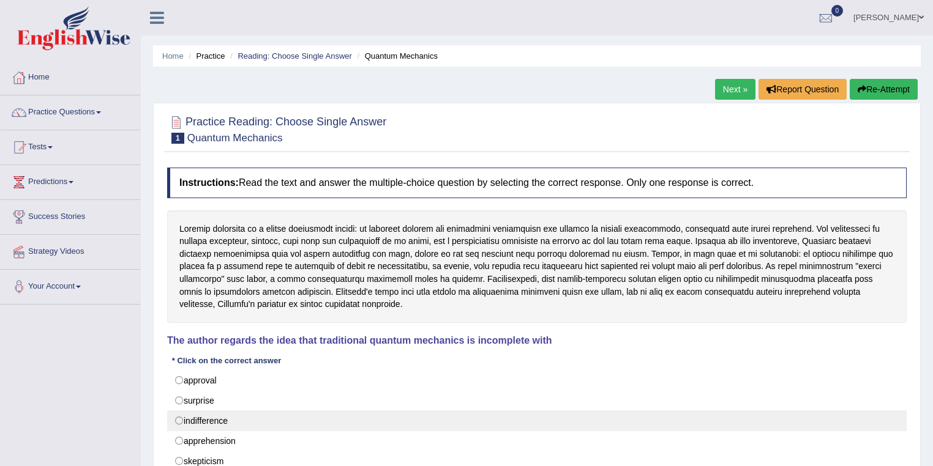
scroll to position [98, 0]
